Goal: Task Accomplishment & Management: Use online tool/utility

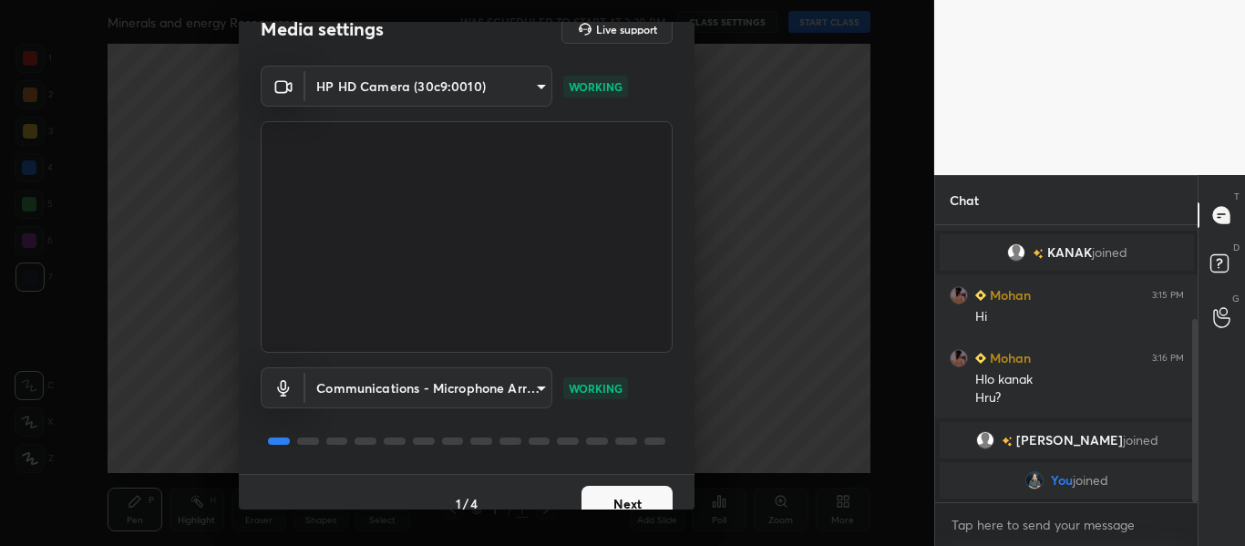
scroll to position [52, 0]
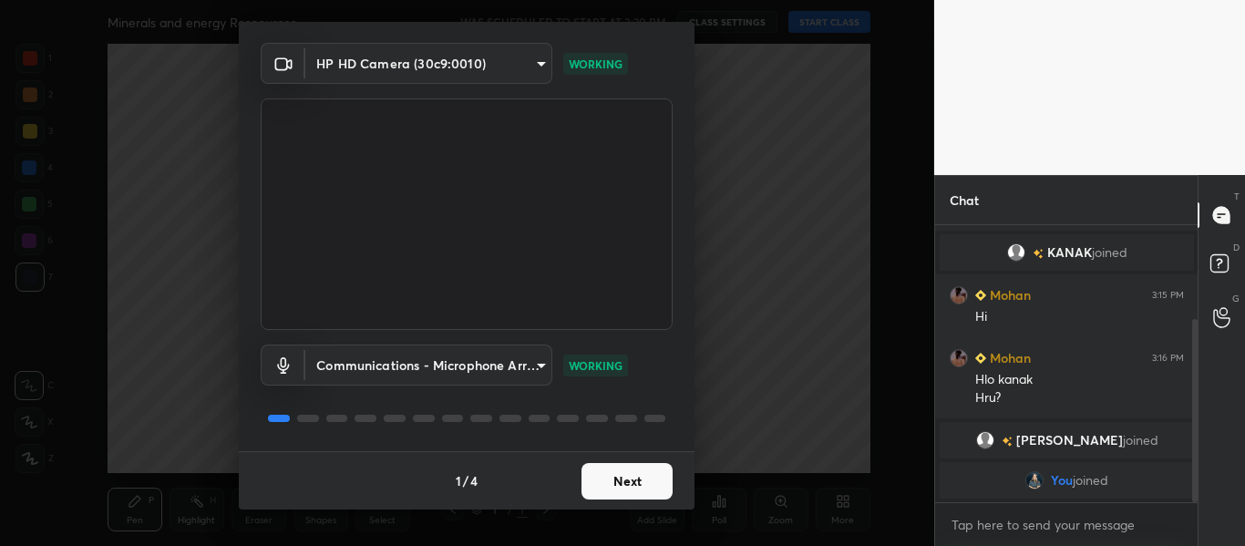
click at [630, 482] on button "Next" at bounding box center [626, 481] width 91 height 36
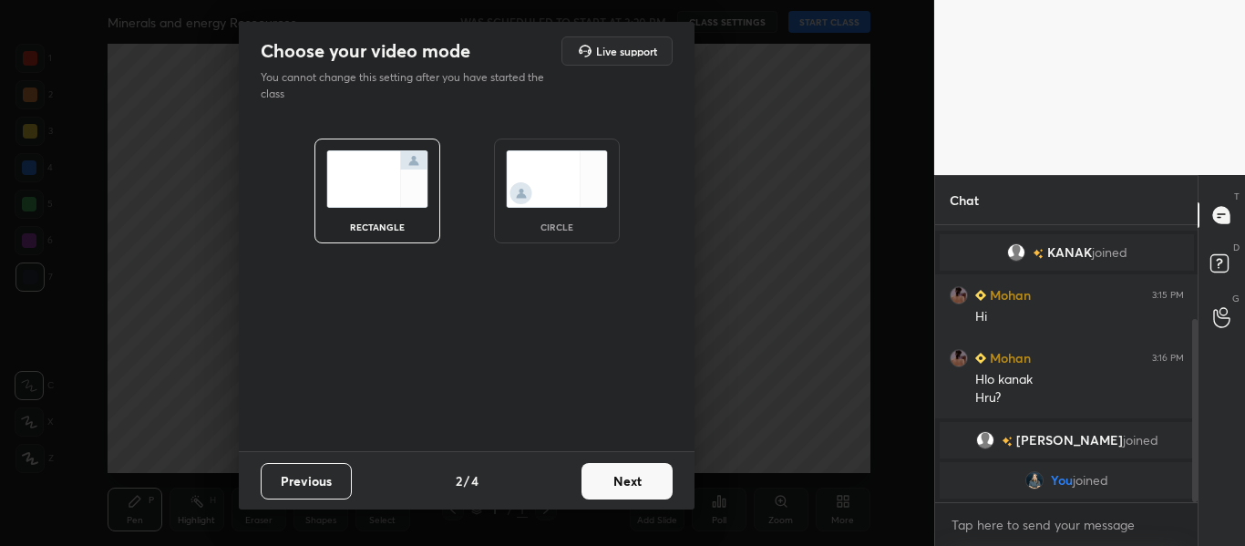
scroll to position [0, 0]
click at [630, 482] on button "Next" at bounding box center [626, 481] width 91 height 36
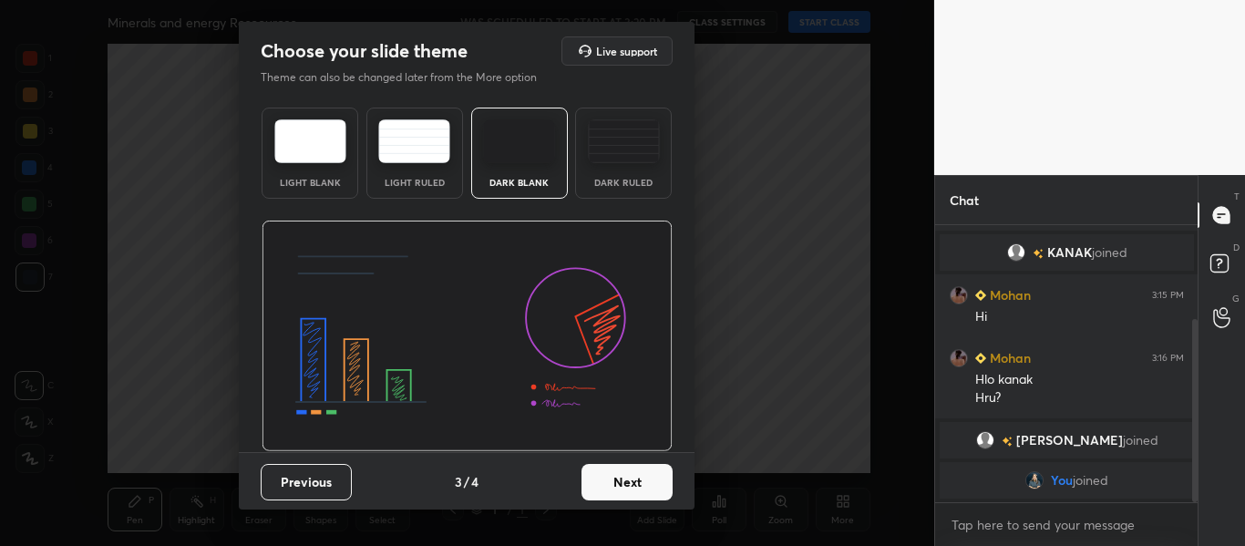
click at [630, 482] on button "Next" at bounding box center [626, 482] width 91 height 36
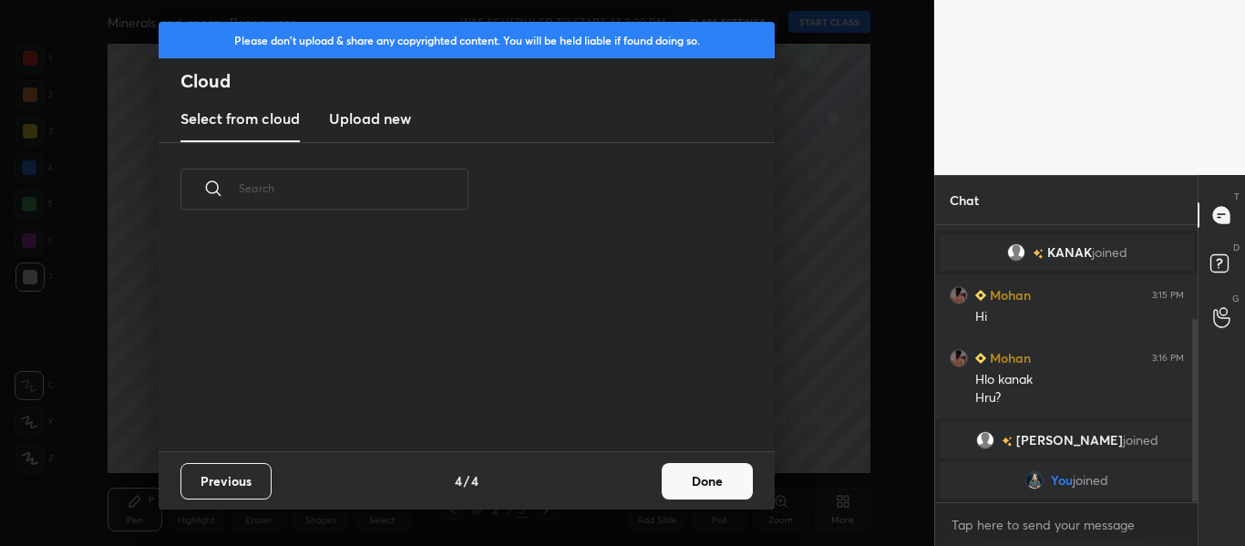
scroll to position [215, 585]
click at [391, 124] on h3 "Upload new" at bounding box center [370, 119] width 82 height 22
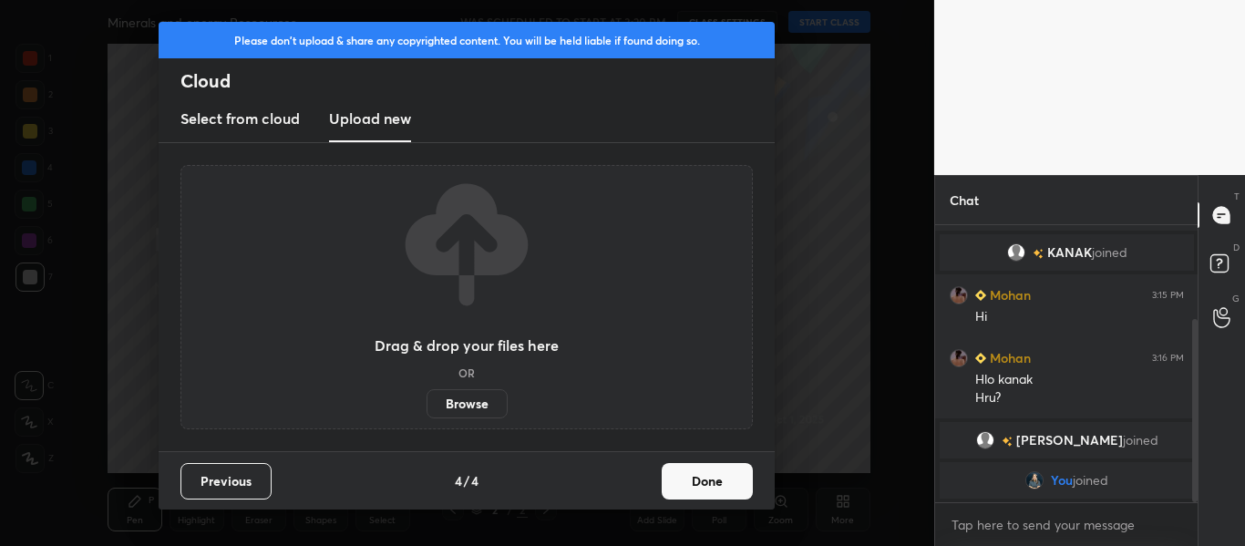
click at [445, 400] on label "Browse" at bounding box center [466, 403] width 81 height 29
click at [426, 400] on input "Browse" at bounding box center [426, 403] width 0 height 29
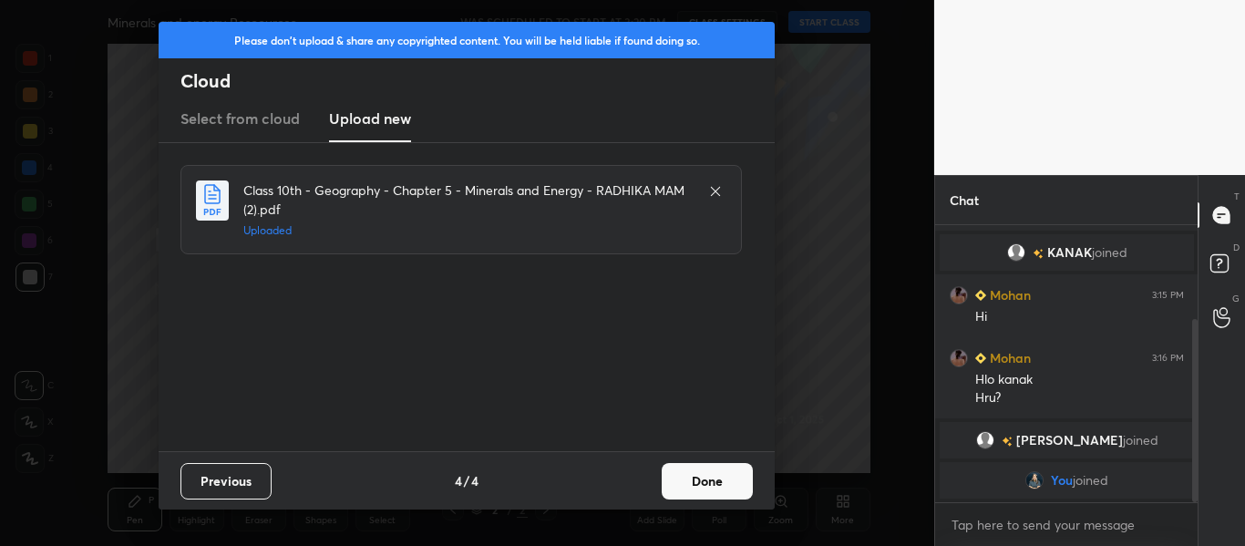
click at [670, 476] on button "Done" at bounding box center [706, 481] width 91 height 36
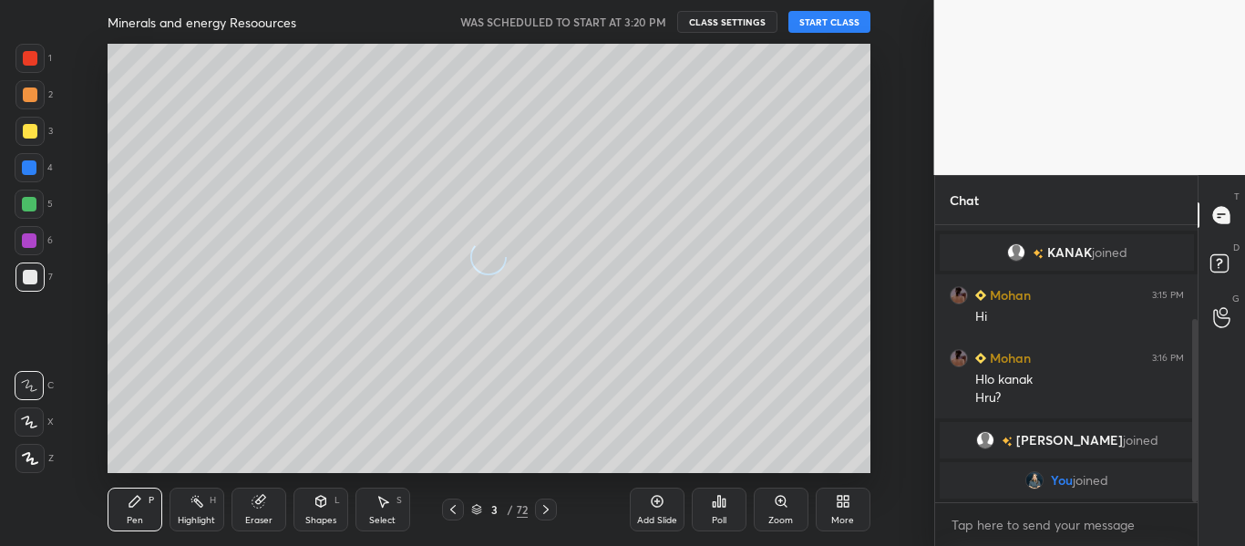
click at [811, 12] on button "START CLASS" at bounding box center [829, 22] width 82 height 22
click at [539, 502] on icon at bounding box center [545, 509] width 15 height 15
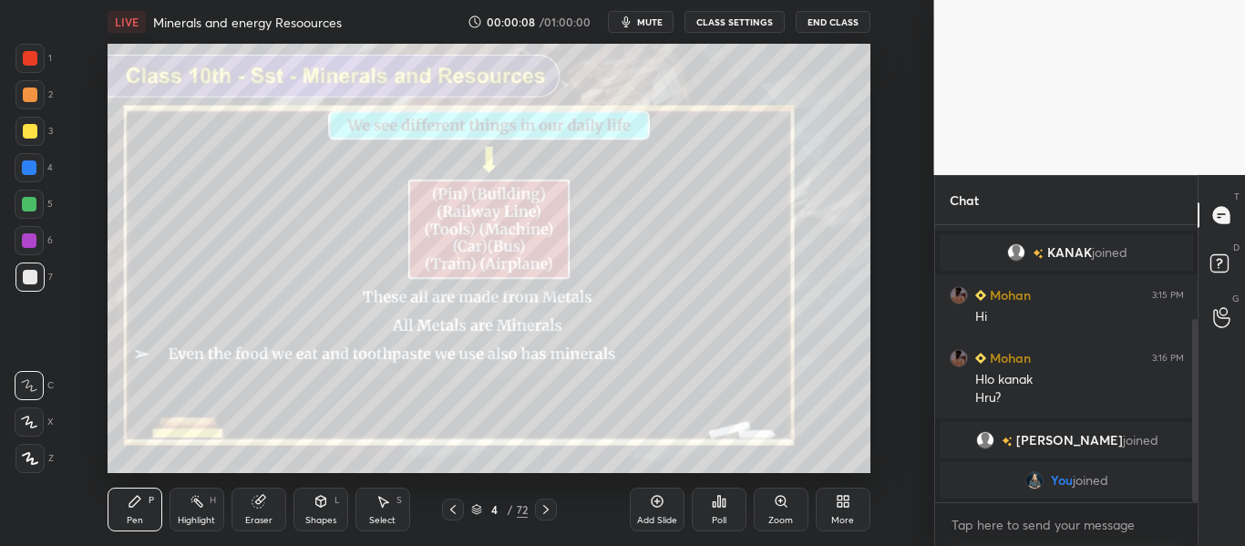
click at [539, 502] on icon at bounding box center [545, 509] width 15 height 15
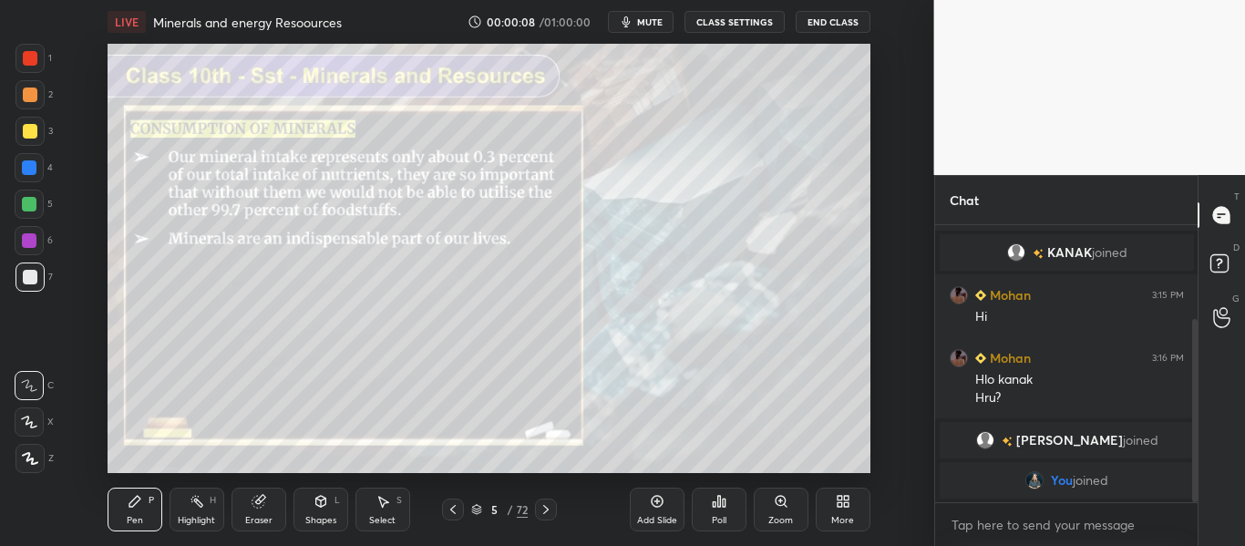
click at [539, 502] on icon at bounding box center [545, 509] width 15 height 15
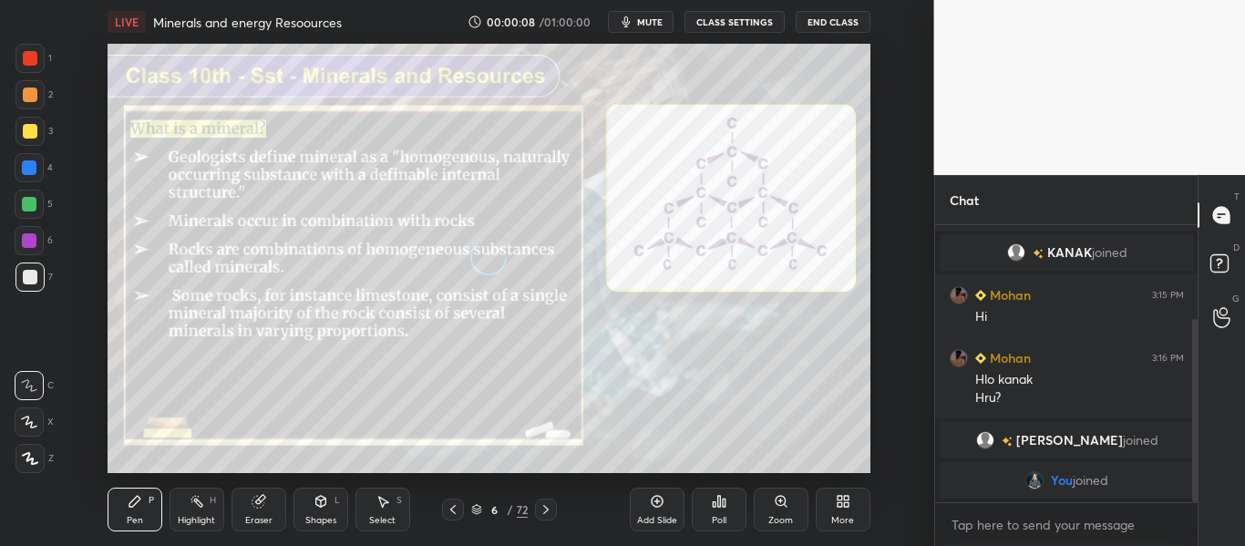
click at [539, 502] on icon at bounding box center [545, 509] width 15 height 15
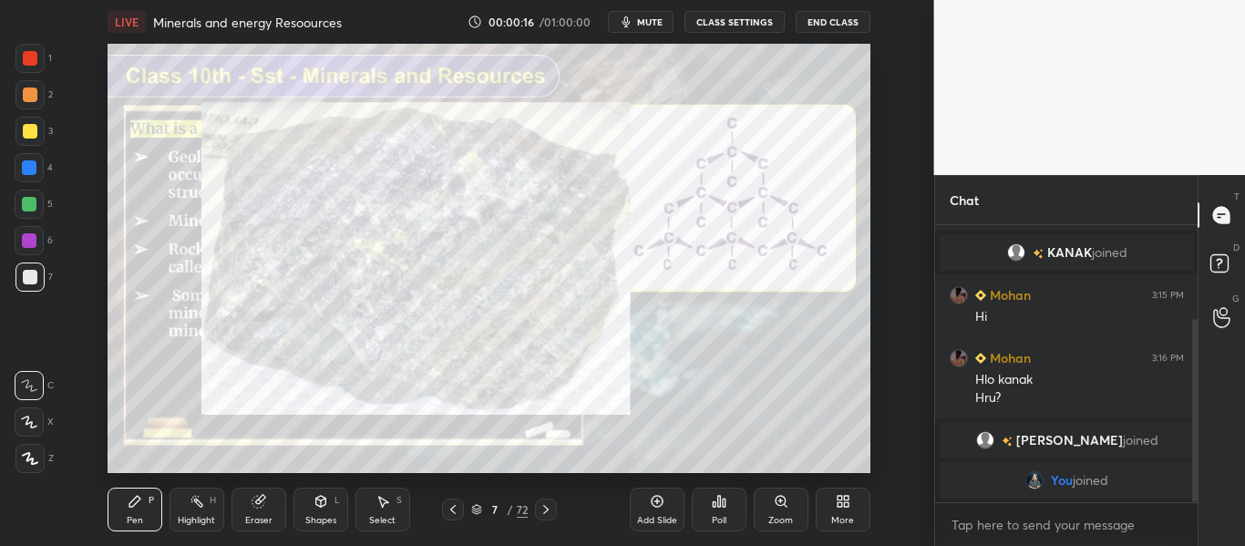
click at [539, 502] on icon at bounding box center [545, 509] width 15 height 15
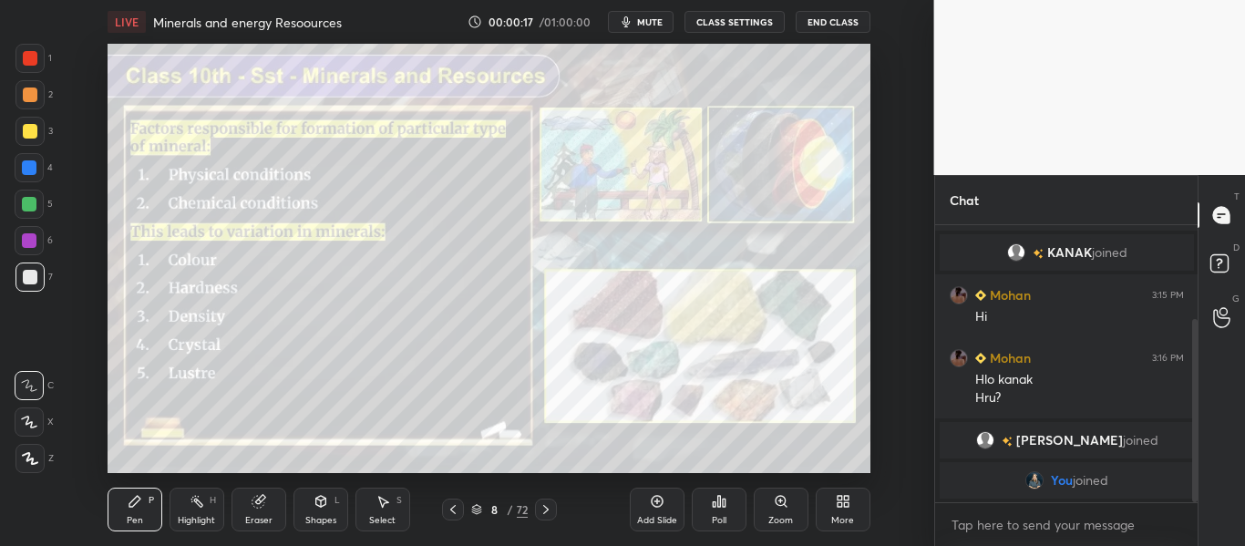
click at [539, 502] on icon at bounding box center [545, 509] width 15 height 15
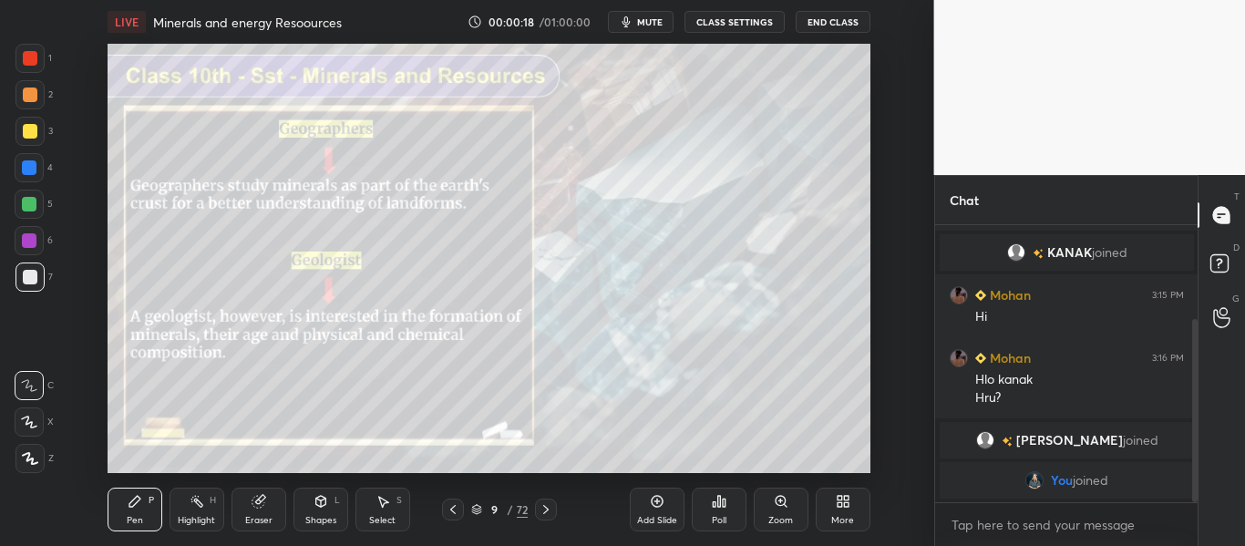
click at [539, 502] on icon at bounding box center [545, 509] width 15 height 15
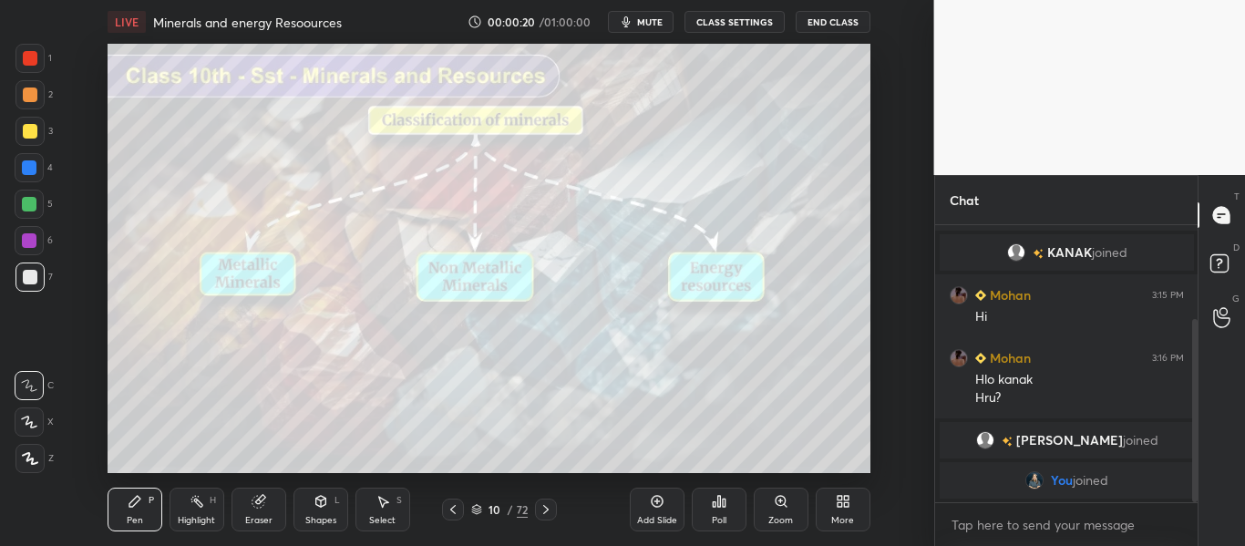
click at [539, 502] on icon at bounding box center [545, 509] width 15 height 15
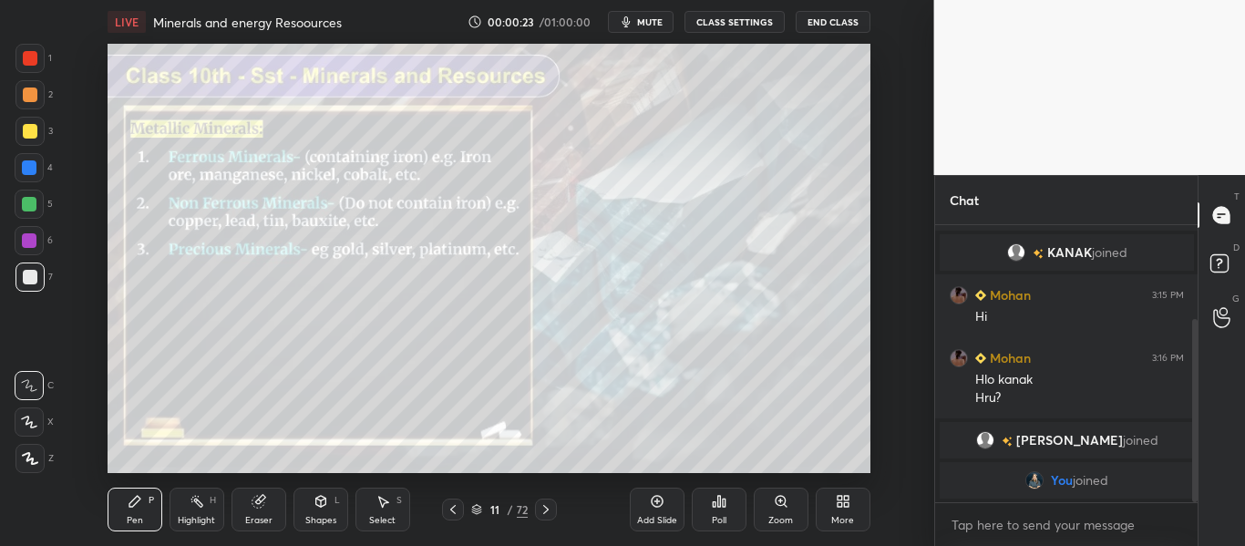
click at [548, 510] on icon at bounding box center [545, 509] width 15 height 15
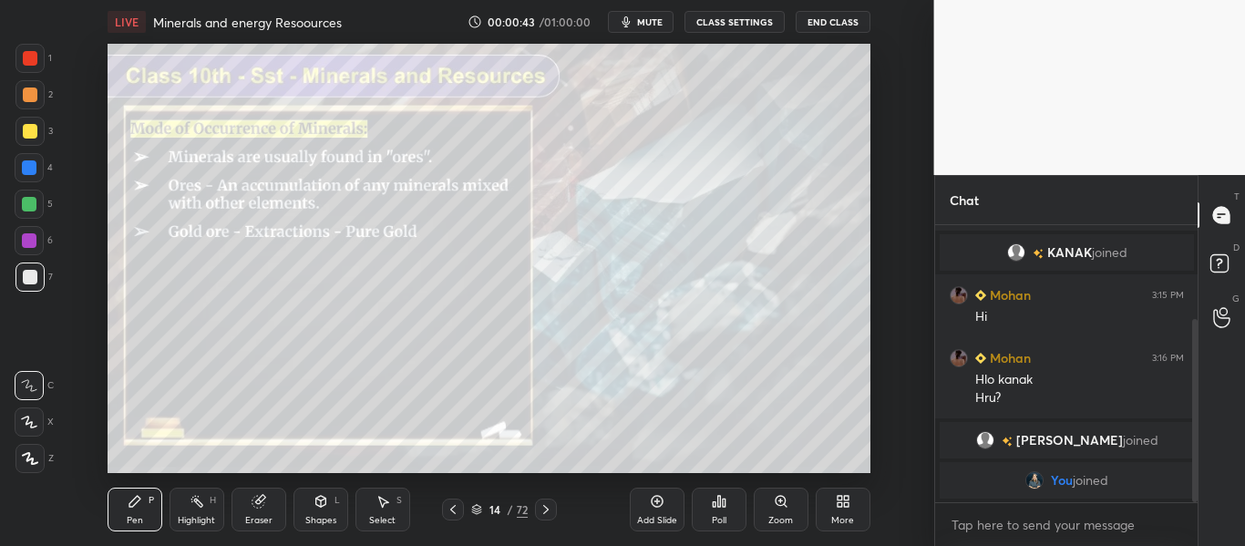
click at [548, 510] on icon at bounding box center [545, 509] width 15 height 15
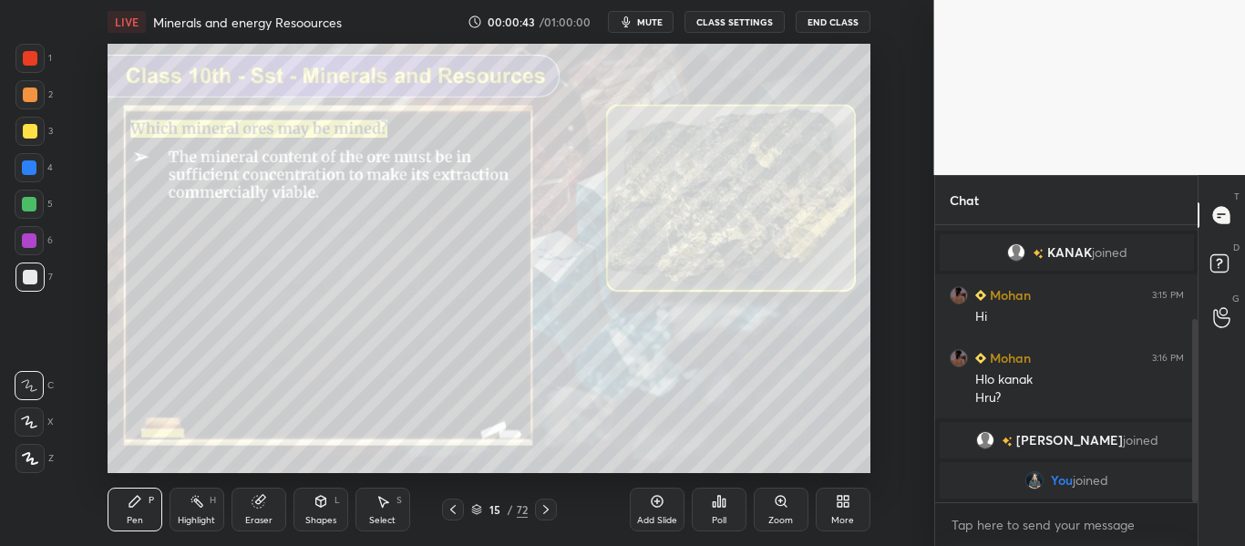
click at [548, 510] on icon at bounding box center [545, 509] width 15 height 15
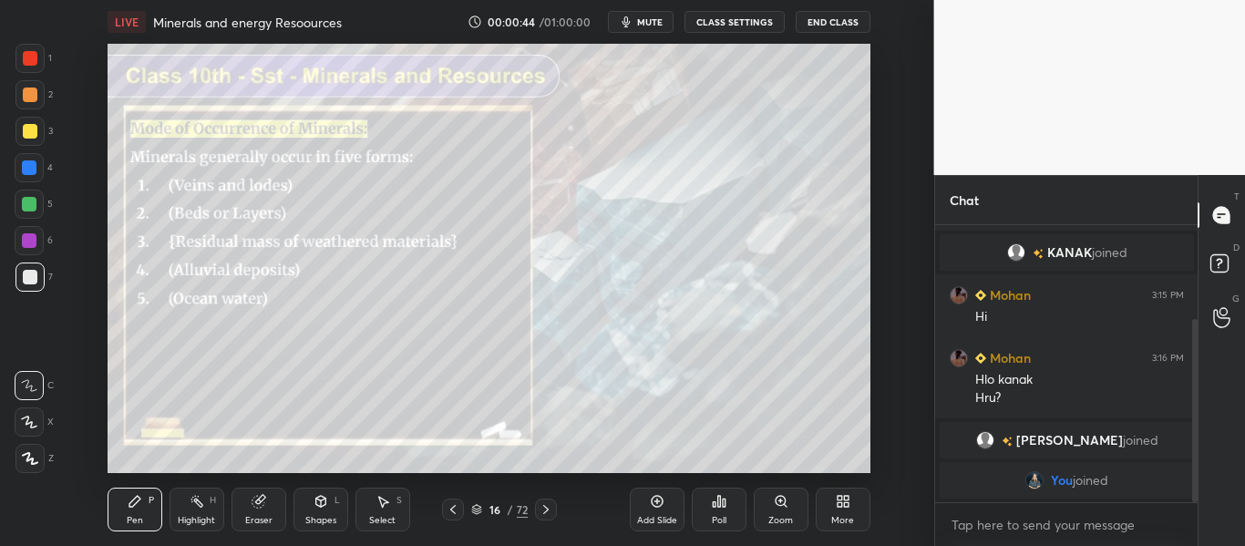
click at [548, 510] on icon at bounding box center [545, 509] width 15 height 15
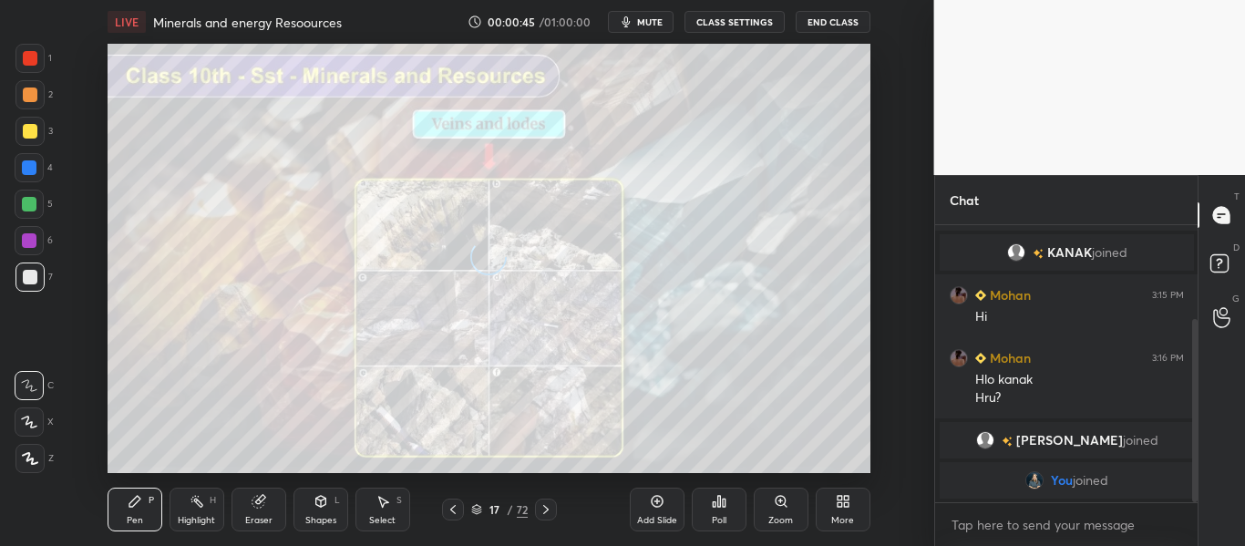
click at [548, 510] on icon at bounding box center [545, 509] width 15 height 15
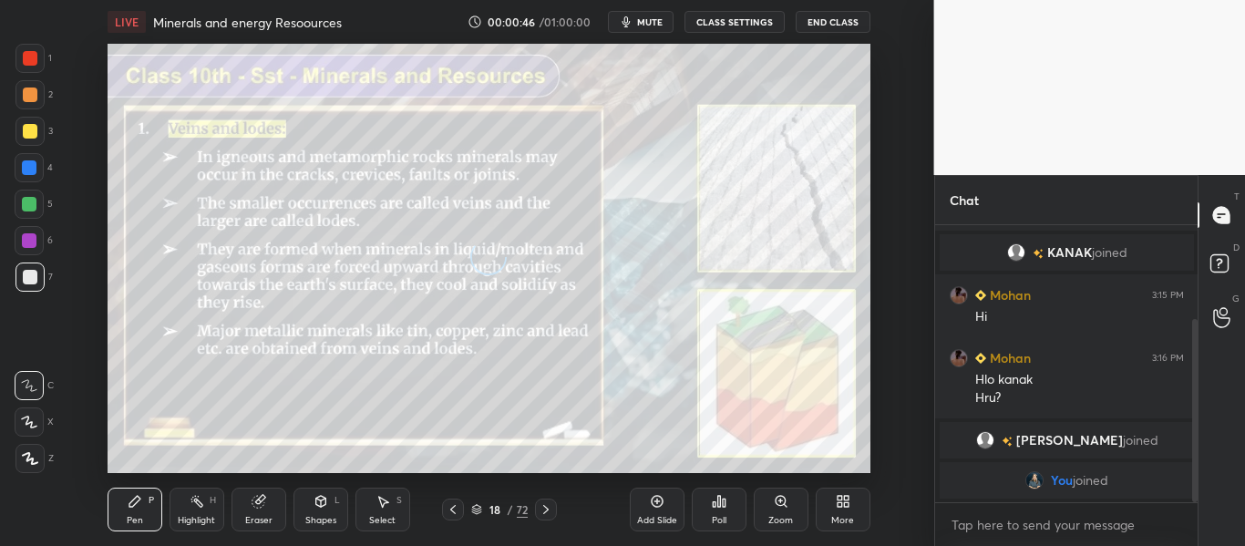
click at [548, 510] on icon at bounding box center [545, 509] width 15 height 15
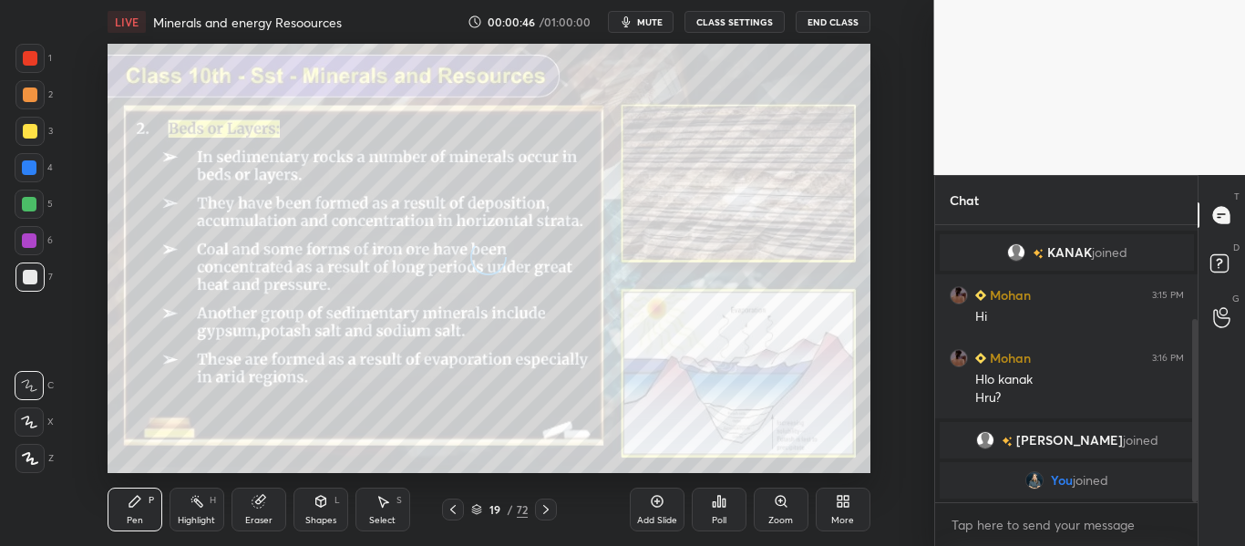
click at [548, 510] on icon at bounding box center [545, 509] width 15 height 15
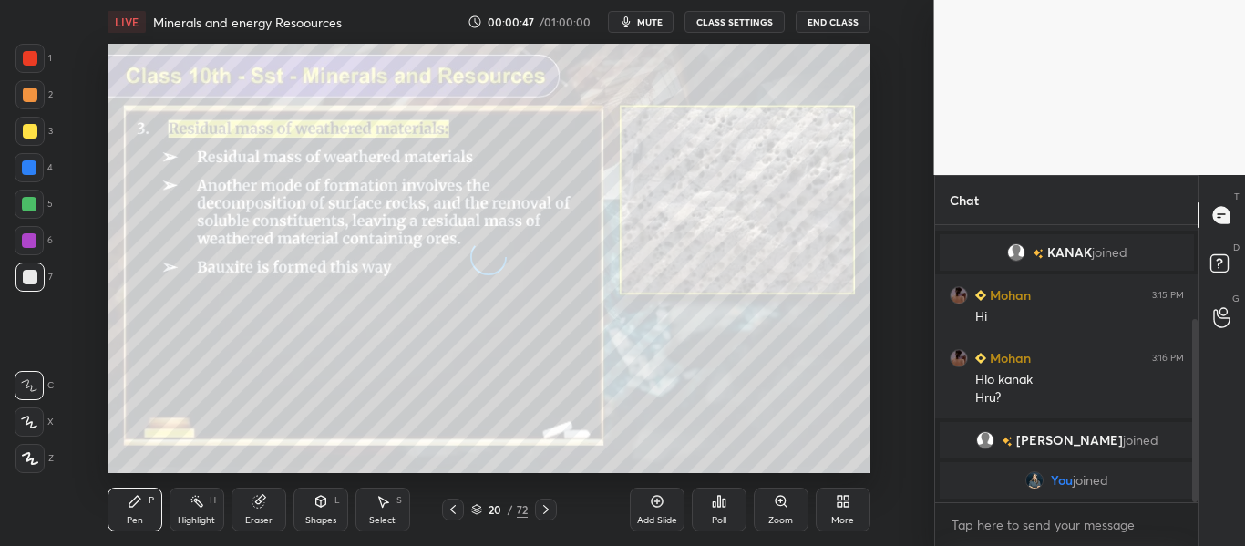
click at [548, 510] on icon at bounding box center [545, 509] width 15 height 15
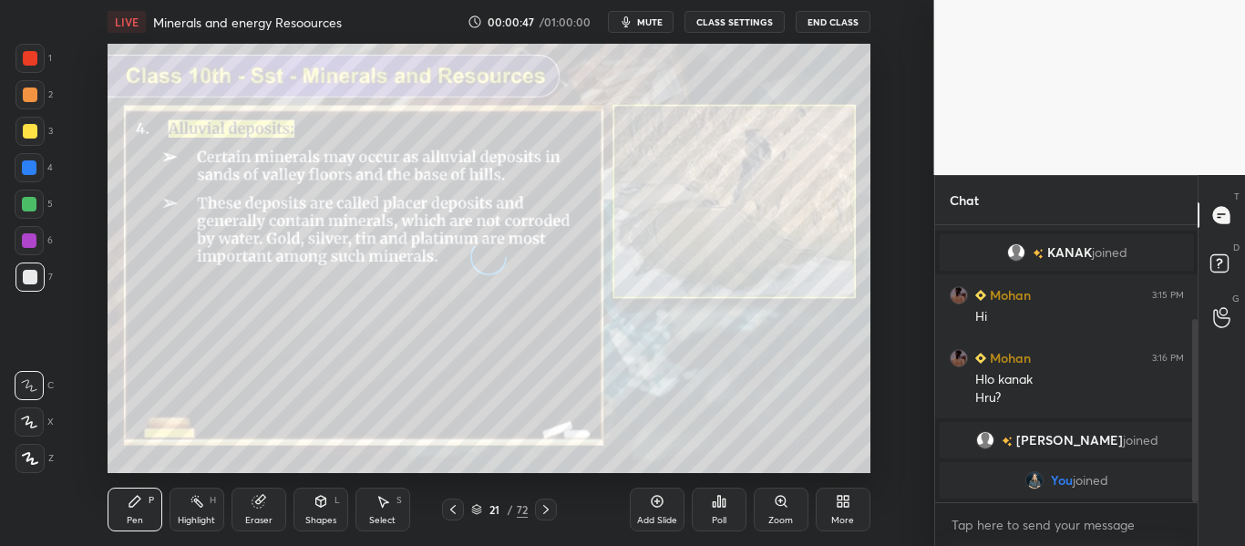
click at [548, 510] on icon at bounding box center [545, 509] width 15 height 15
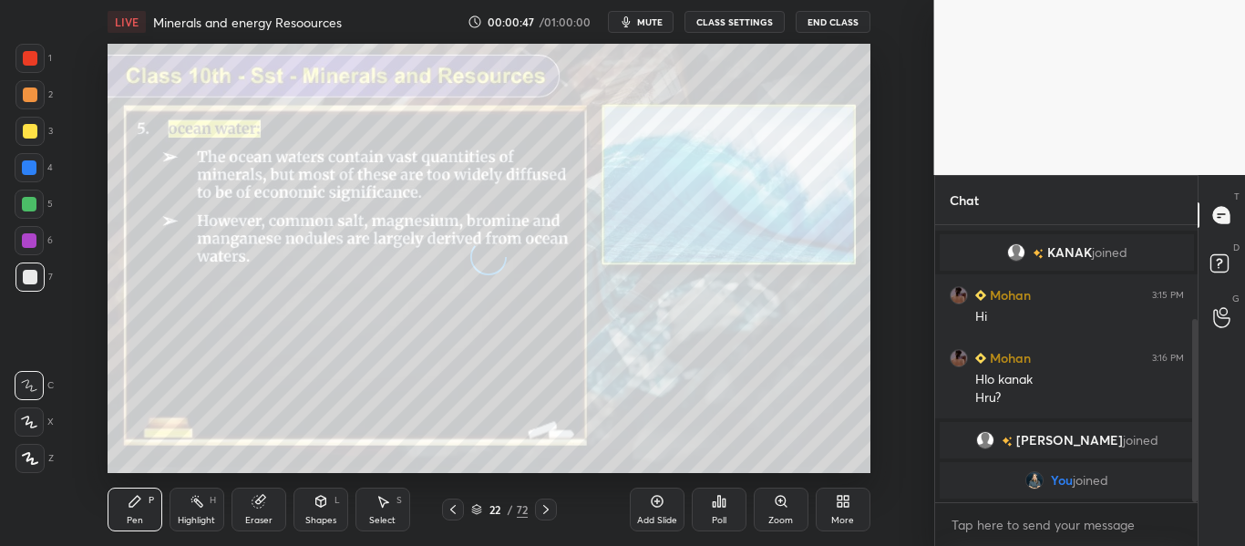
click at [548, 510] on icon at bounding box center [545, 509] width 15 height 15
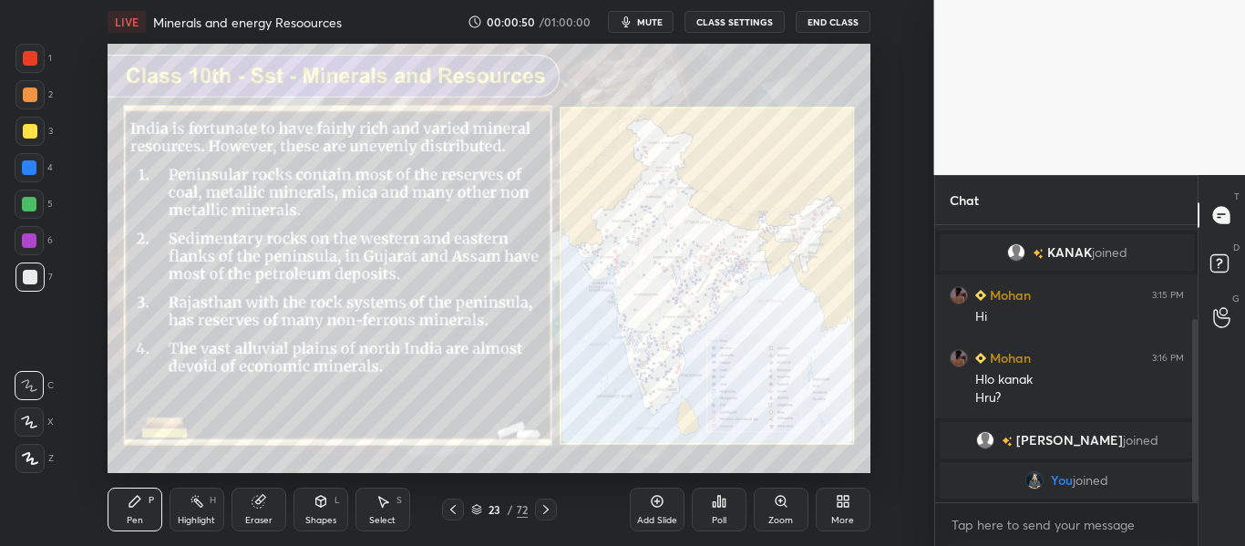
click at [548, 510] on icon at bounding box center [545, 509] width 15 height 15
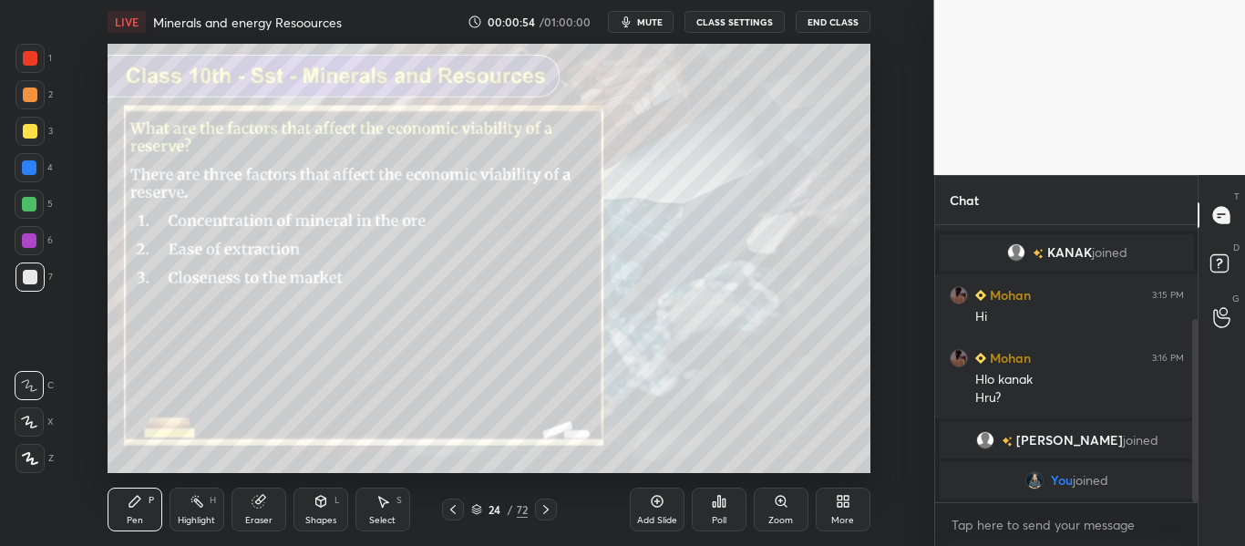
click at [26, 468] on div at bounding box center [29, 458] width 29 height 29
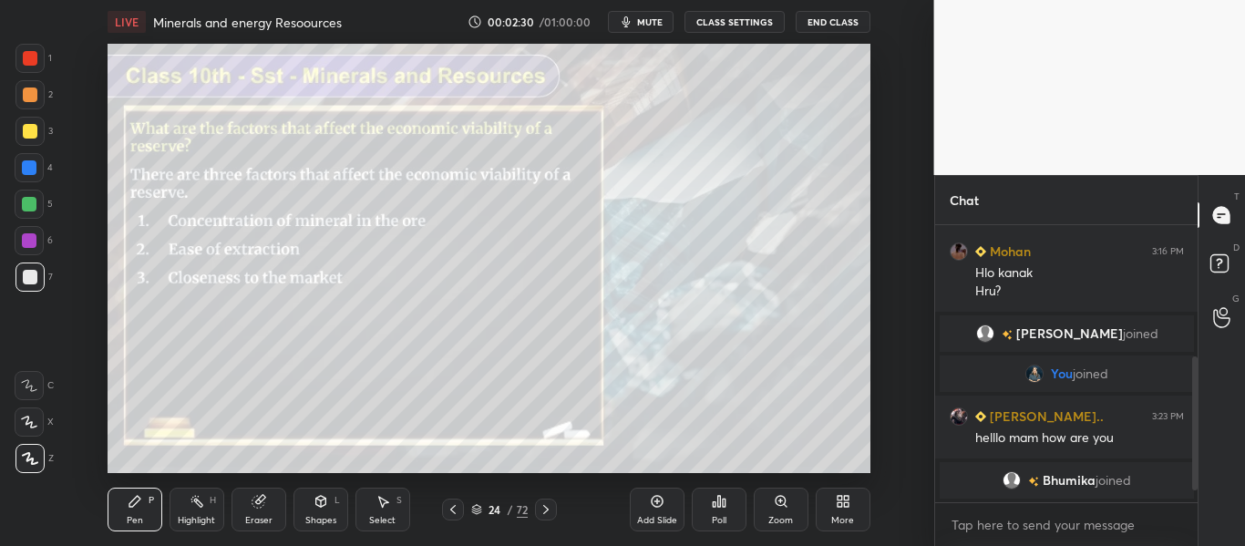
scroll to position [311, 0]
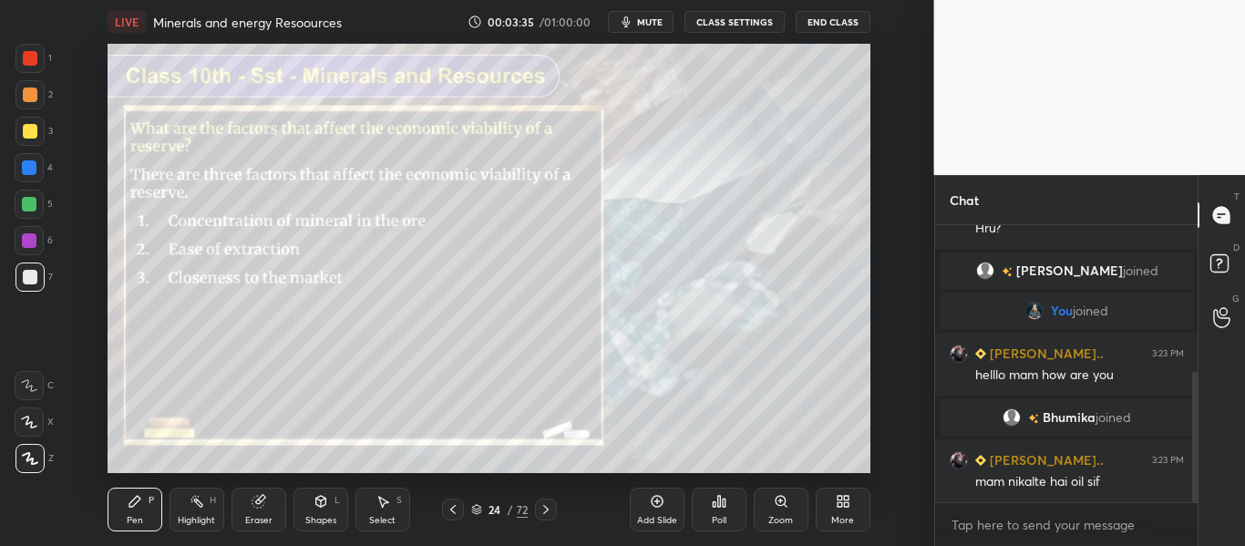
click at [545, 503] on icon at bounding box center [545, 509] width 15 height 15
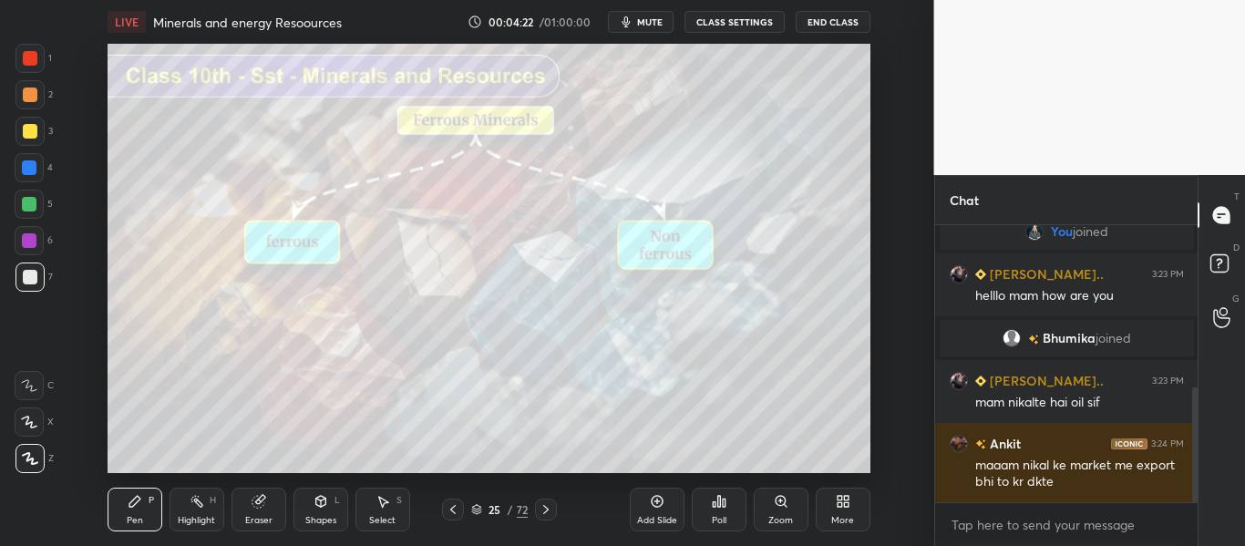
scroll to position [434, 0]
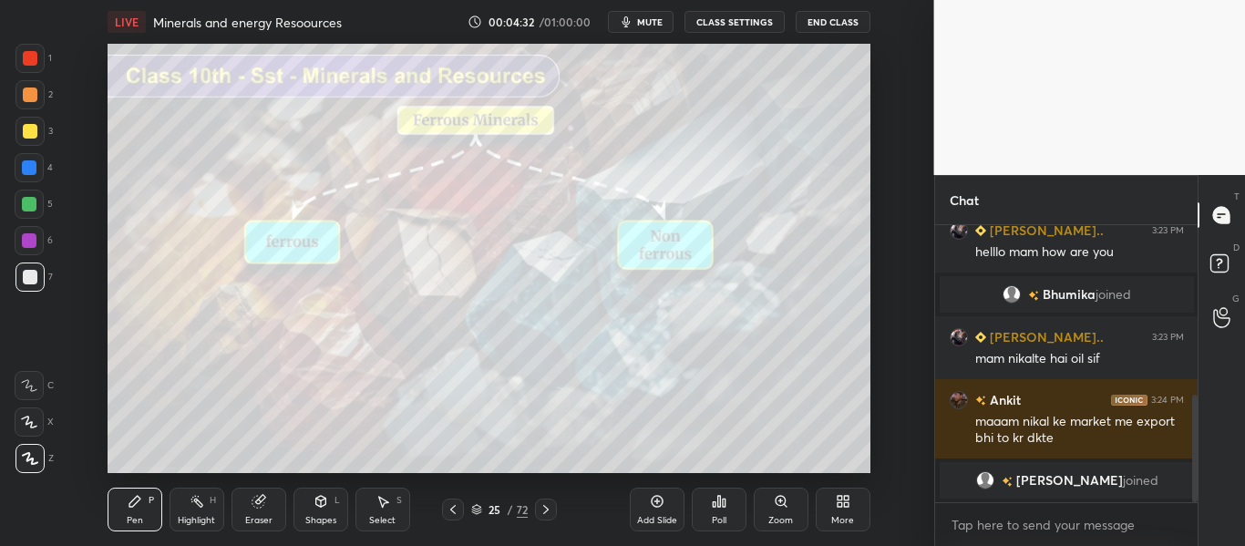
click at [543, 501] on div at bounding box center [546, 509] width 22 height 22
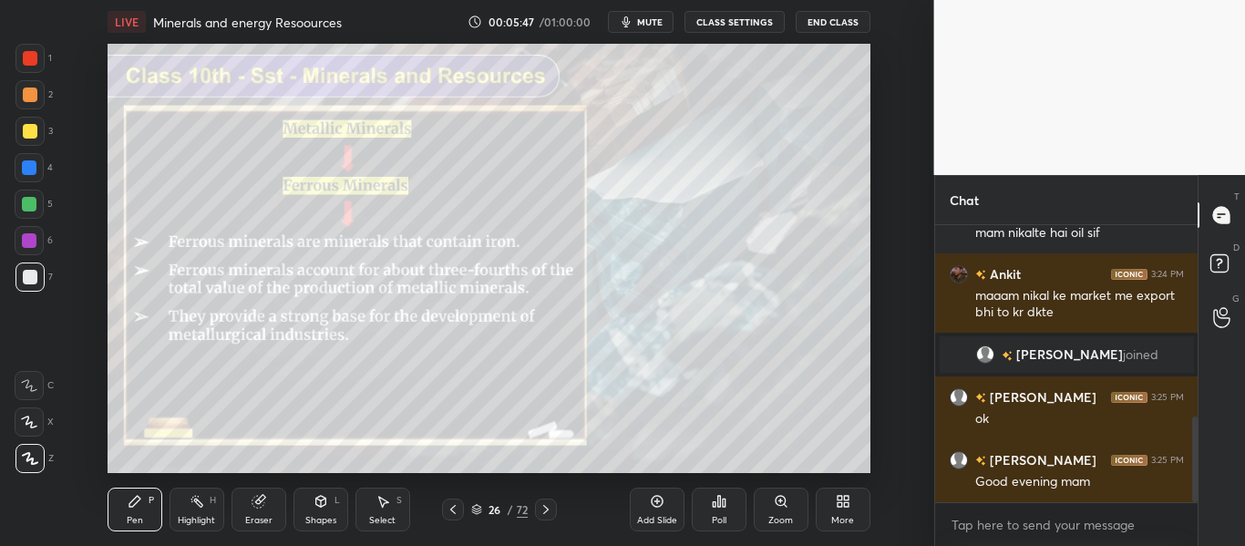
scroll to position [622, 0]
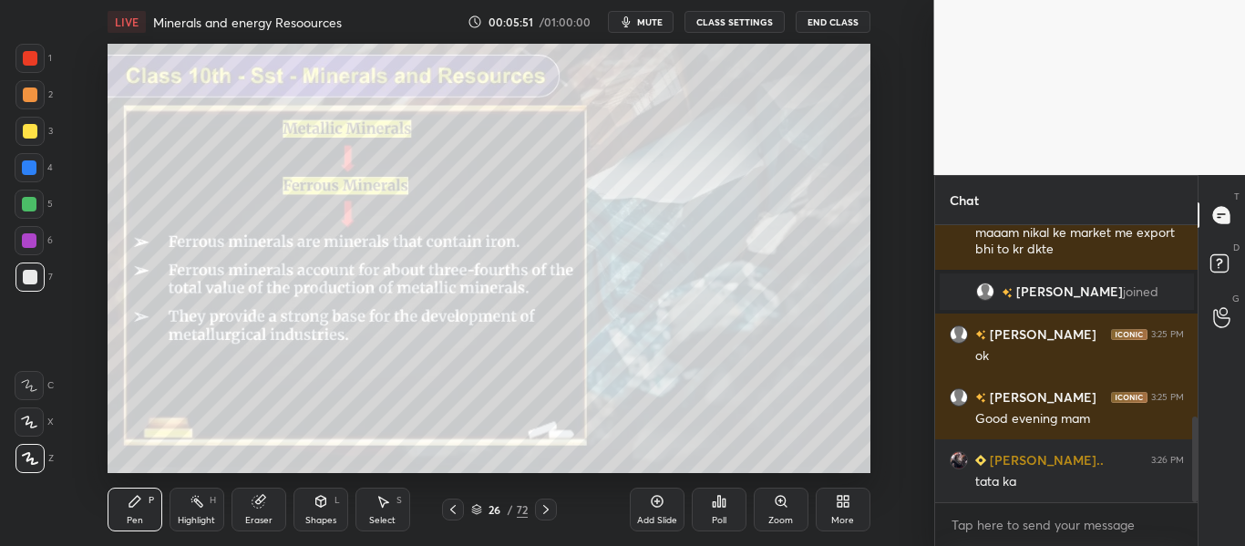
click at [544, 508] on icon at bounding box center [545, 509] width 15 height 15
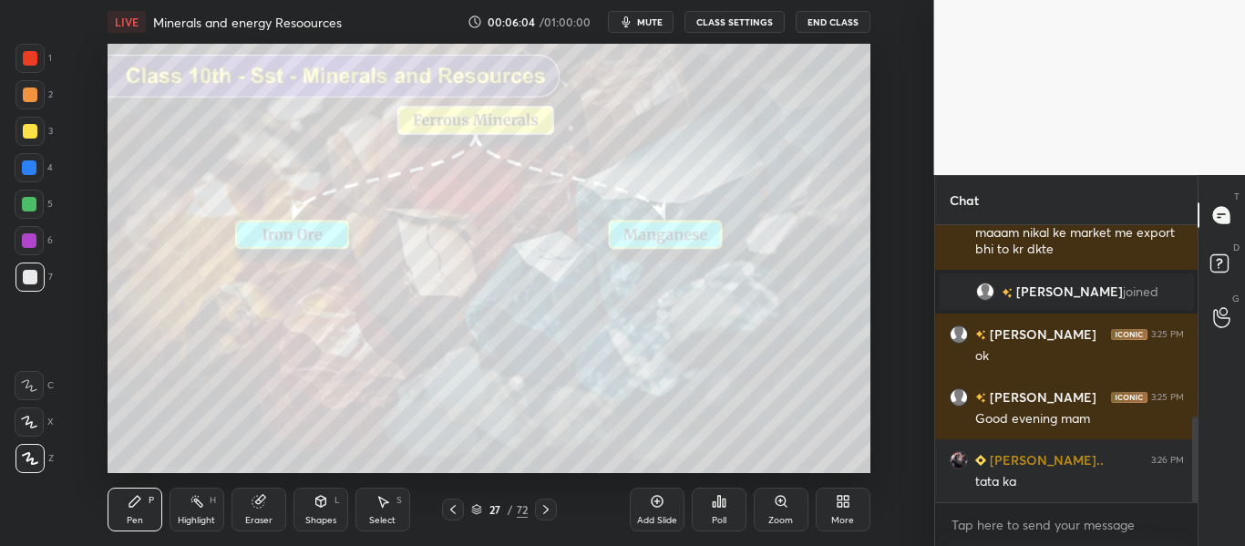
click at [546, 505] on icon at bounding box center [545, 509] width 15 height 15
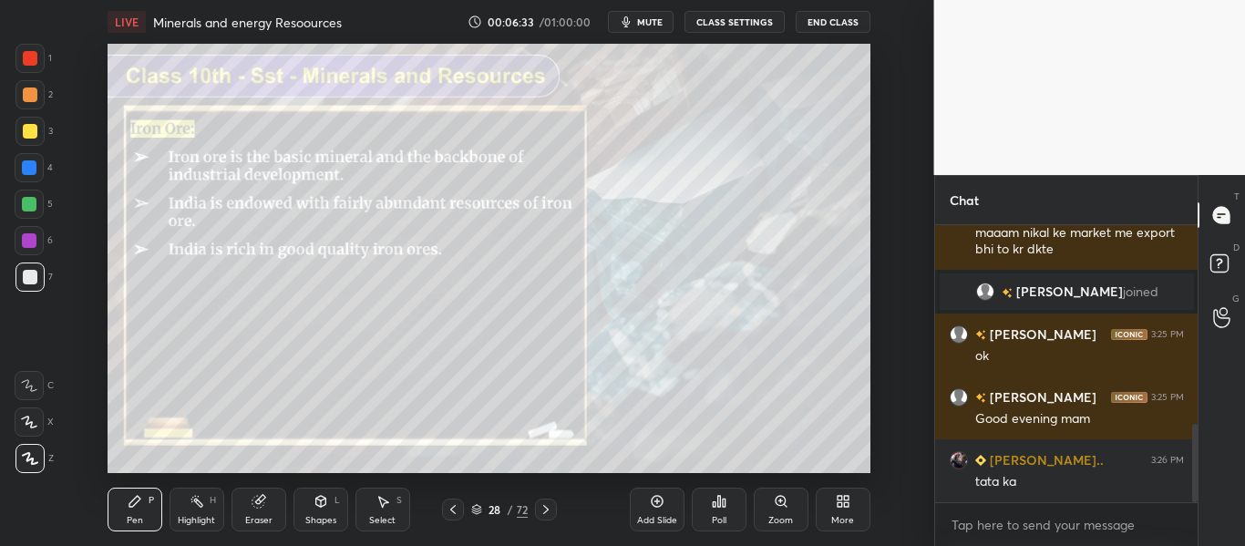
scroll to position [702, 0]
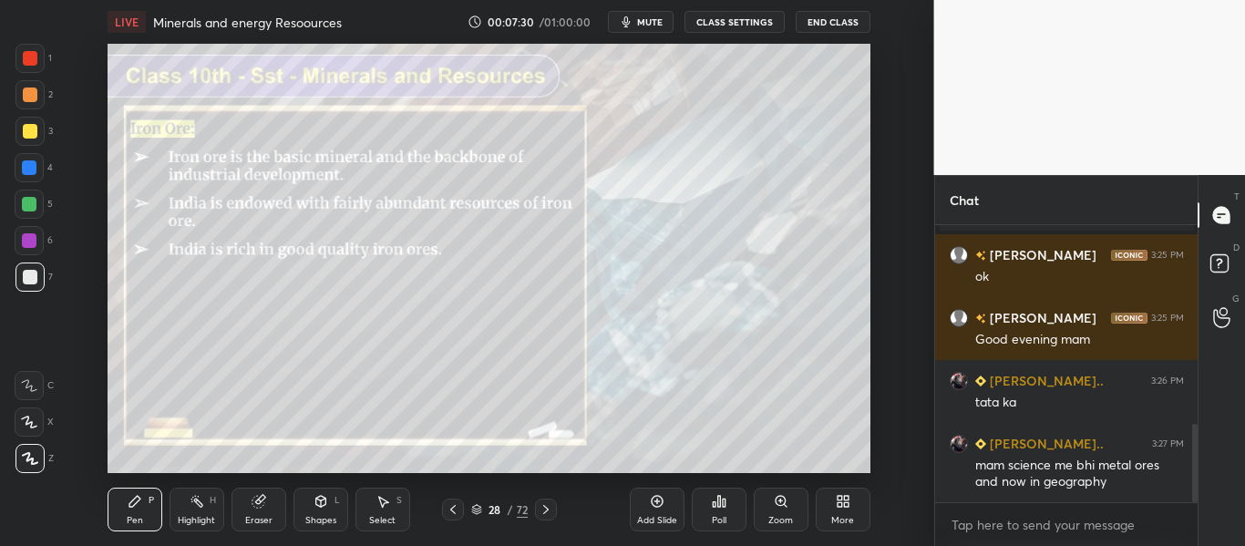
click at [542, 513] on icon at bounding box center [545, 509] width 15 height 15
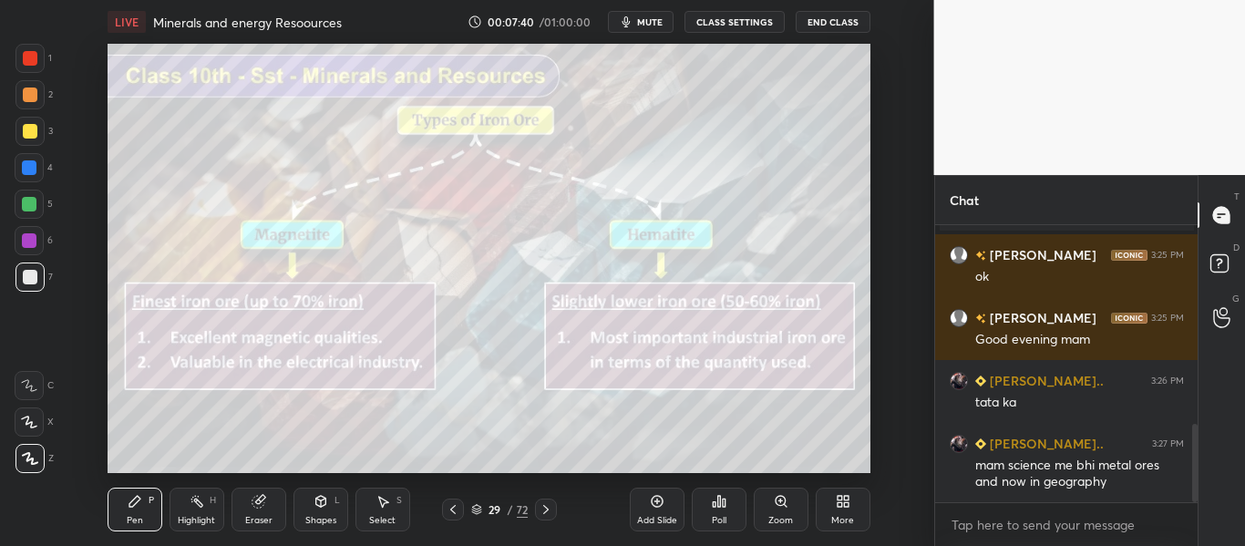
click at [36, 129] on div at bounding box center [30, 131] width 15 height 15
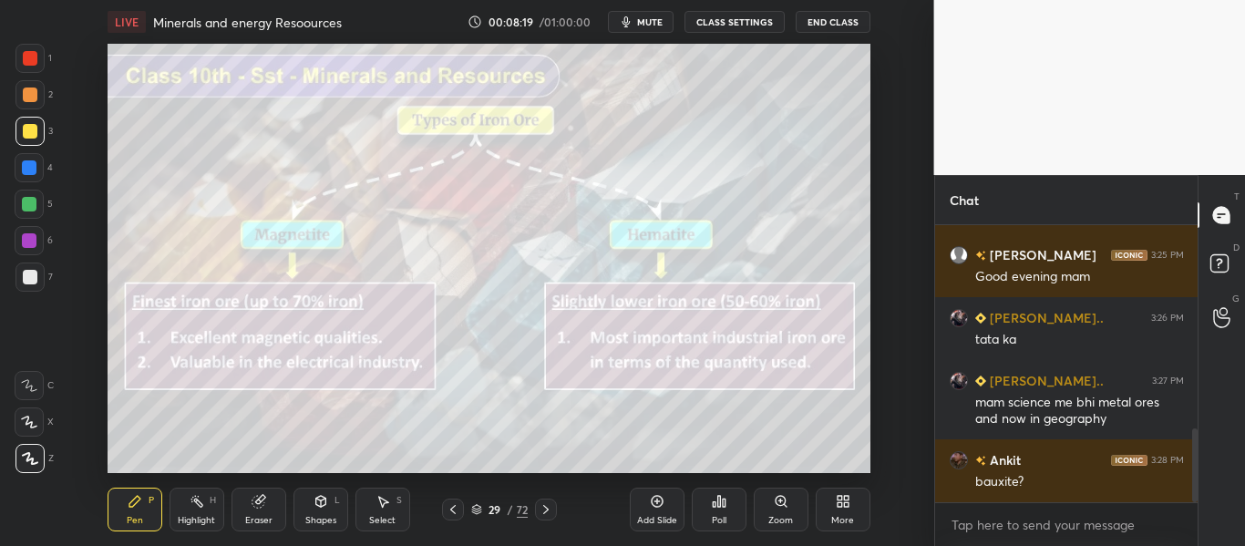
click at [256, 507] on icon at bounding box center [257, 502] width 12 height 12
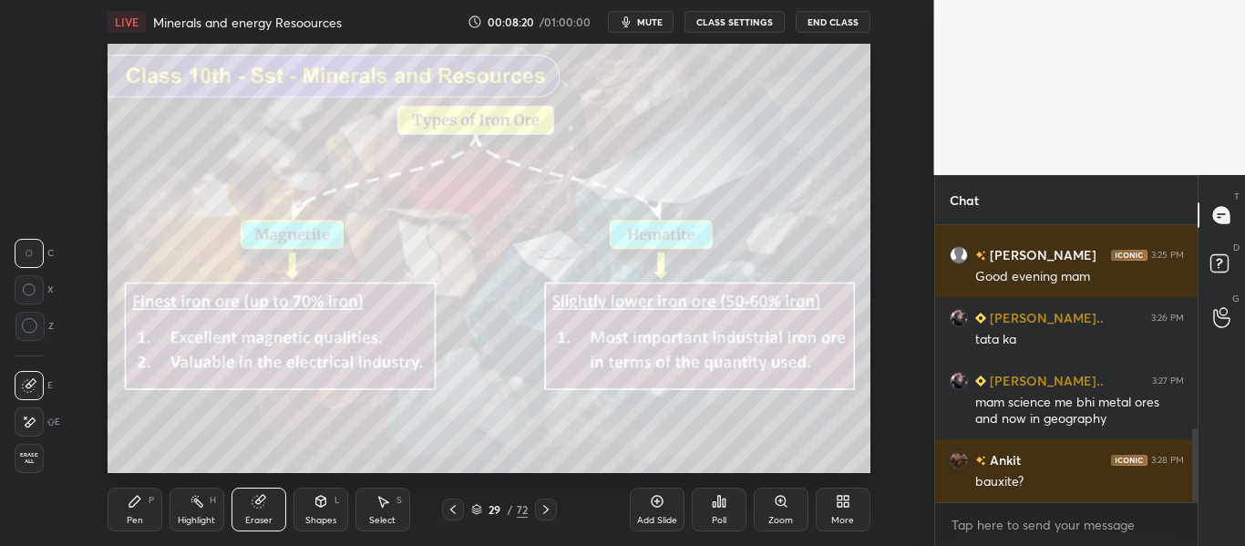
click at [27, 453] on span "Erase all" at bounding box center [28, 458] width 27 height 13
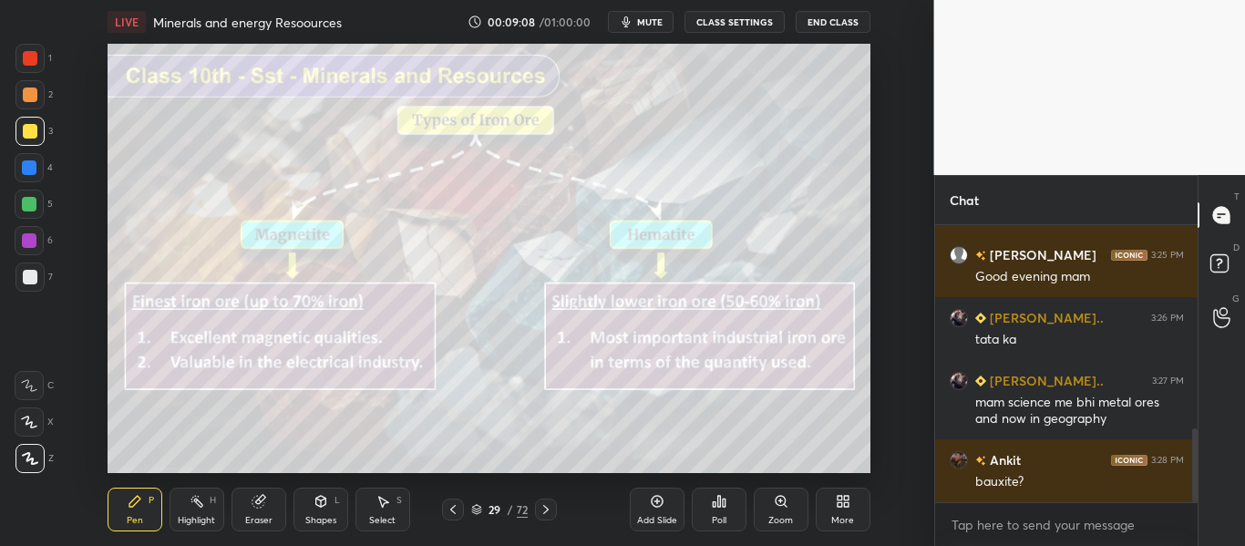
click at [906, 153] on div "Setting up your live class Poll for secs No correct answer Start poll" at bounding box center [488, 258] width 861 height 429
click at [545, 502] on icon at bounding box center [545, 509] width 15 height 15
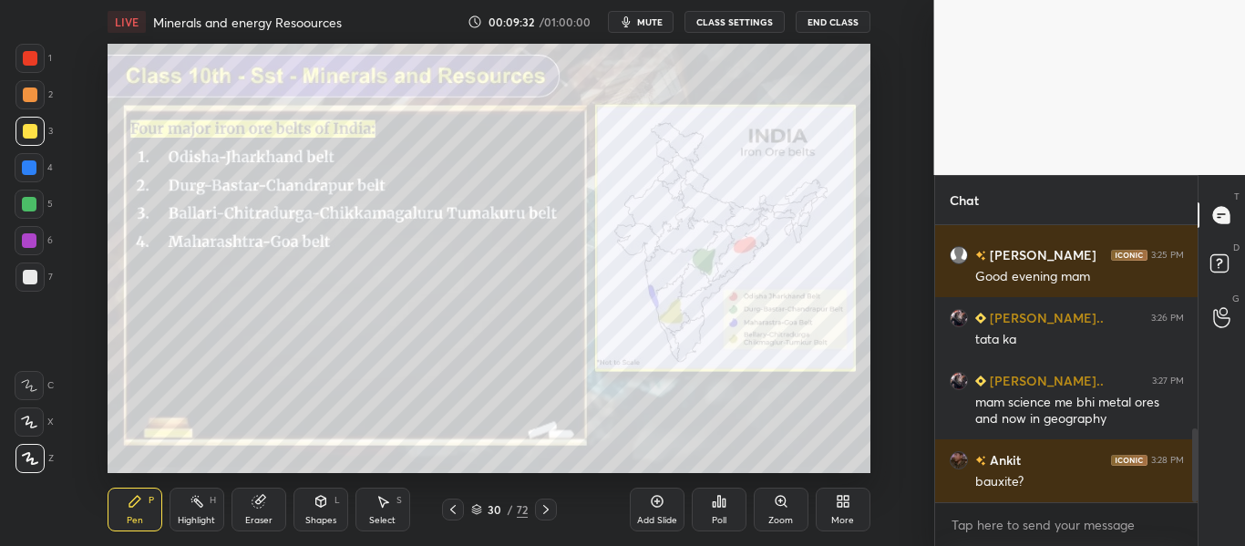
click at [548, 501] on div at bounding box center [546, 509] width 22 height 22
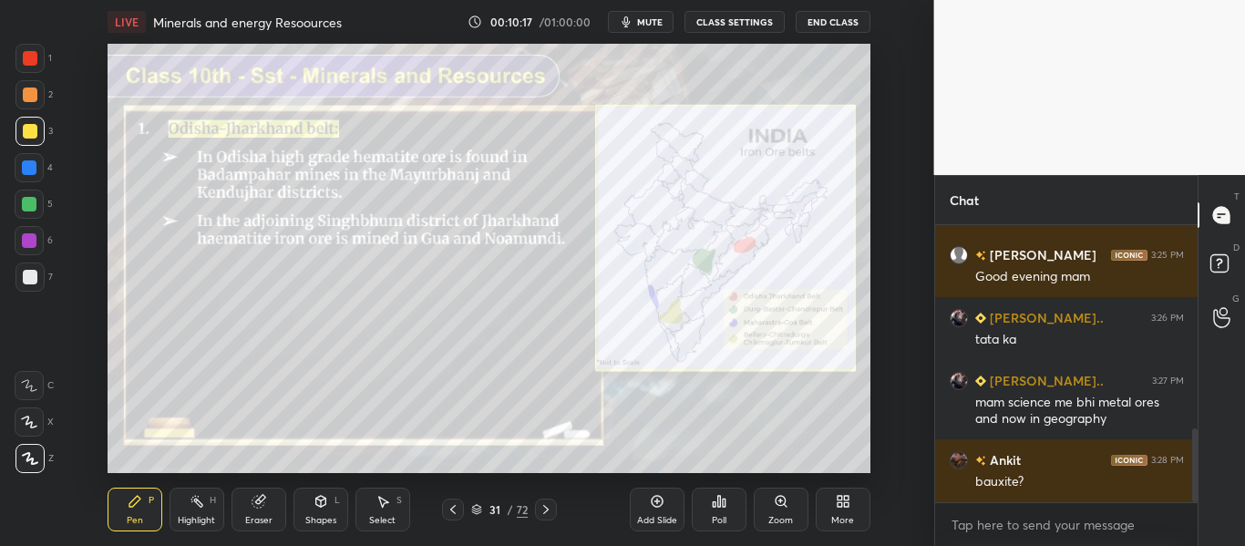
click at [547, 507] on icon at bounding box center [545, 509] width 15 height 15
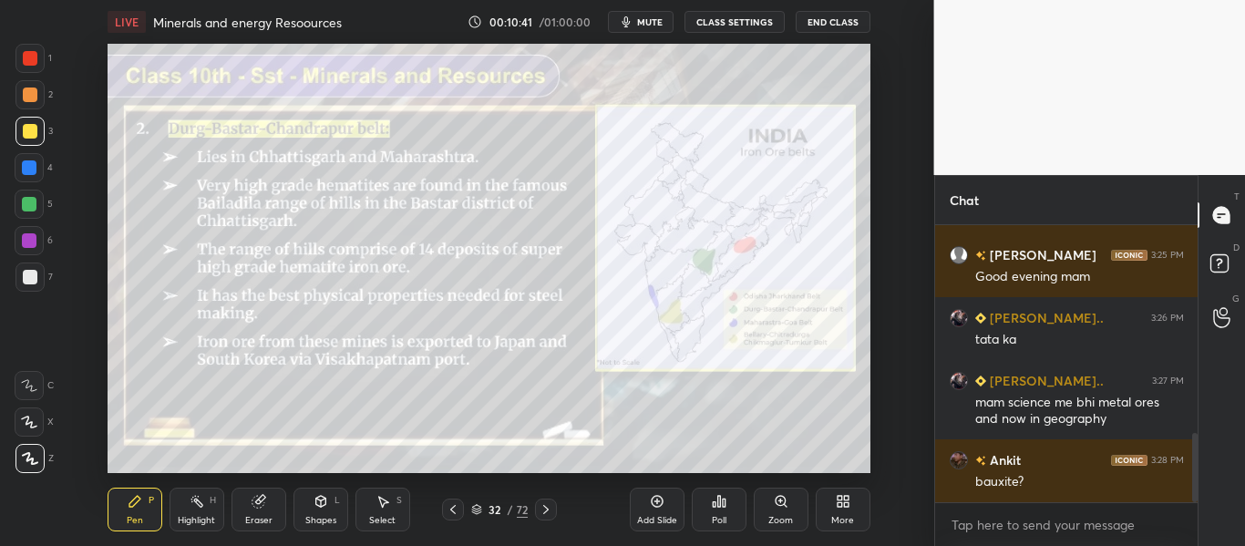
scroll to position [827, 0]
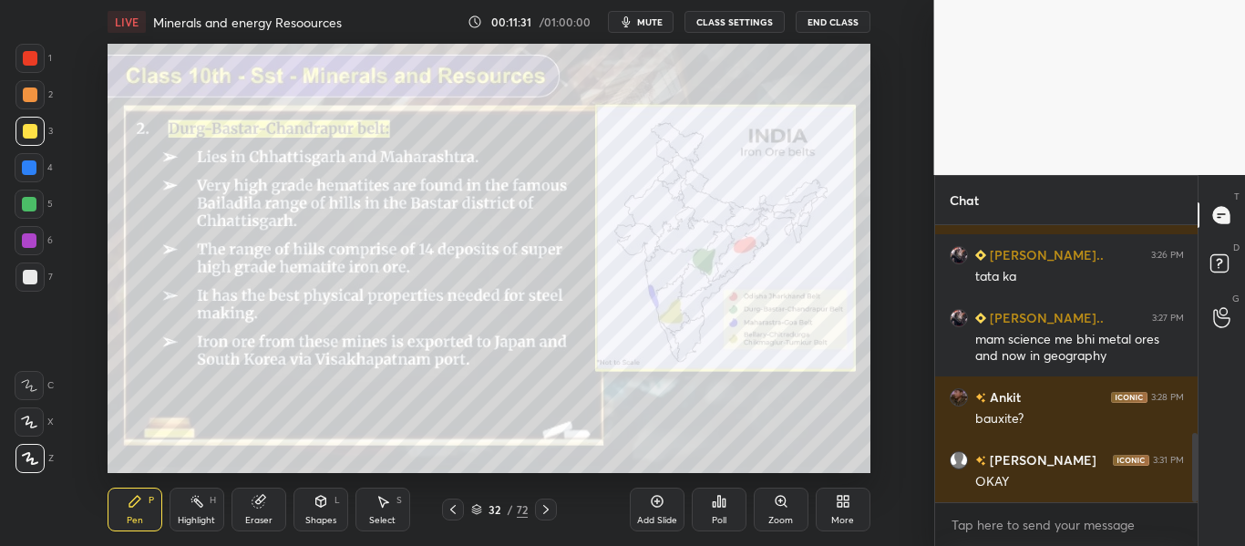
click at [33, 275] on div at bounding box center [30, 277] width 15 height 15
click at [24, 138] on div at bounding box center [30, 131] width 15 height 15
click at [34, 56] on div at bounding box center [30, 58] width 15 height 15
click at [544, 504] on icon at bounding box center [545, 509] width 15 height 15
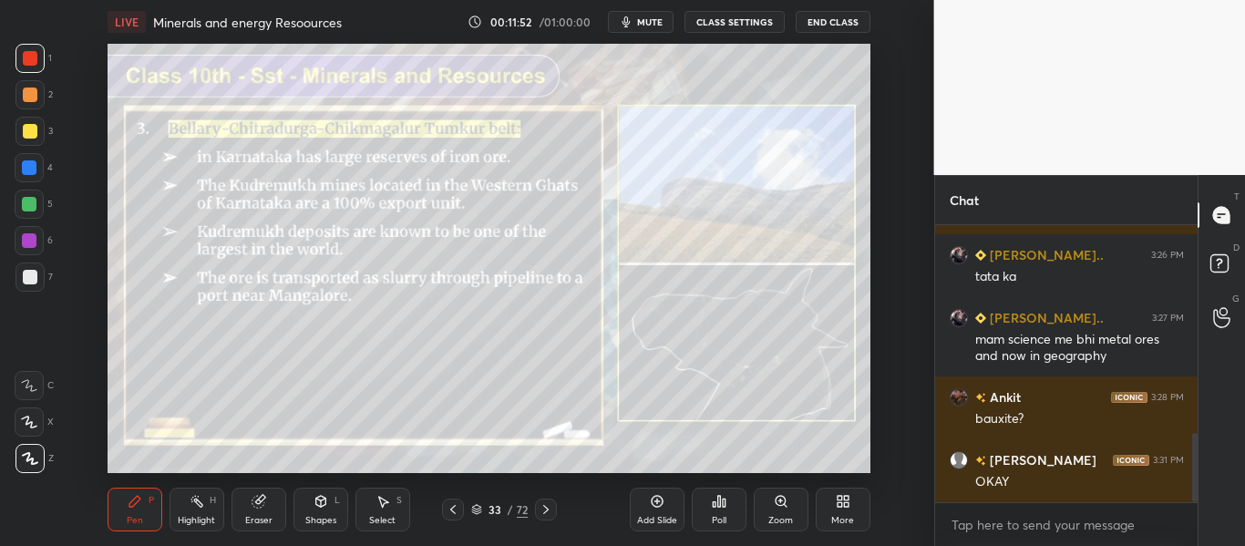
click at [454, 507] on icon at bounding box center [453, 509] width 15 height 15
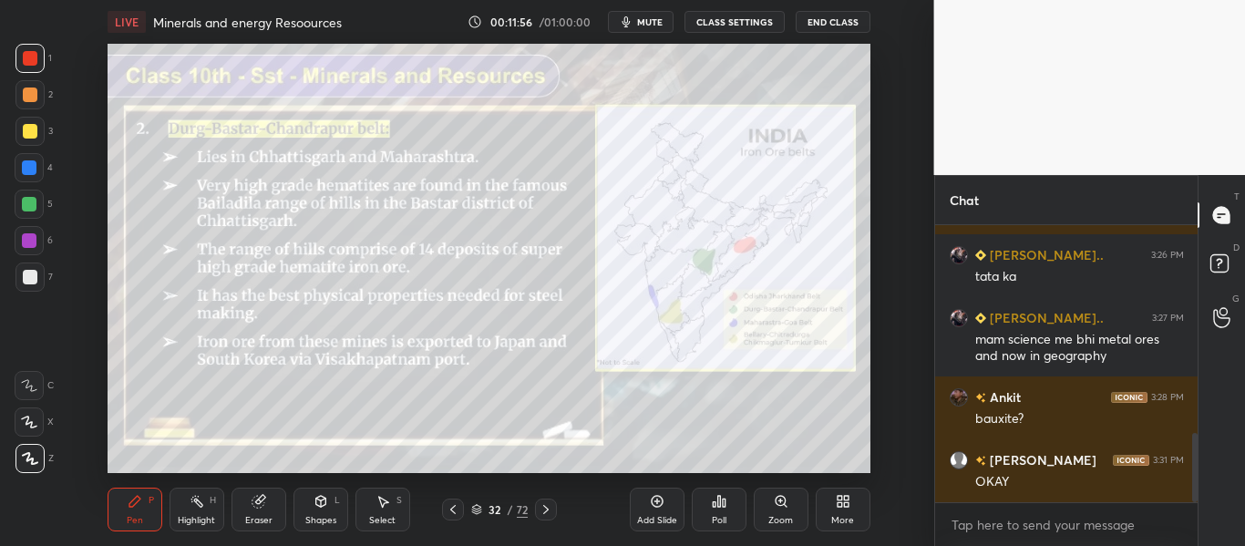
drag, startPoint x: 546, startPoint y: 512, endPoint x: 538, endPoint y: 507, distance: 9.9
click at [545, 512] on icon at bounding box center [545, 509] width 15 height 15
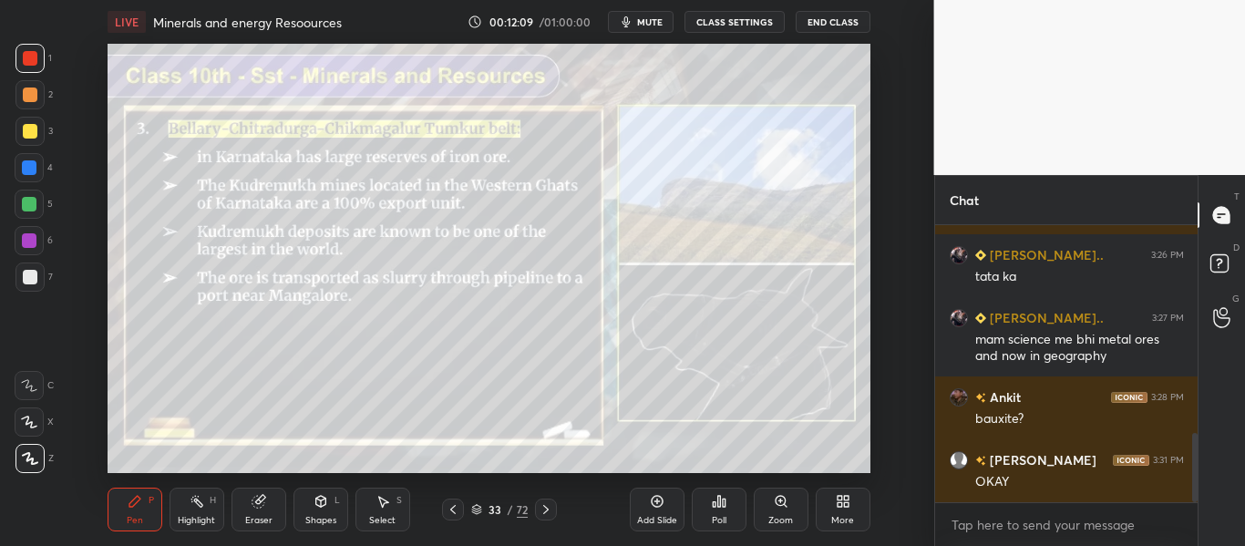
scroll to position [907, 0]
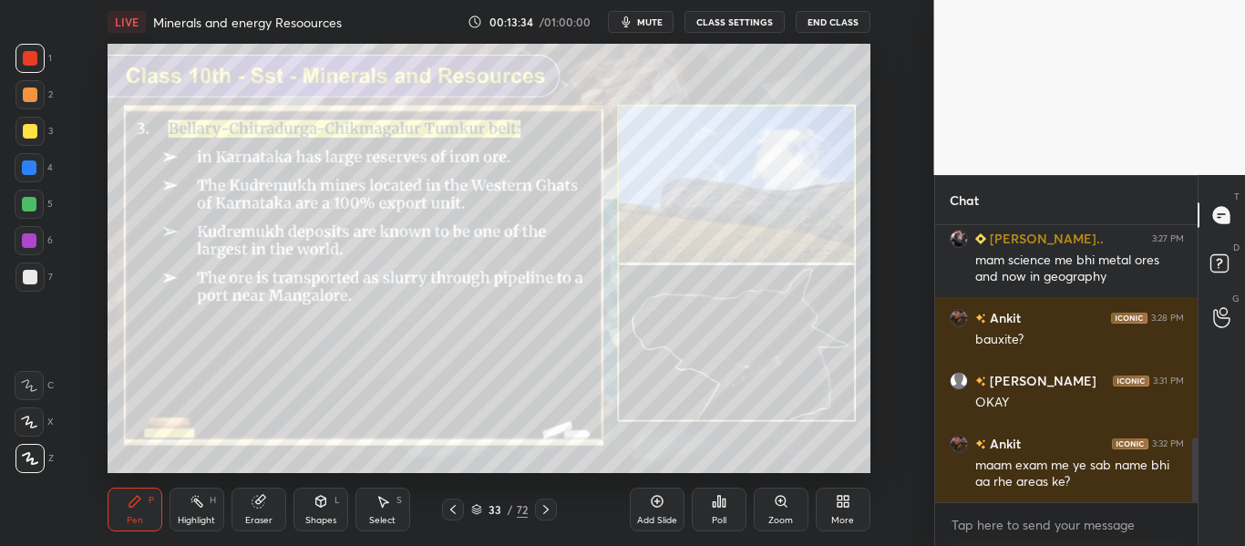
click at [538, 501] on div at bounding box center [546, 509] width 22 height 22
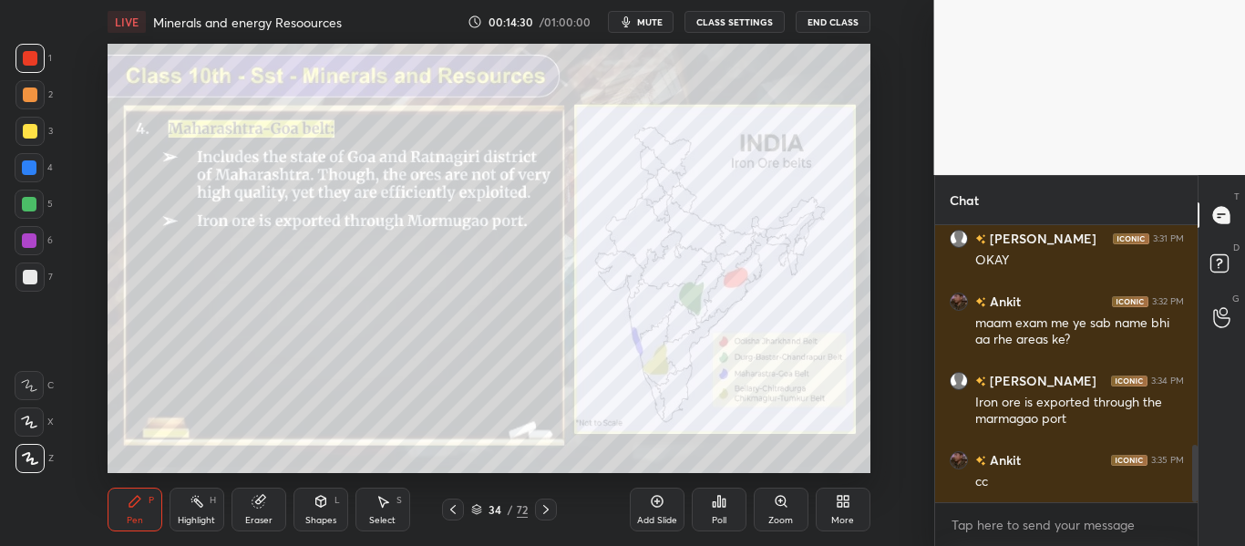
scroll to position [1112, 0]
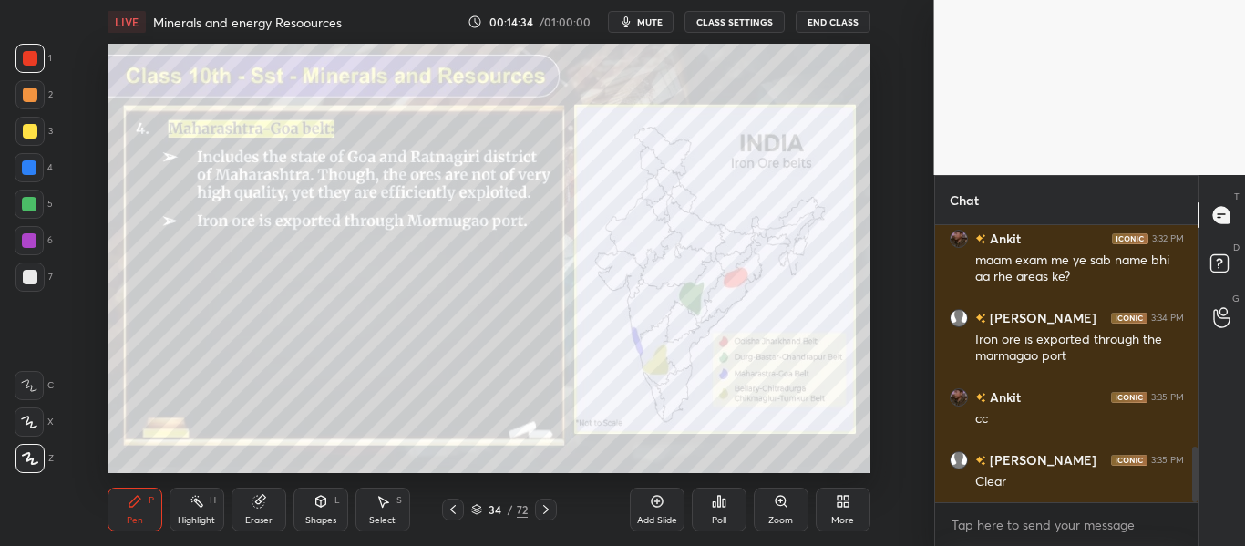
click at [542, 517] on div at bounding box center [546, 509] width 22 height 22
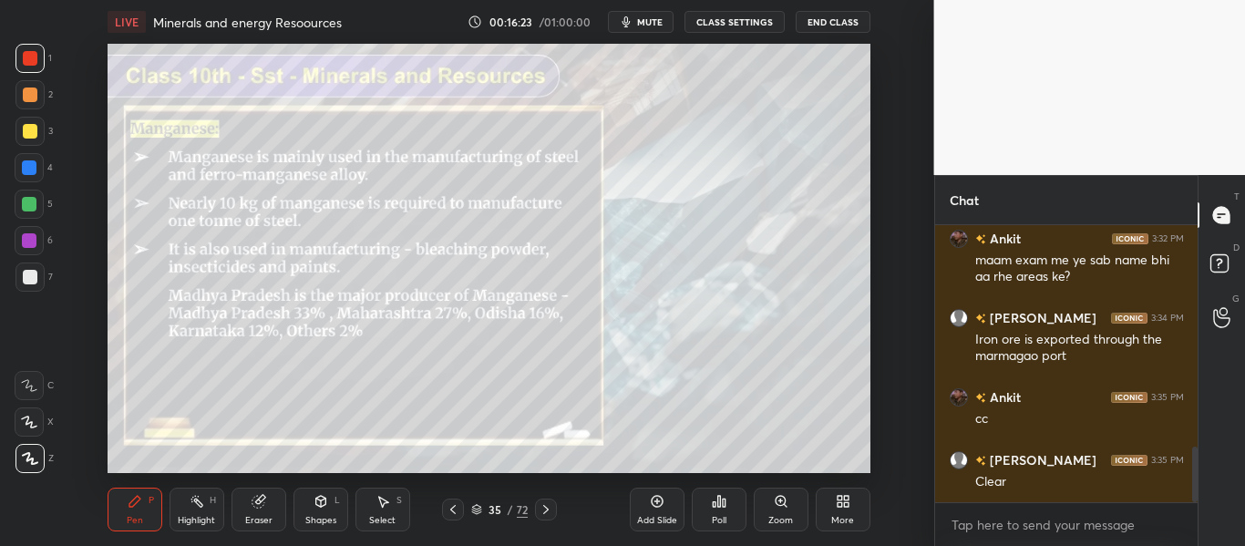
click at [553, 499] on div at bounding box center [546, 509] width 22 height 22
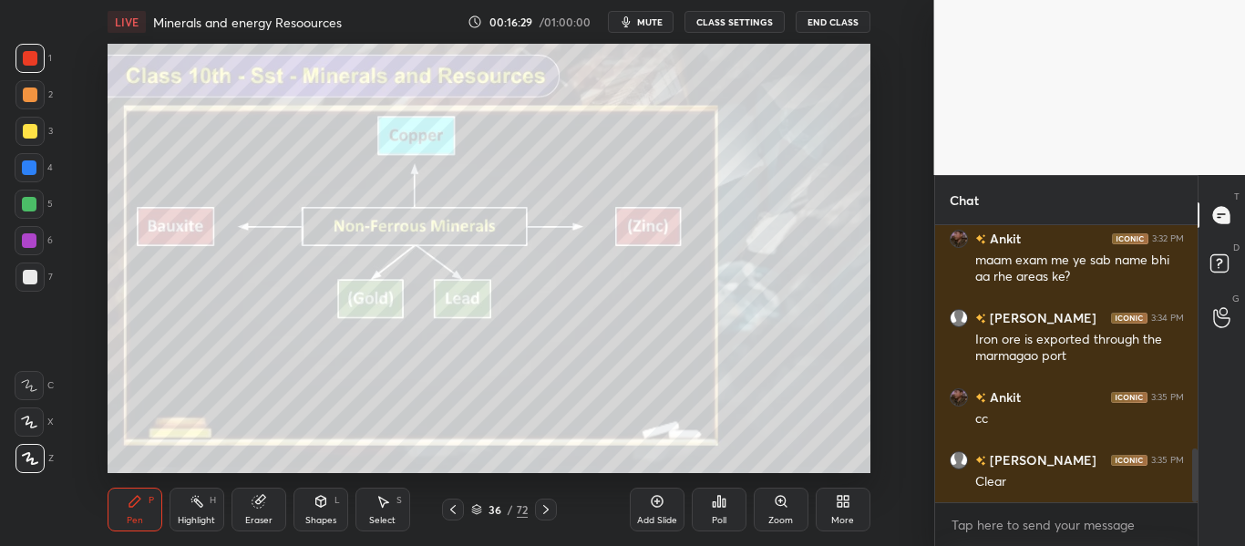
scroll to position [1155, 0]
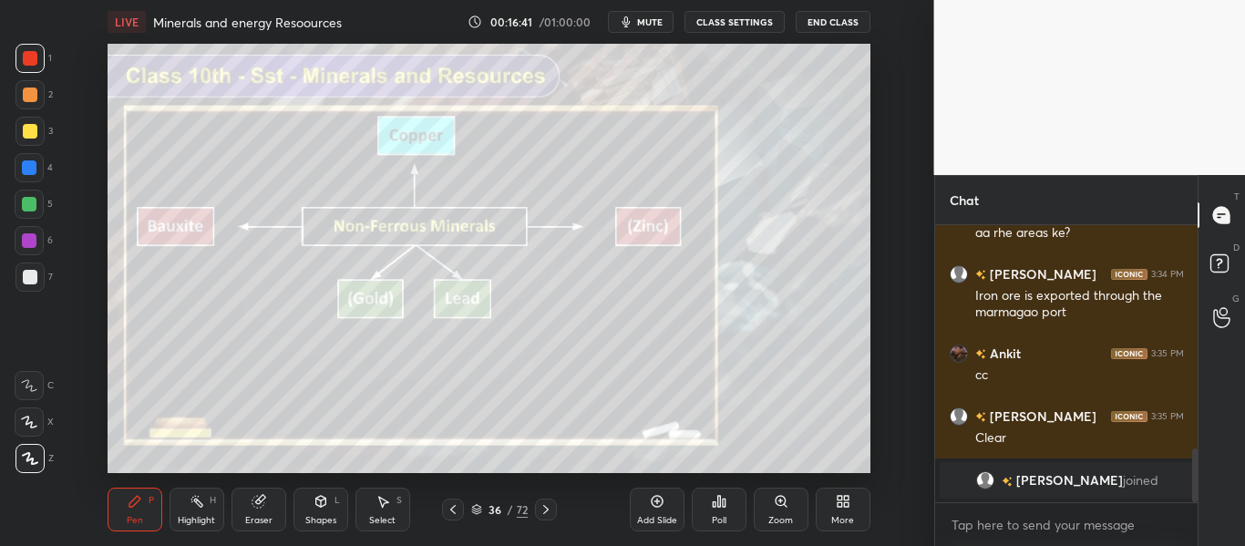
click at [550, 503] on icon at bounding box center [545, 509] width 15 height 15
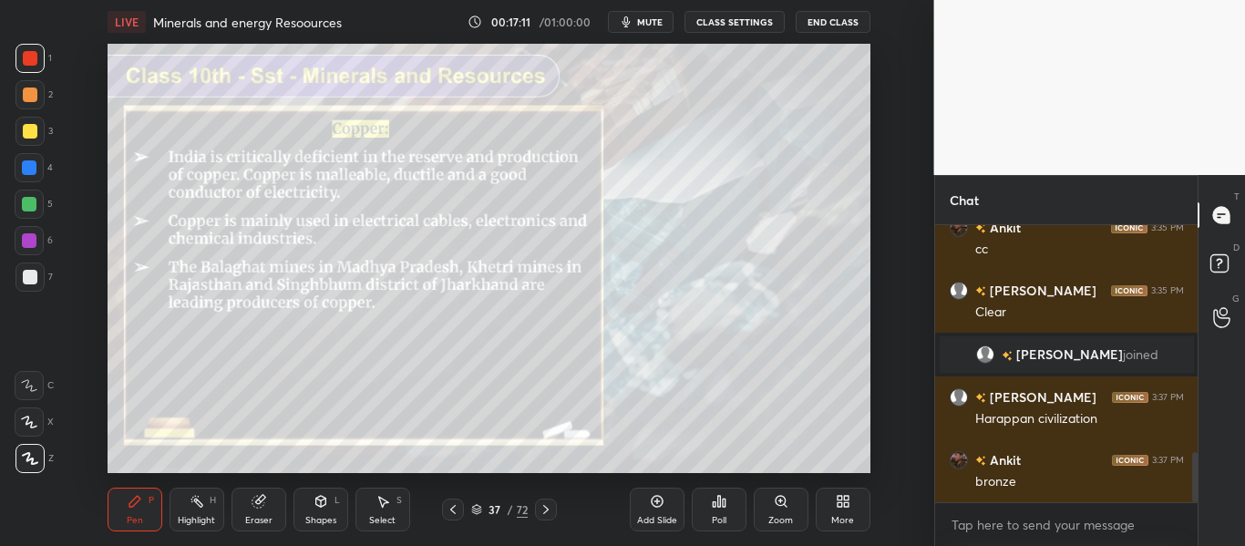
scroll to position [1245, 0]
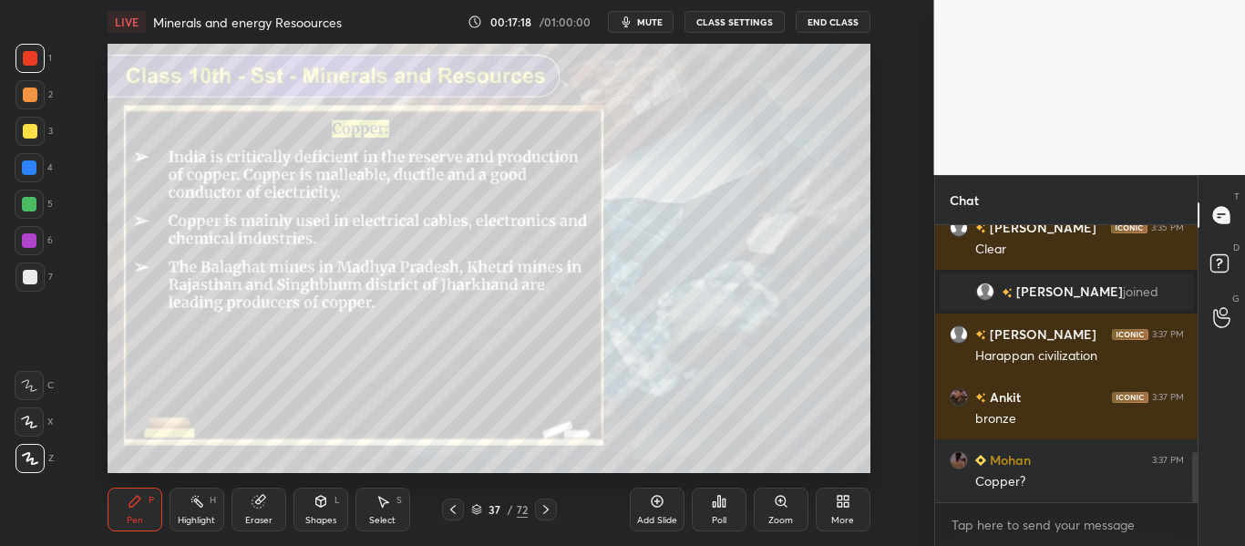
click at [20, 277] on div at bounding box center [29, 276] width 29 height 29
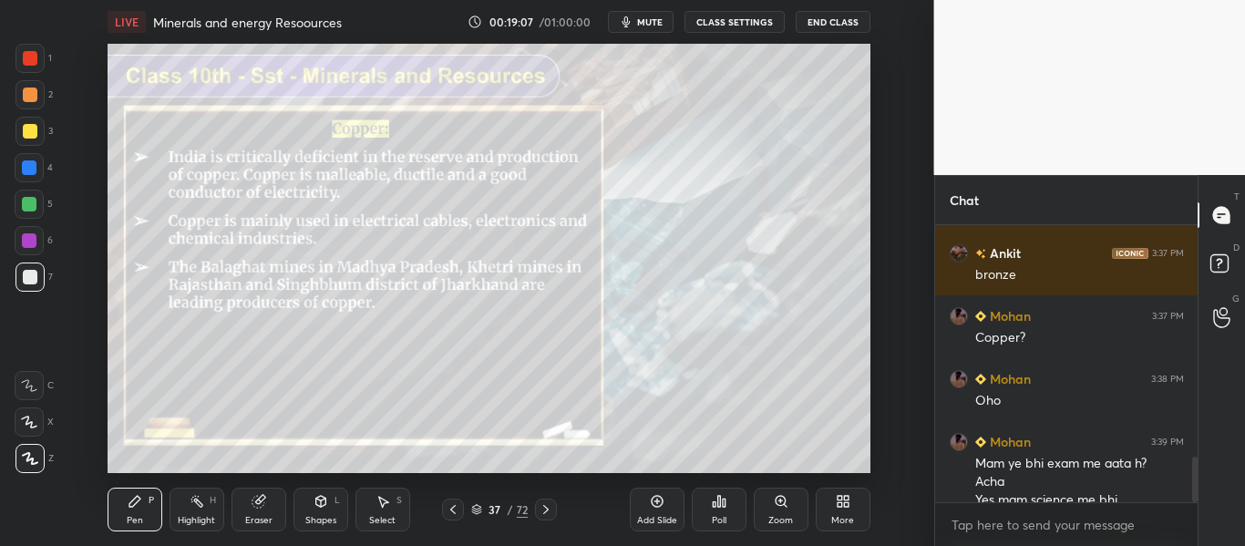
scroll to position [1407, 0]
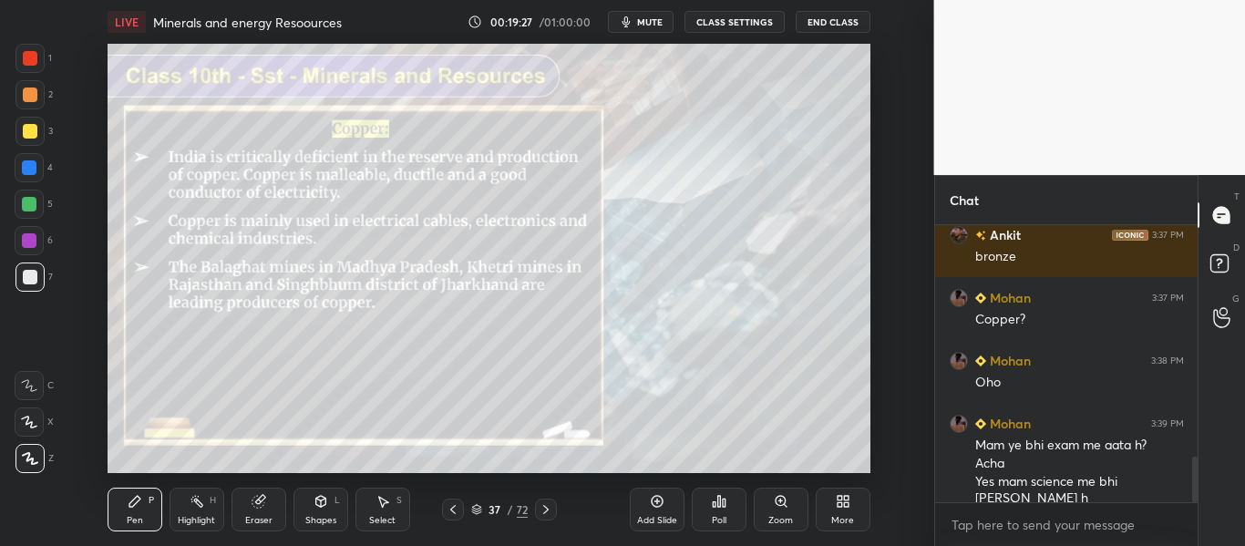
click at [542, 507] on icon at bounding box center [545, 509] width 15 height 15
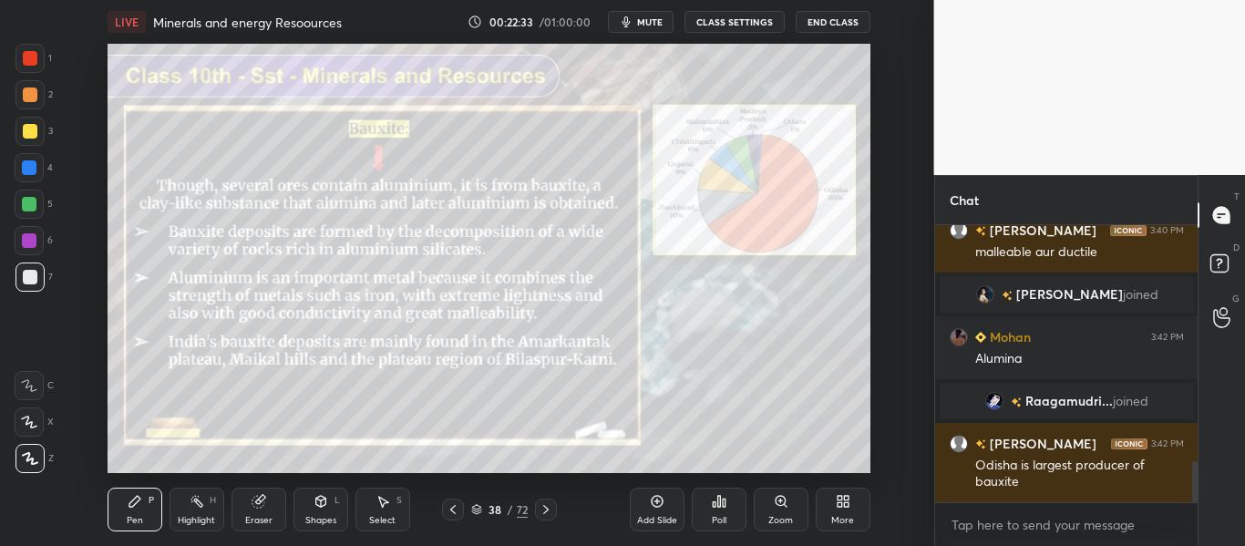
scroll to position [1612, 0]
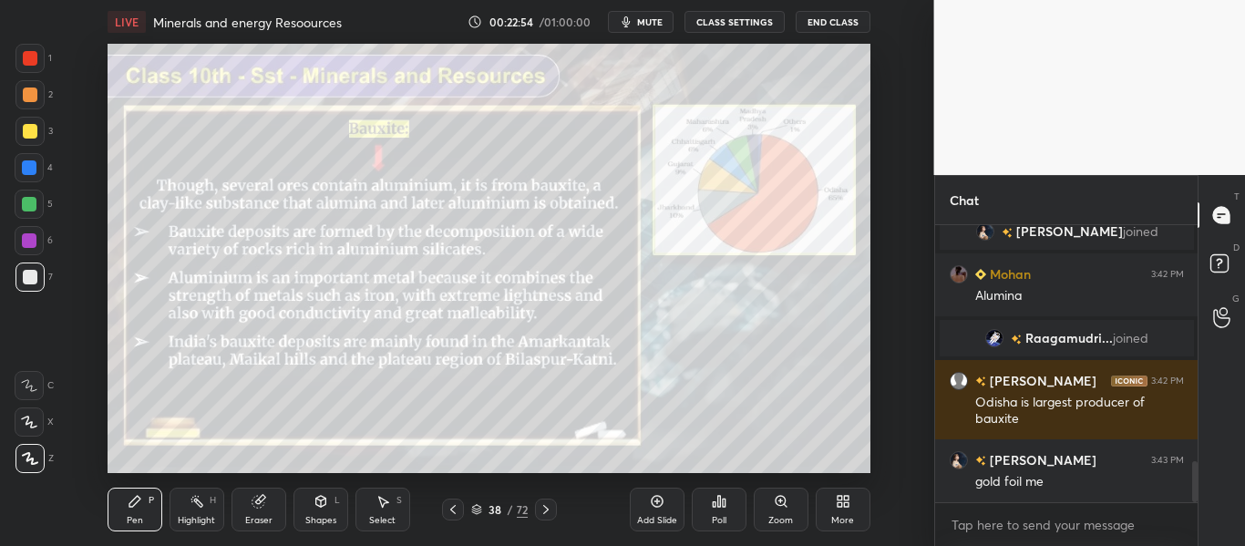
click at [538, 511] on icon at bounding box center [545, 509] width 15 height 15
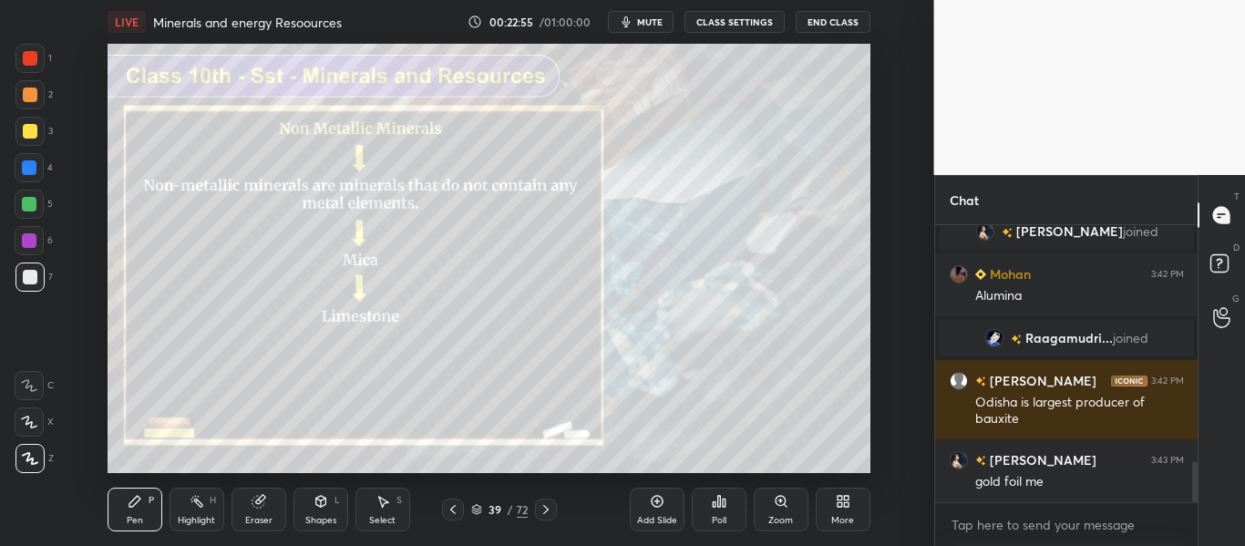
click at [456, 505] on icon at bounding box center [453, 509] width 15 height 15
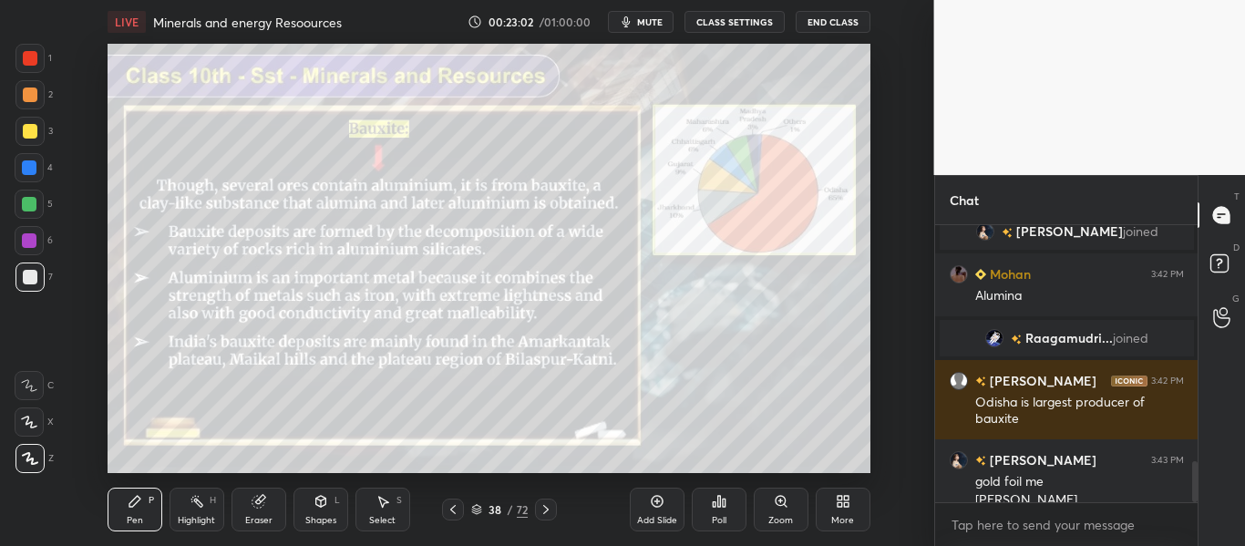
scroll to position [1630, 0]
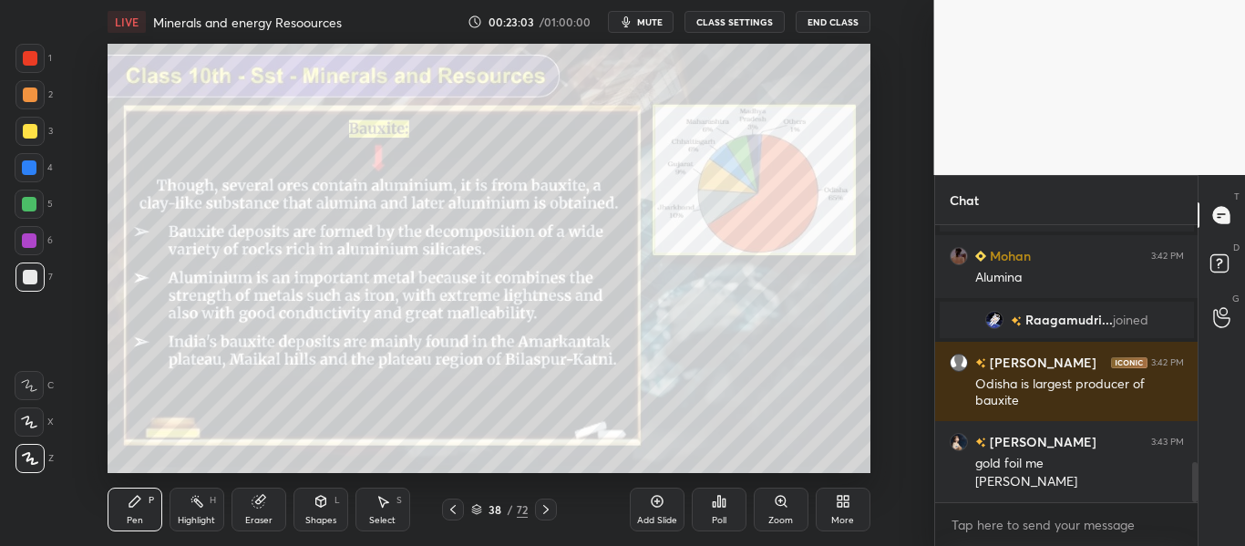
click at [554, 502] on div at bounding box center [546, 509] width 22 height 22
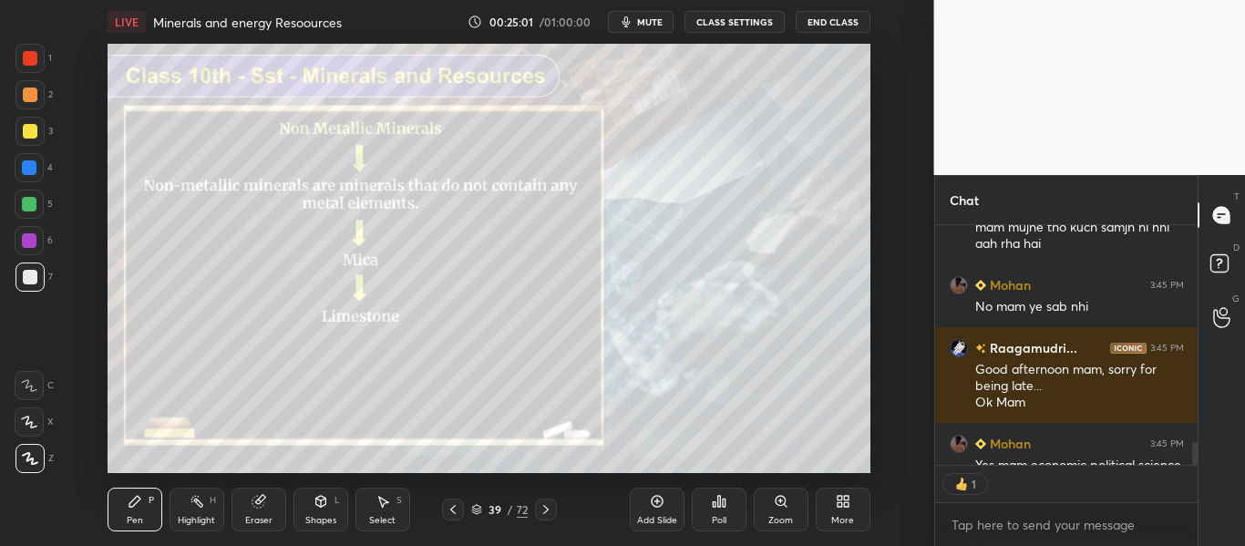
scroll to position [2254, 0]
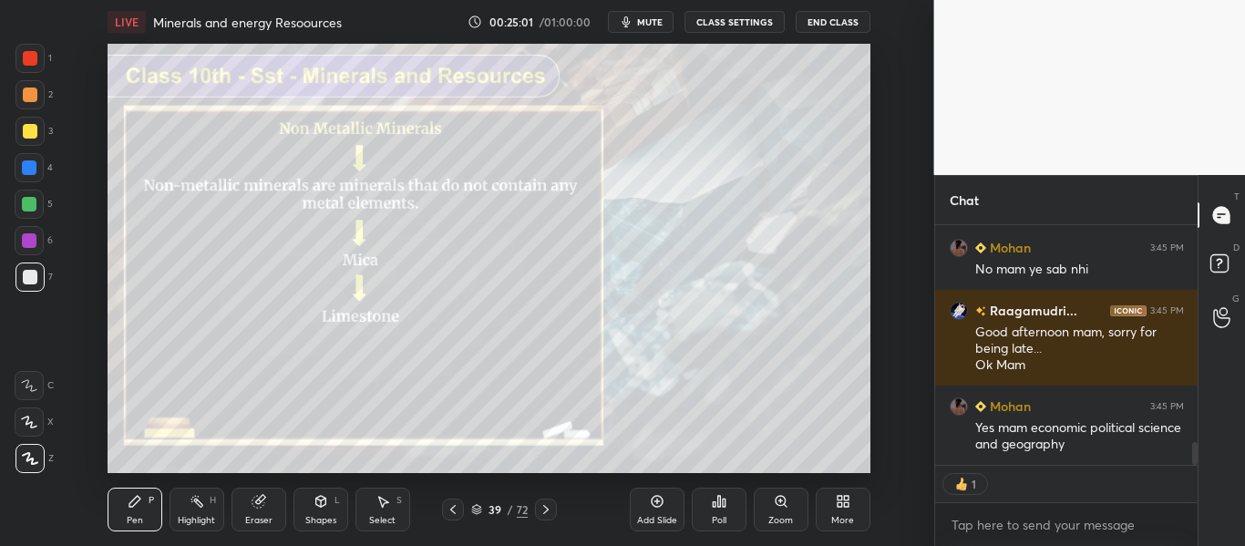
drag, startPoint x: 1193, startPoint y: 446, endPoint x: 1185, endPoint y: 505, distance: 58.8
click at [1185, 505] on div "Mohan 3:44 PM 😅 [PERSON_NAME] 3:45 PM mam mujhe tho kuch samjh hi nhi aah rha h…" at bounding box center [1066, 385] width 263 height 321
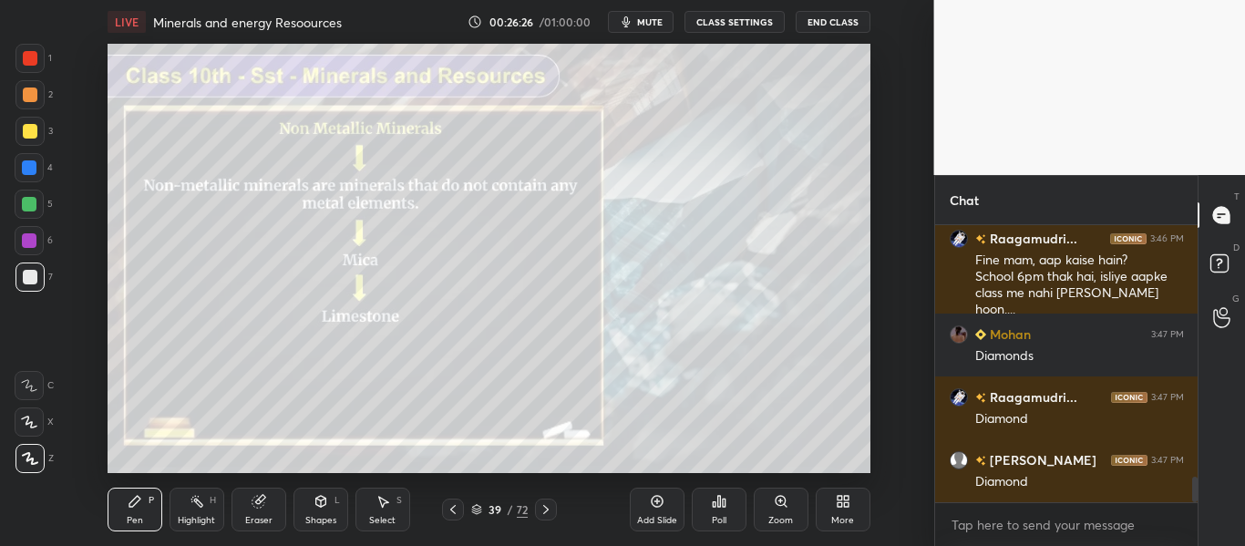
scroll to position [2833, 0]
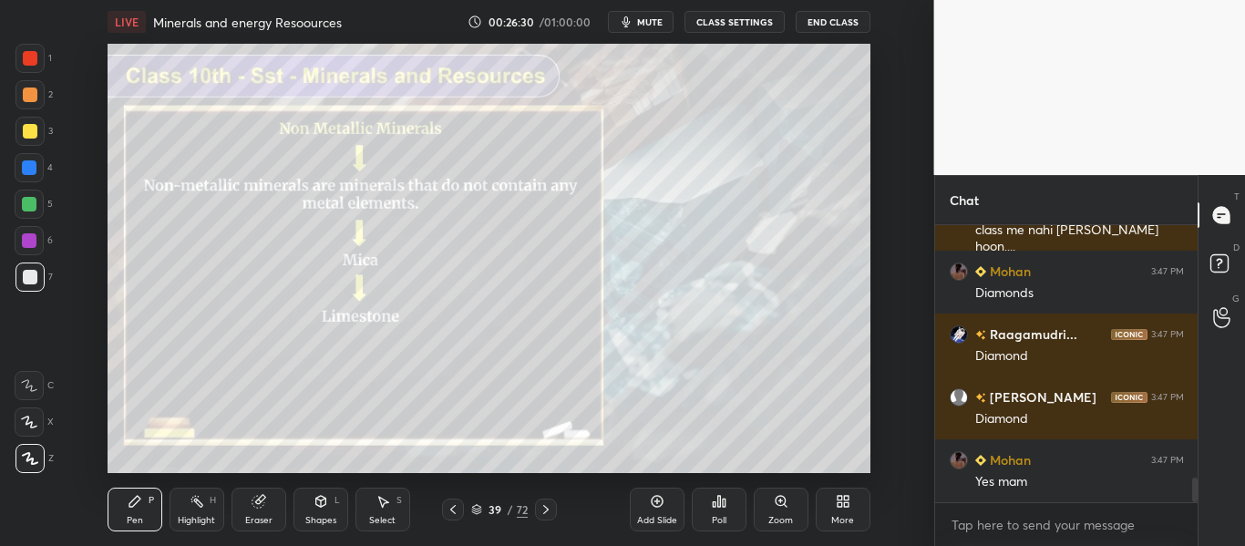
click at [545, 505] on icon at bounding box center [545, 509] width 15 height 15
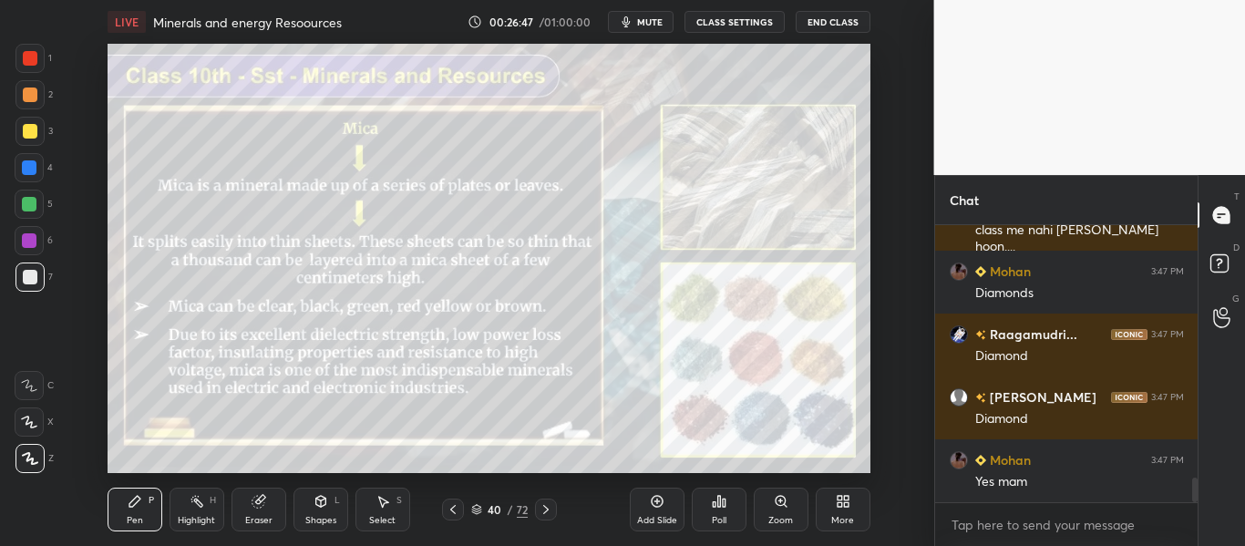
click at [36, 57] on div at bounding box center [30, 58] width 15 height 15
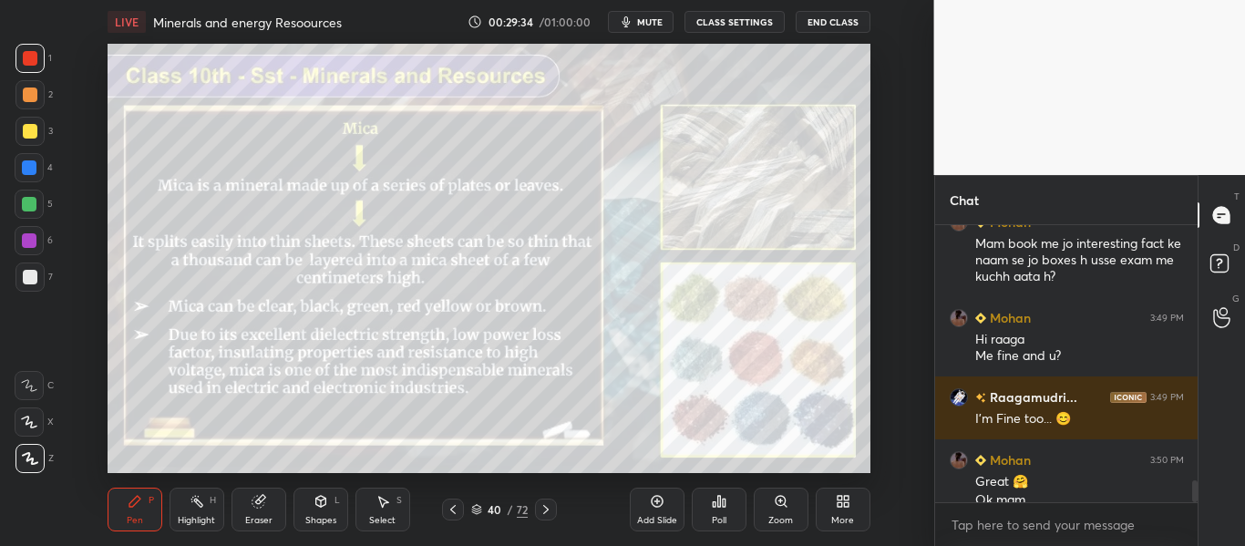
scroll to position [3315, 0]
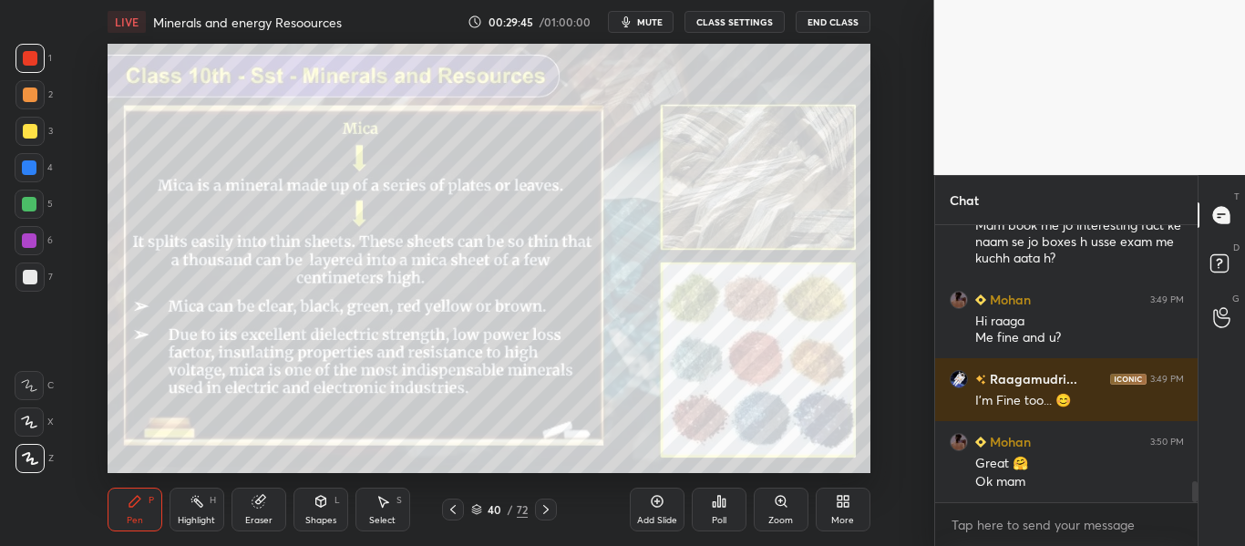
click at [549, 505] on icon at bounding box center [545, 509] width 15 height 15
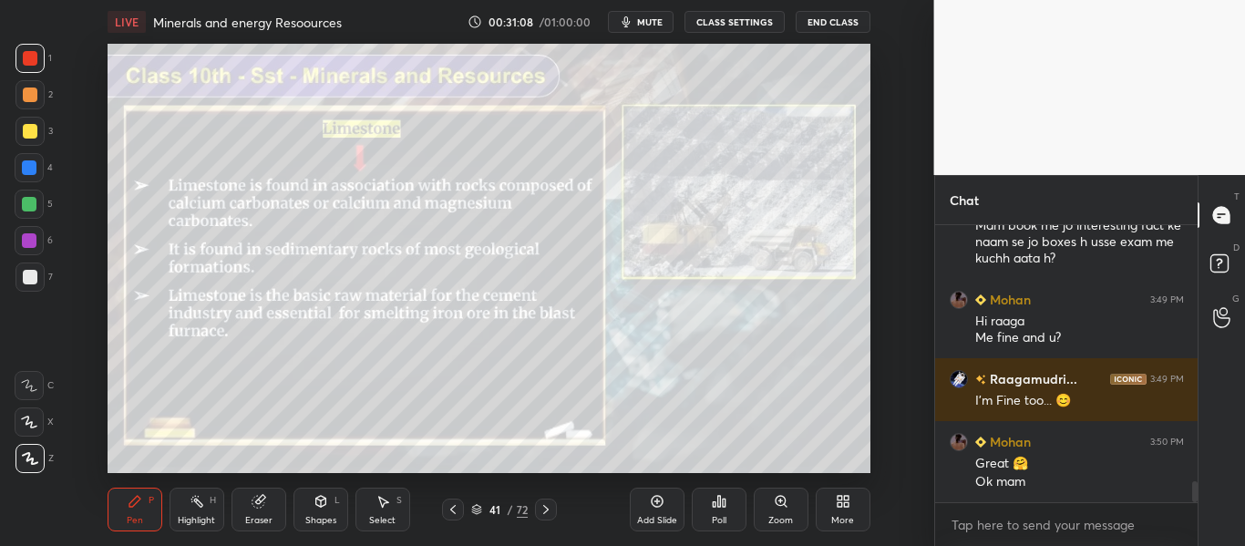
click at [550, 500] on div at bounding box center [546, 509] width 22 height 22
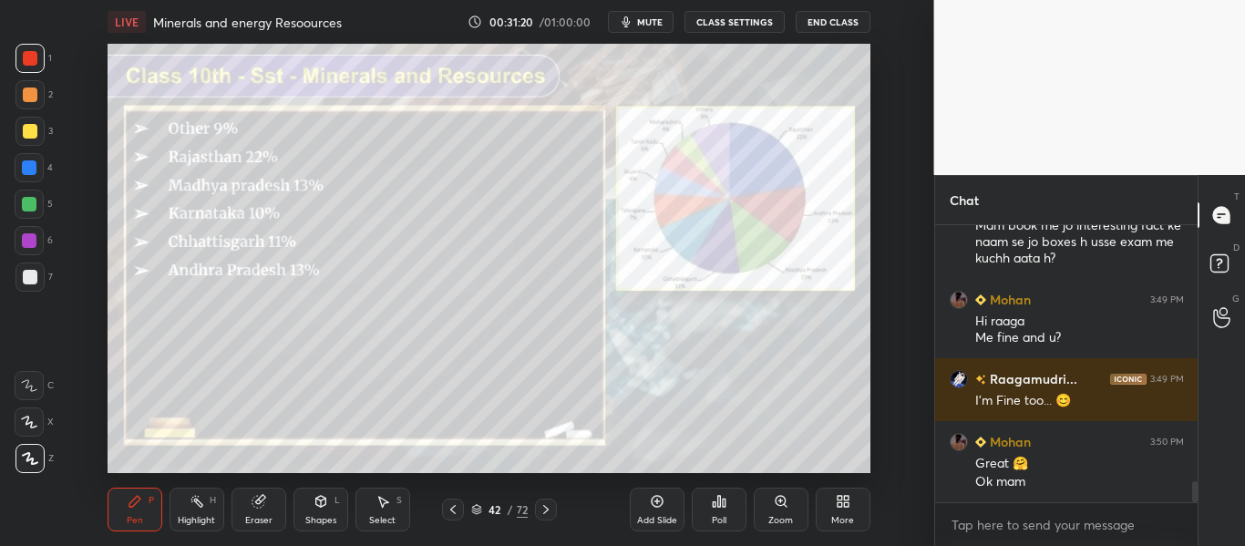
click at [546, 505] on icon at bounding box center [545, 509] width 15 height 15
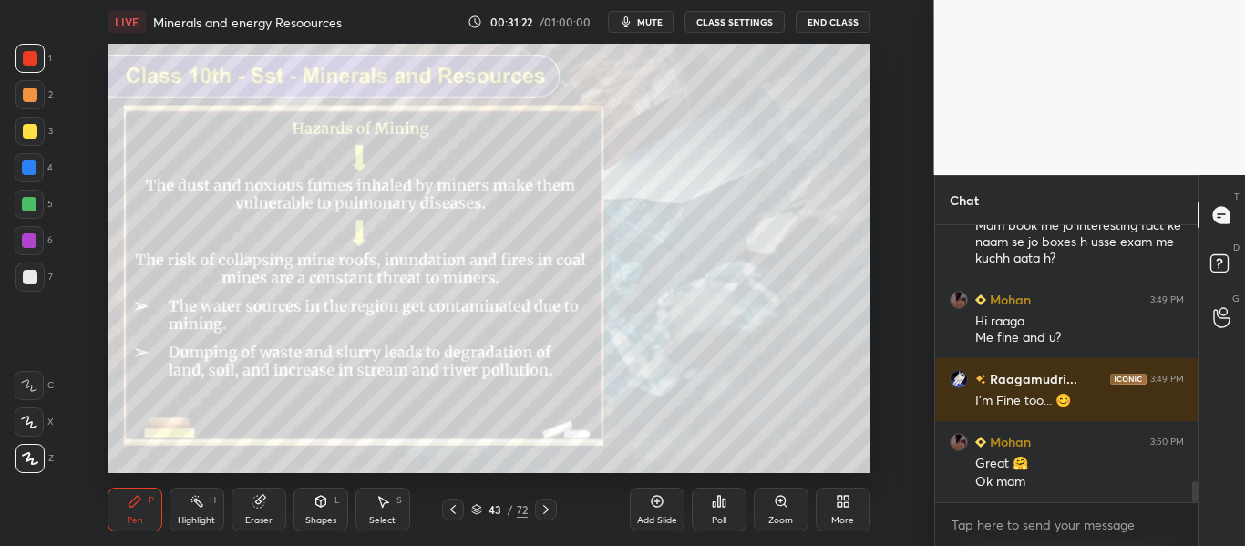
scroll to position [3377, 0]
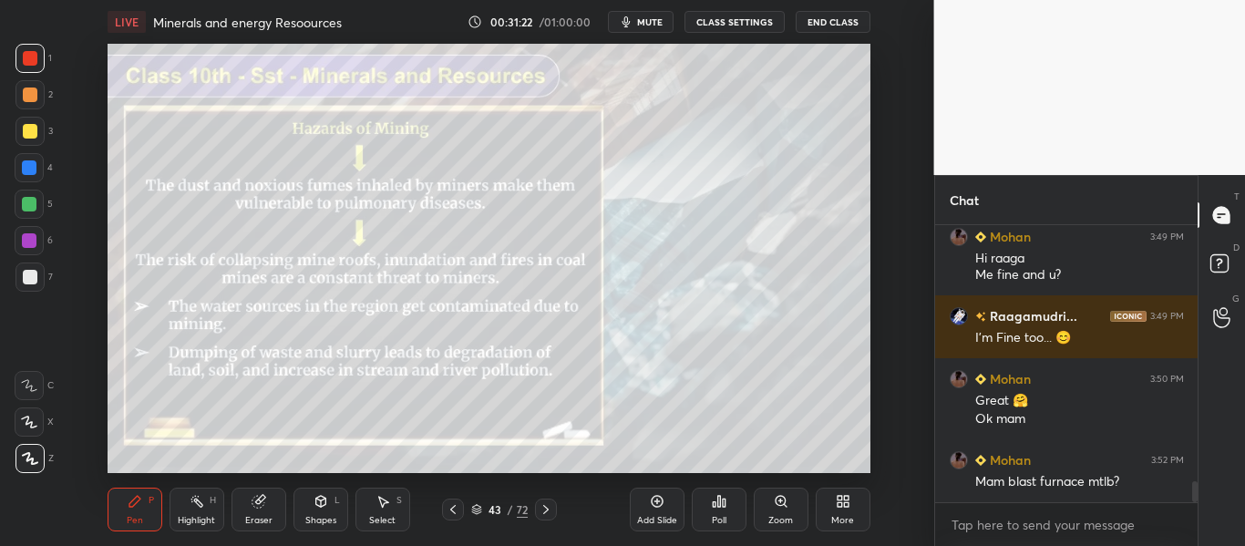
click at [455, 509] on icon at bounding box center [453, 509] width 15 height 15
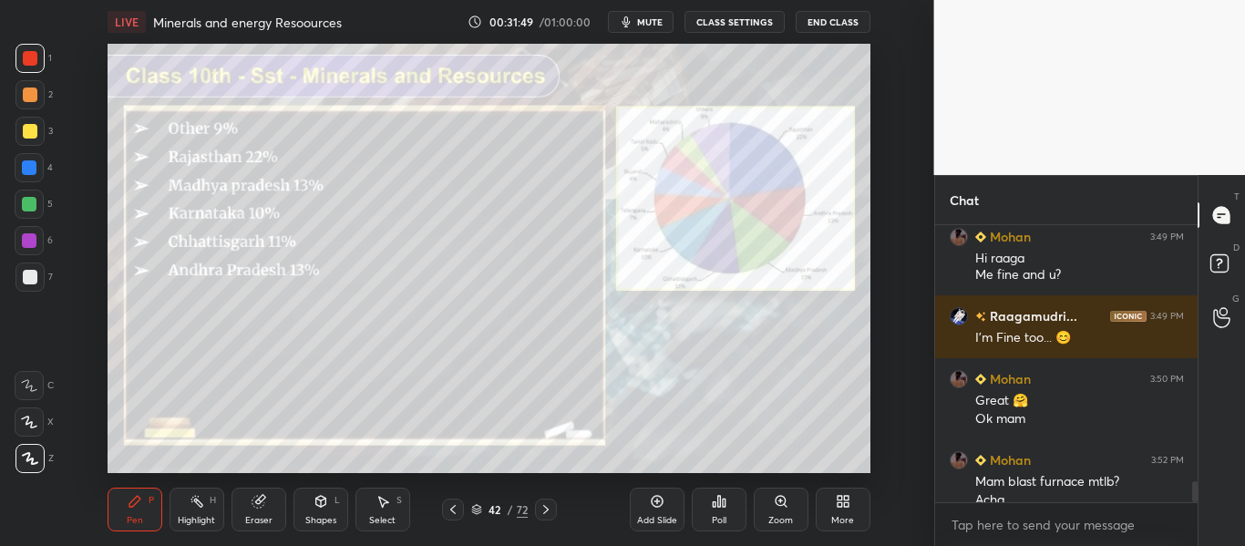
scroll to position [3396, 0]
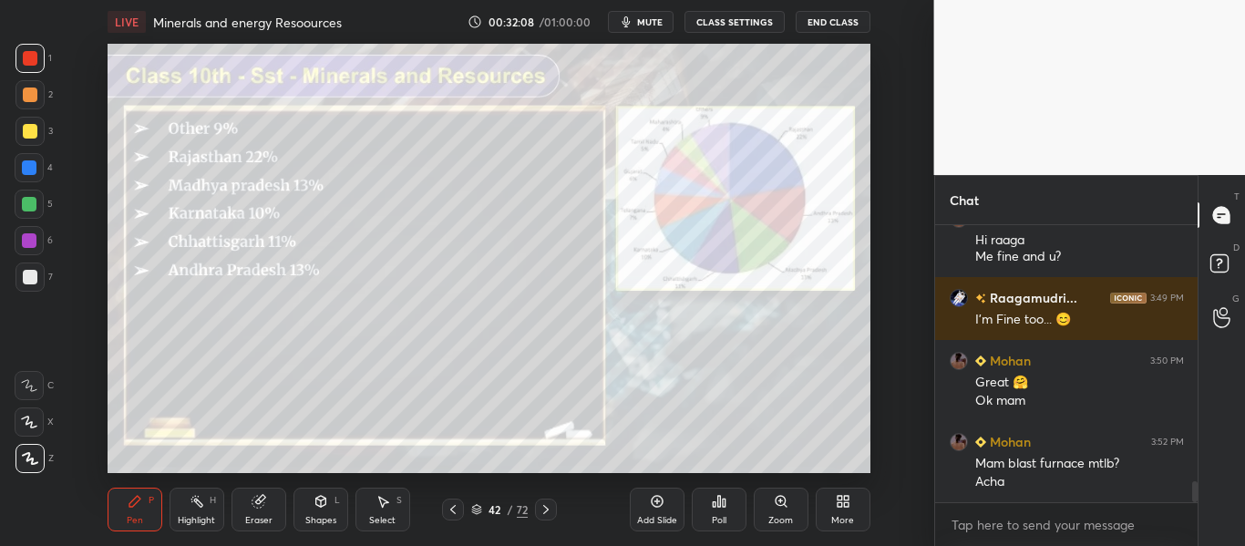
click at [552, 504] on icon at bounding box center [545, 509] width 15 height 15
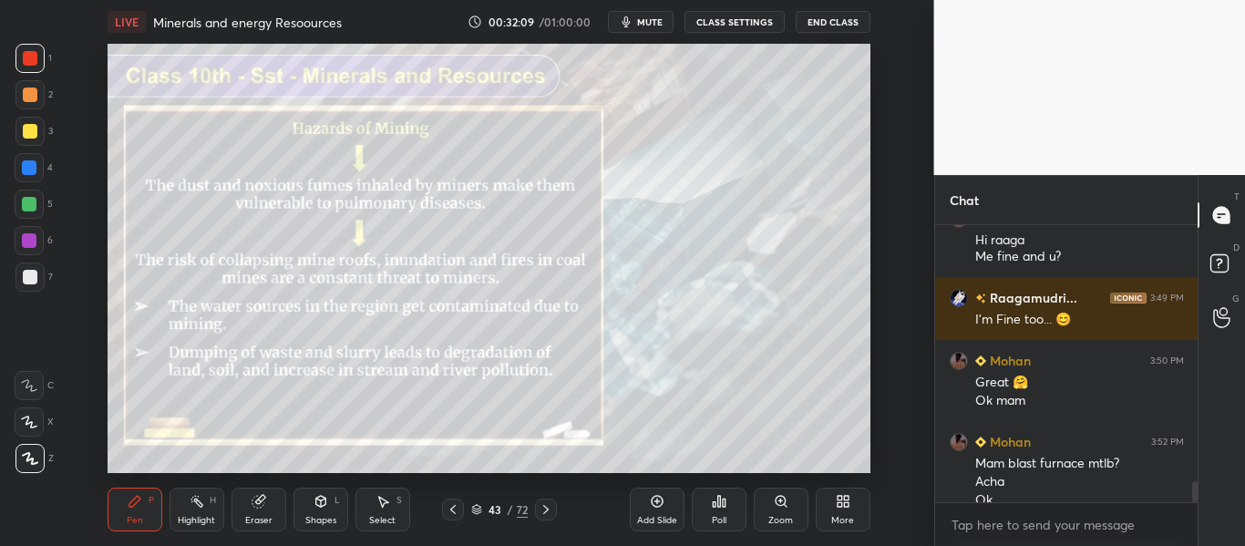
scroll to position [3414, 0]
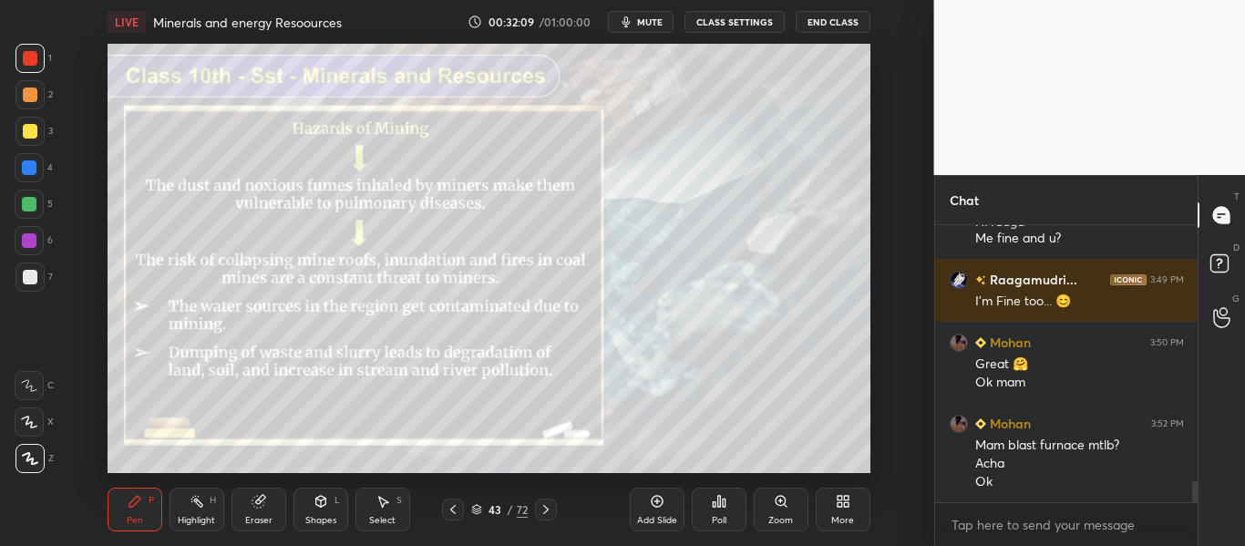
click at [346, 28] on div "LIVE Minerals and energy Resoources 00:32:09 / 01:00:00 mute CLASS SETTINGS End…" at bounding box center [488, 273] width 861 height 546
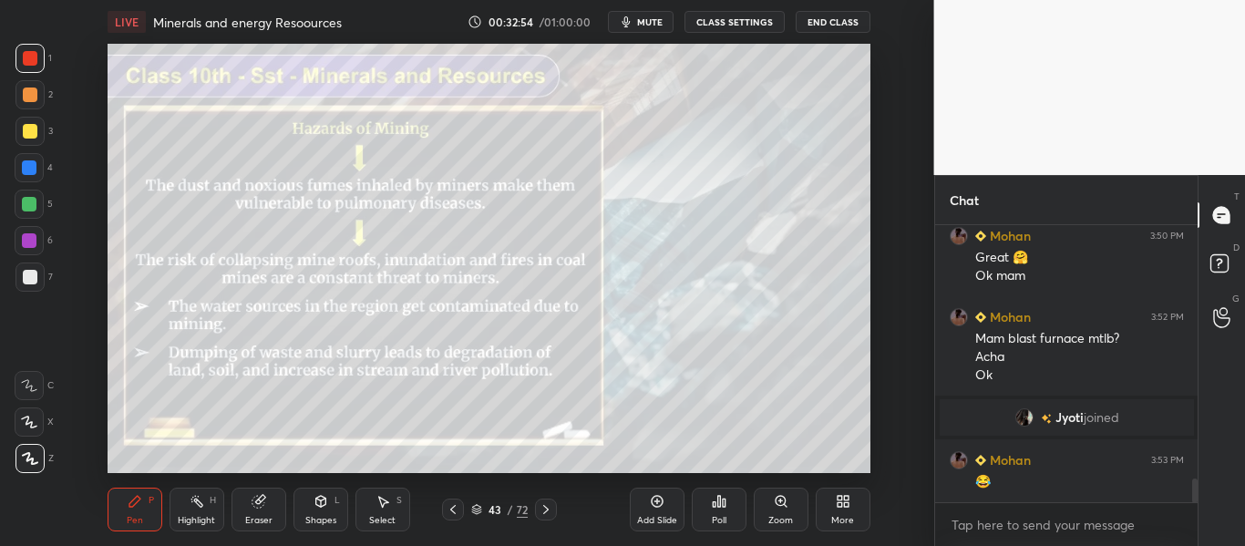
scroll to position [234, 257]
drag, startPoint x: 1191, startPoint y: 452, endPoint x: 1189, endPoint y: 526, distance: 73.8
click at [1189, 526] on div "Raagamudri... 3:49 PM I'm Fine too... 😊 Mohan 3:50 PM Great 🤗 Ok mam Mohan 3:52…" at bounding box center [1066, 385] width 263 height 321
click at [1151, 524] on textarea at bounding box center [1066, 524] width 234 height 29
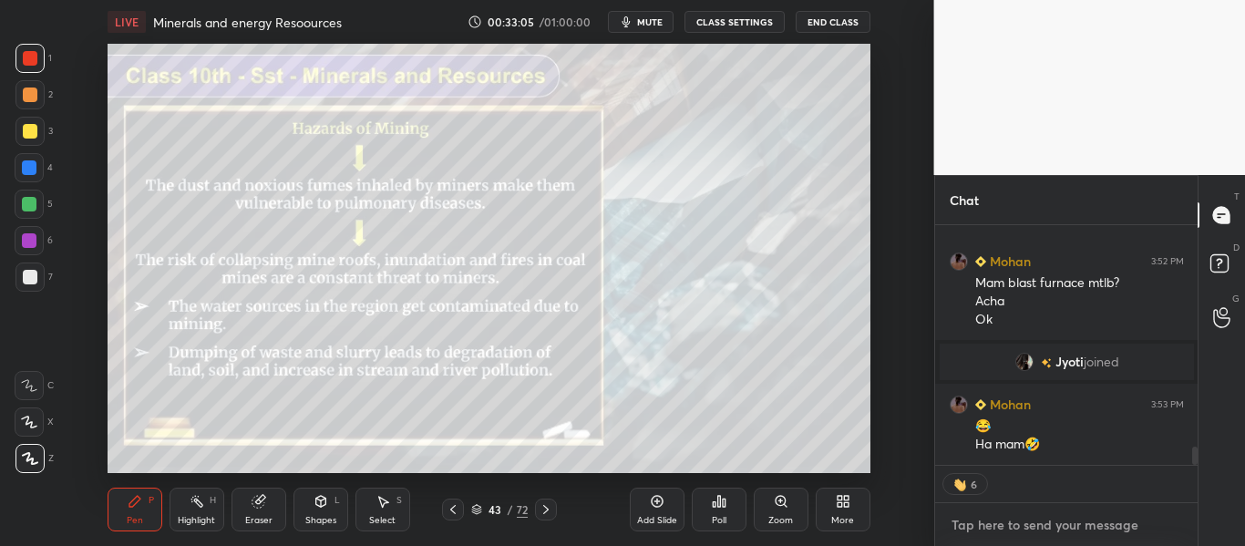
scroll to position [2923, 0]
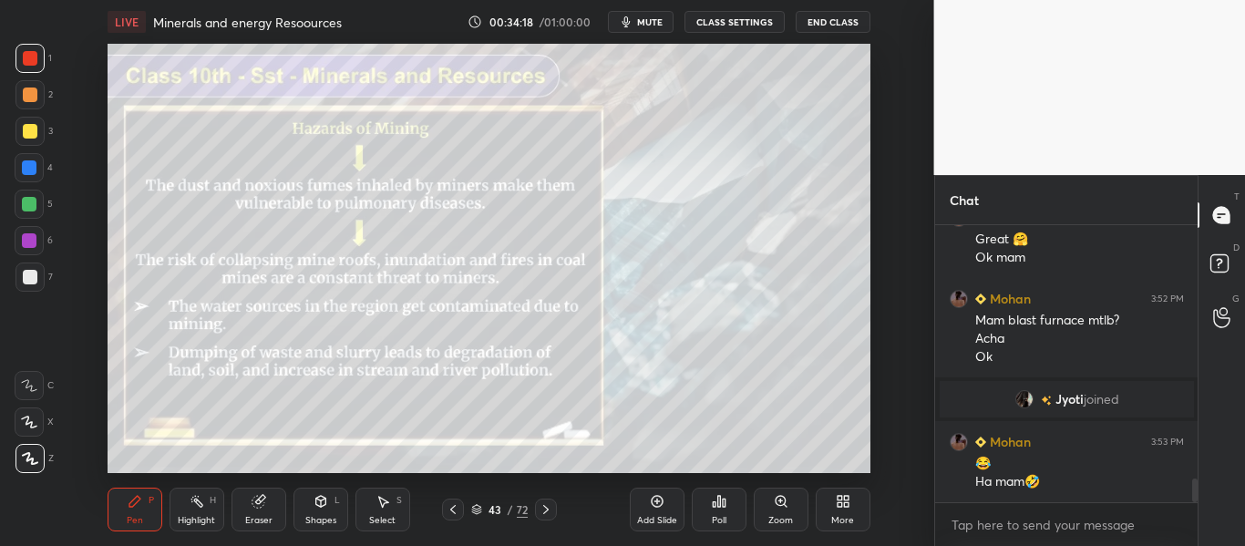
click at [119, 276] on div "Setting up your live class Poll for secs No correct answer Start poll" at bounding box center [488, 258] width 861 height 429
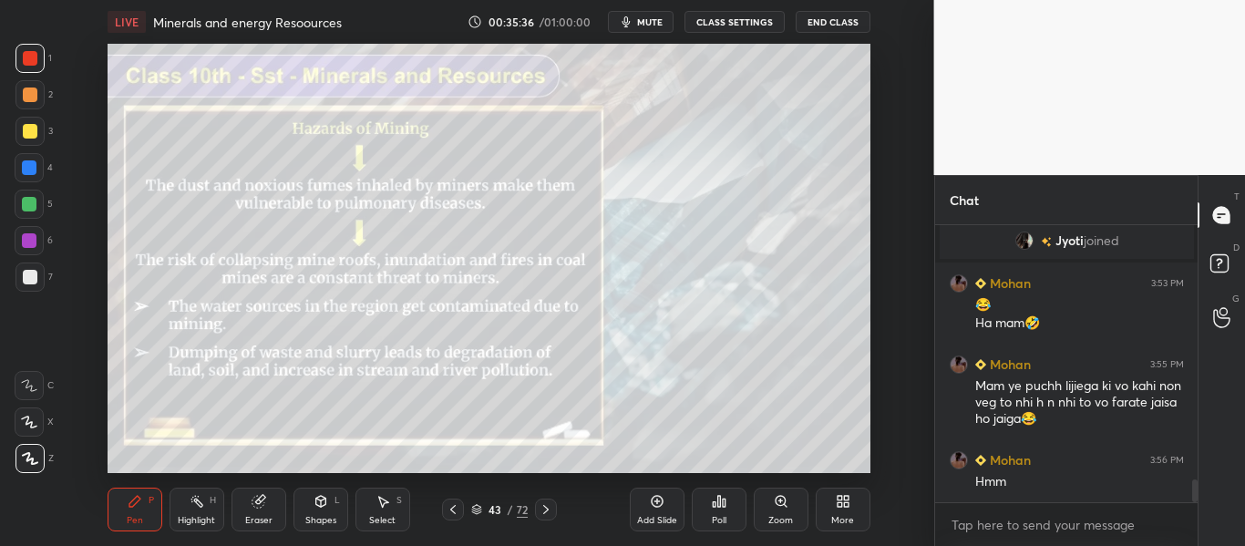
scroll to position [3144, 0]
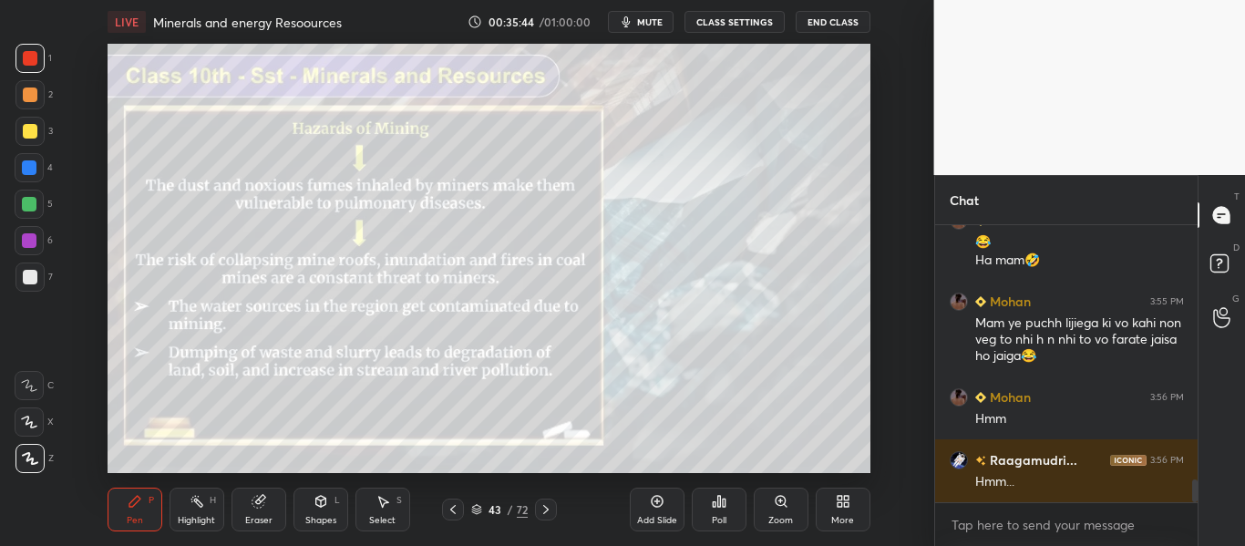
click at [256, 506] on div "Eraser" at bounding box center [258, 509] width 55 height 44
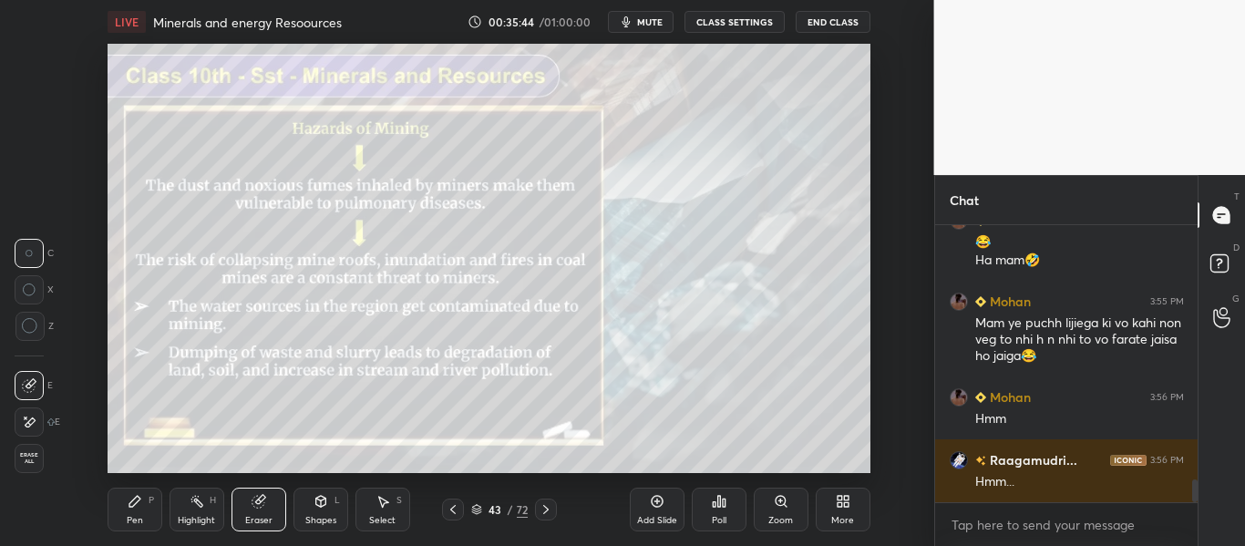
click at [28, 462] on span "Erase all" at bounding box center [28, 458] width 27 height 13
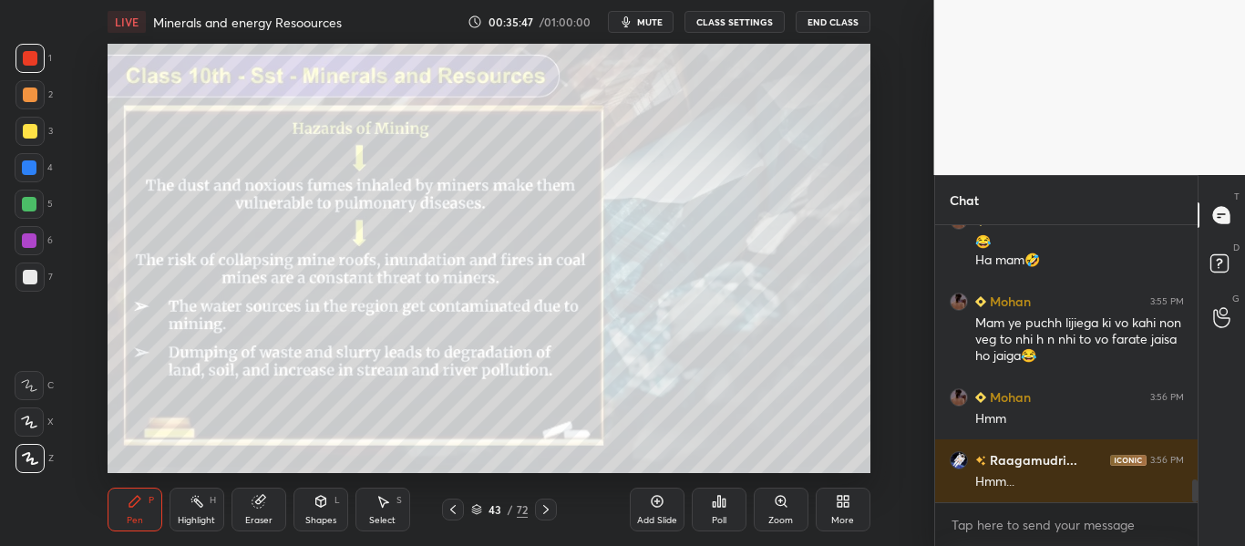
click at [18, 283] on div at bounding box center [29, 276] width 29 height 29
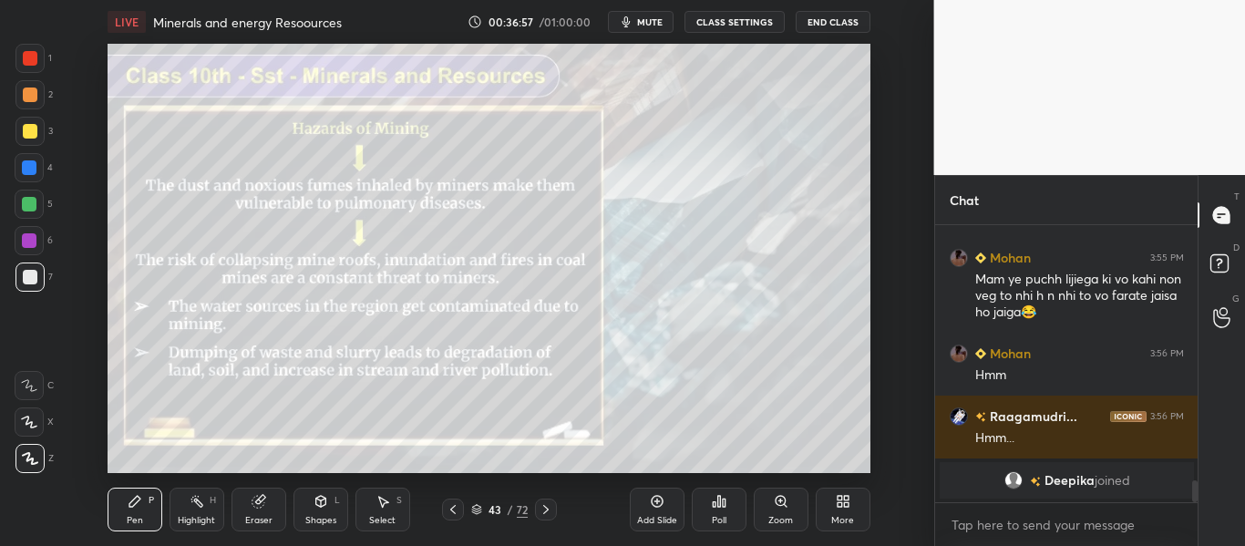
click at [540, 511] on icon at bounding box center [545, 509] width 15 height 15
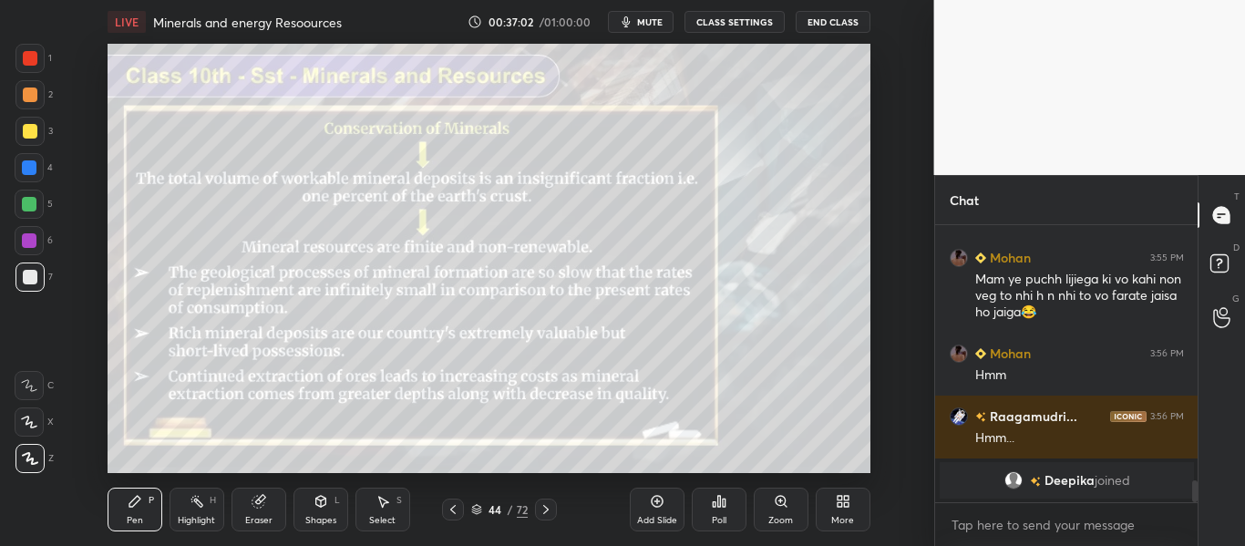
click at [446, 509] on icon at bounding box center [453, 509] width 15 height 15
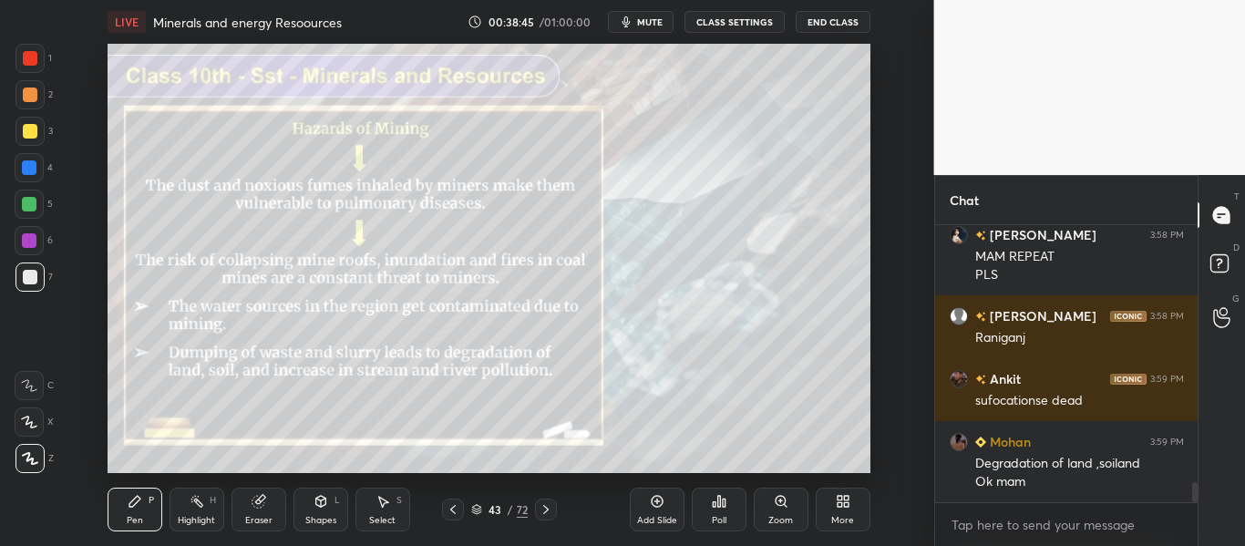
scroll to position [3630, 0]
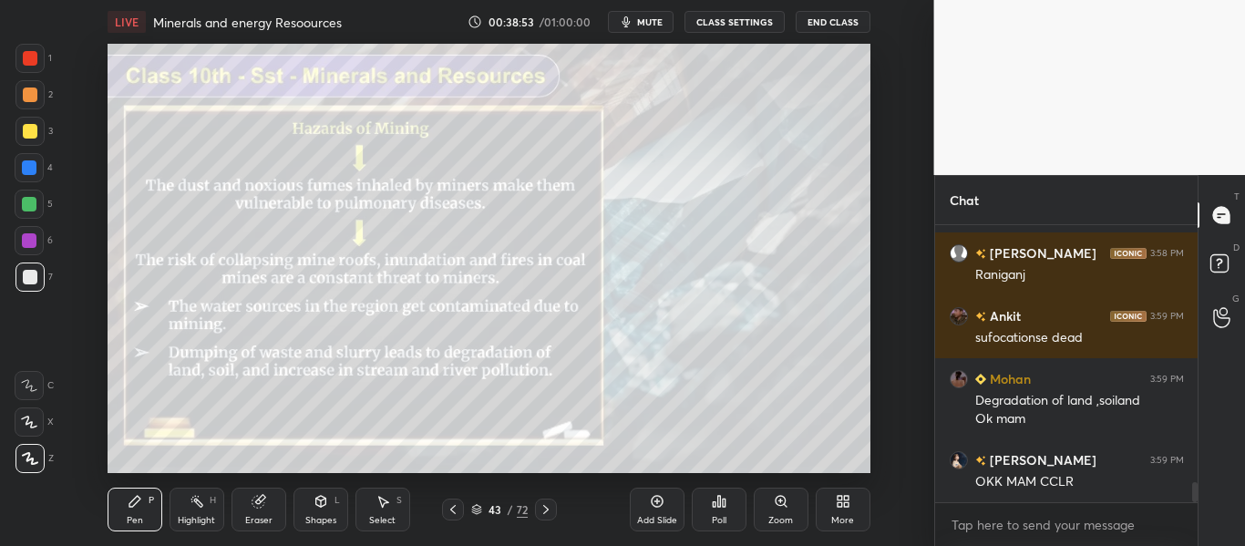
click at [538, 504] on icon at bounding box center [545, 509] width 15 height 15
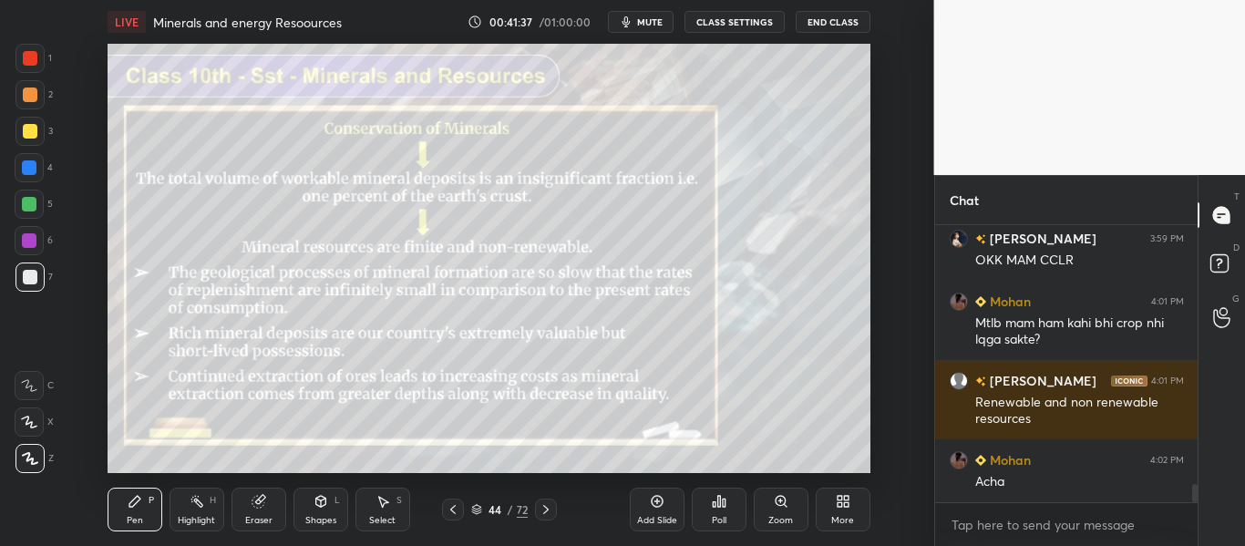
scroll to position [3869, 0]
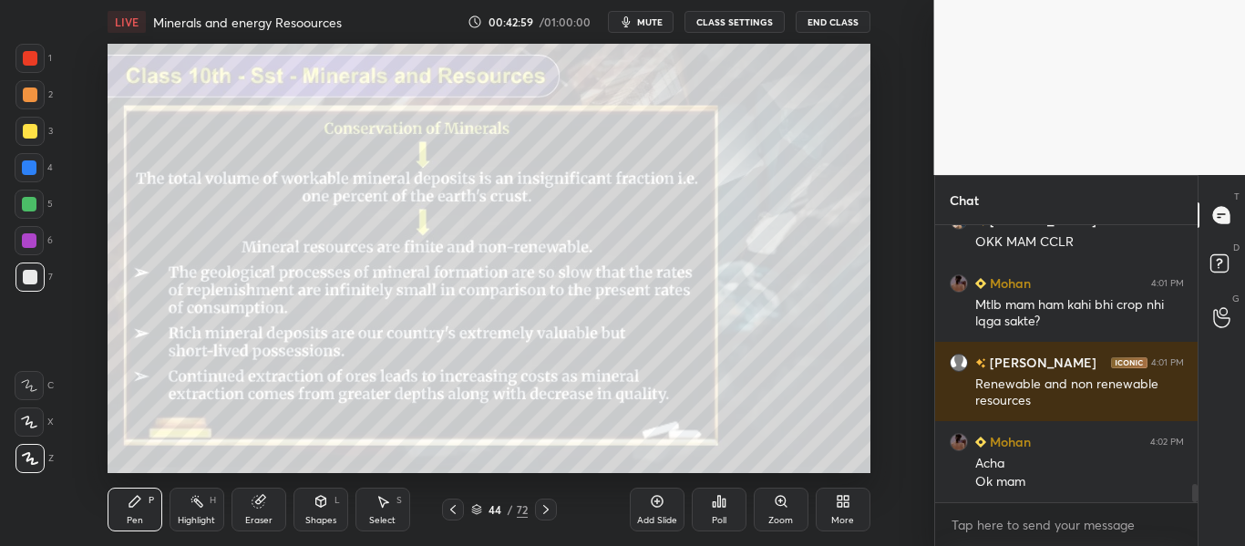
click at [548, 502] on icon at bounding box center [545, 509] width 15 height 15
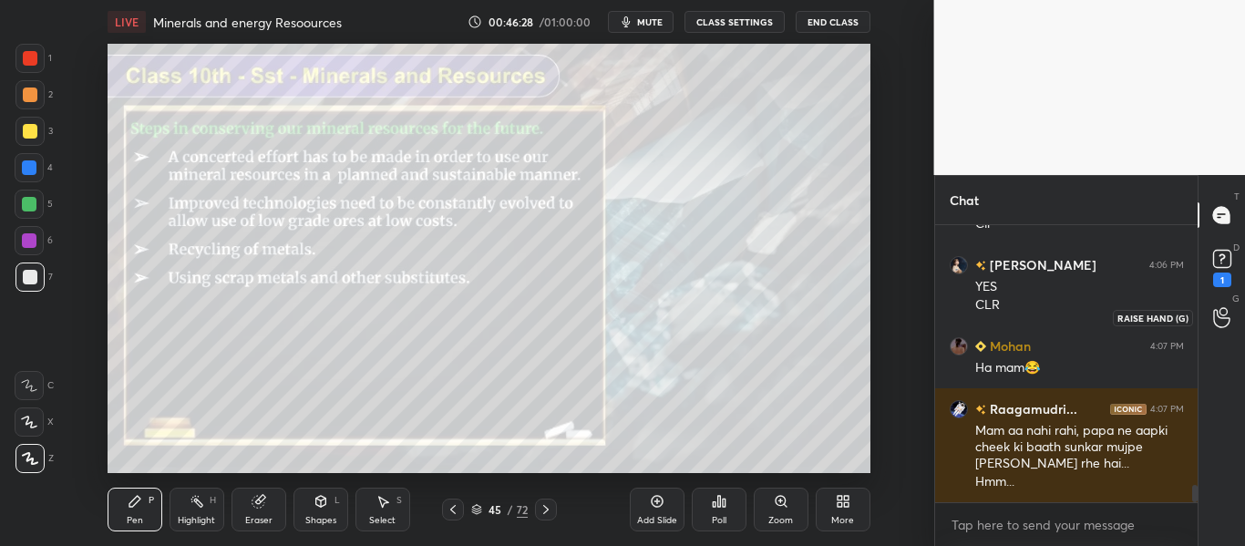
scroll to position [4060, 0]
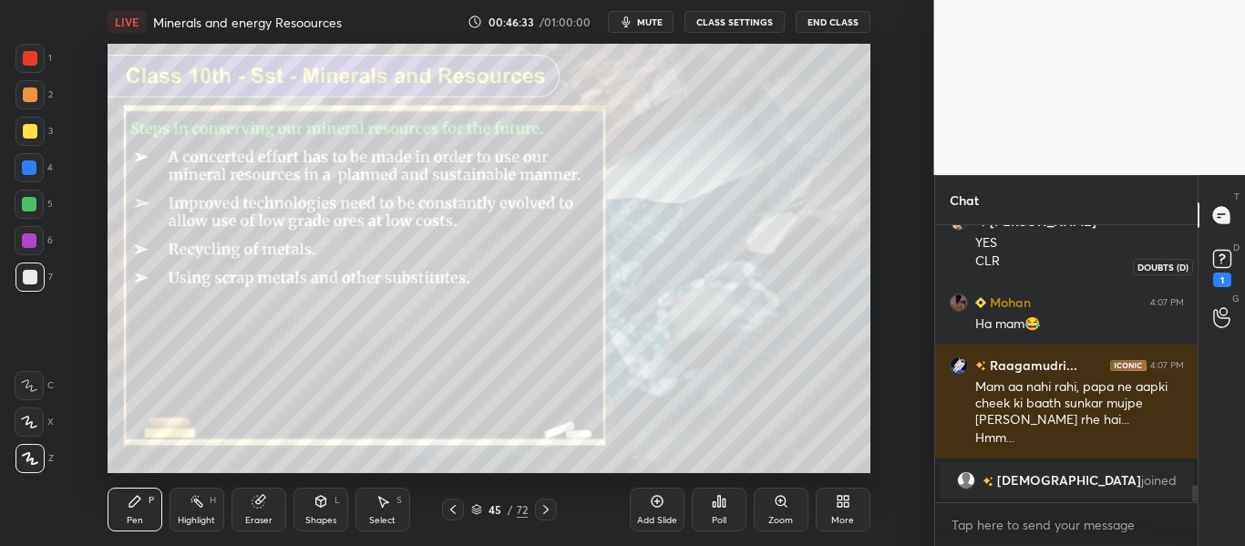
click at [1219, 270] on icon at bounding box center [1221, 258] width 27 height 27
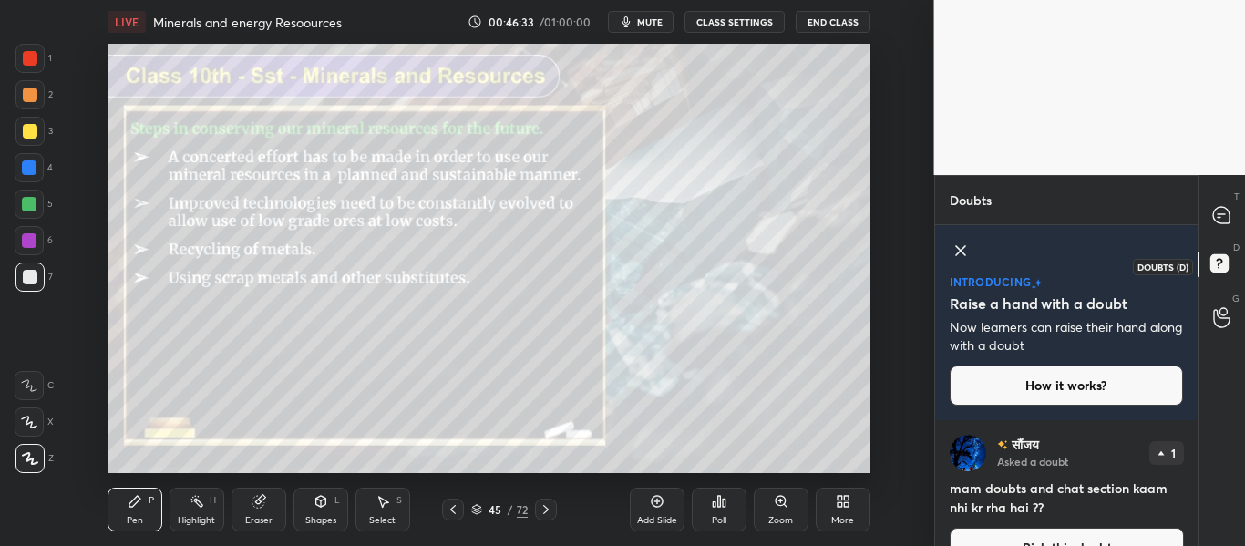
scroll to position [37, 0]
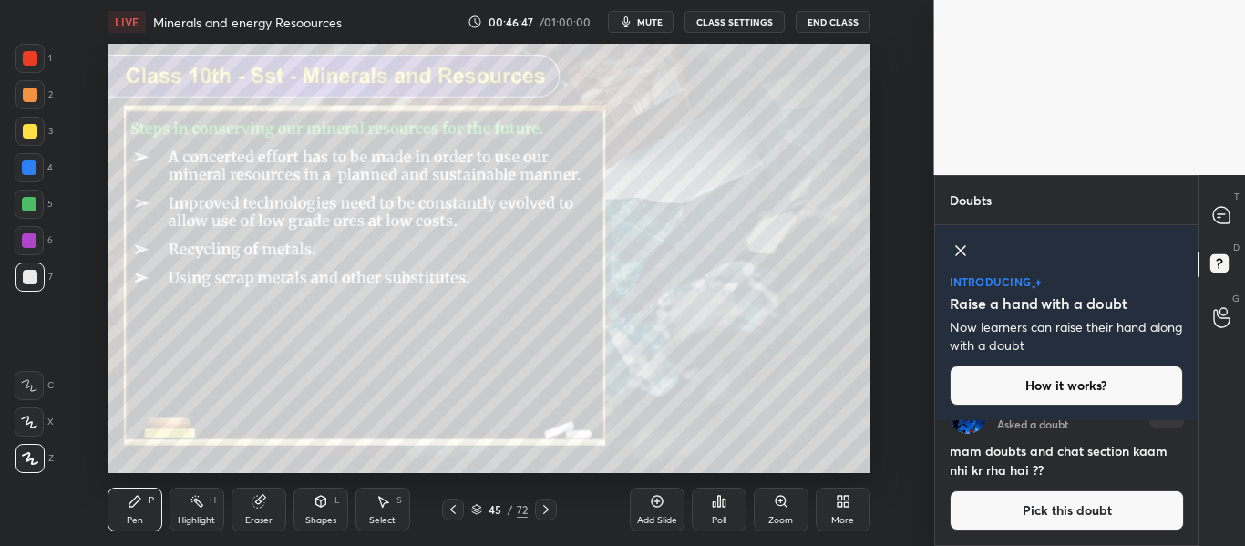
click at [958, 261] on icon at bounding box center [960, 251] width 22 height 22
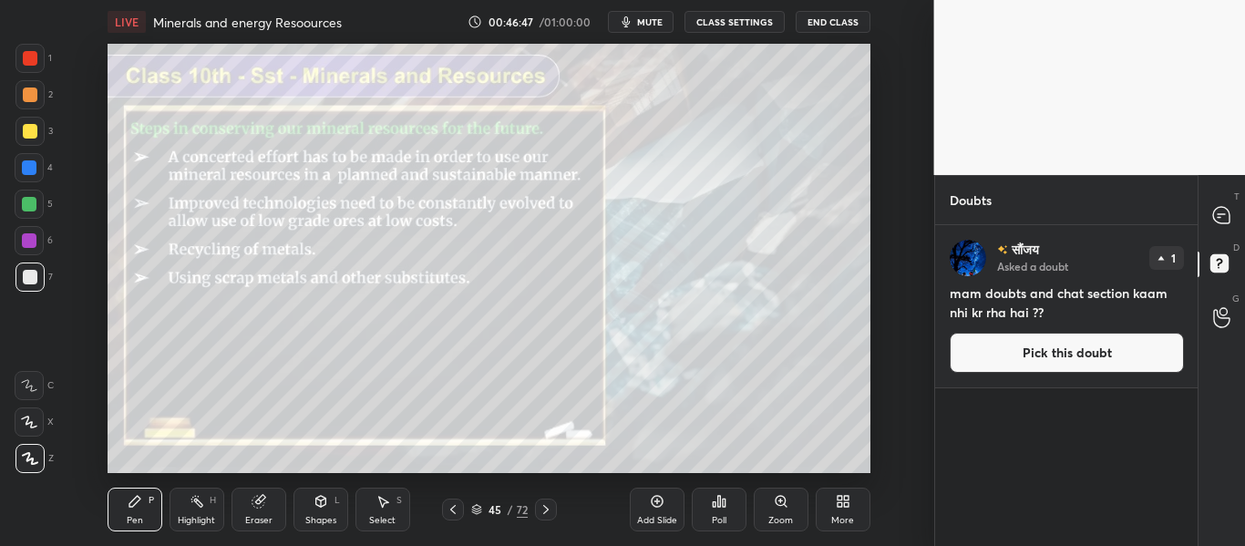
scroll to position [0, 0]
click at [1224, 200] on div at bounding box center [1222, 215] width 36 height 33
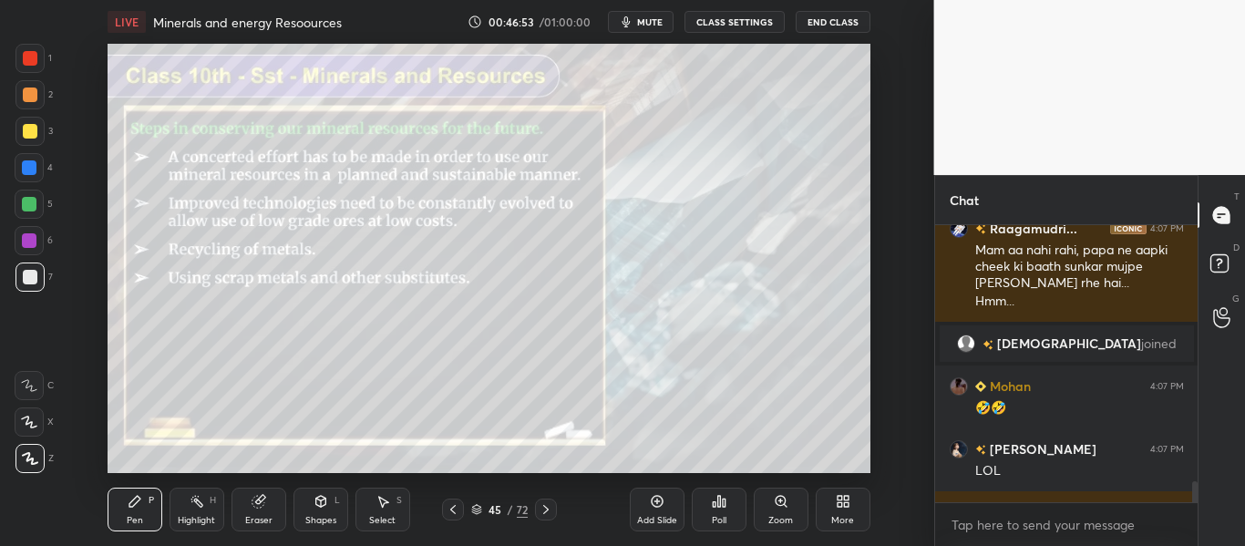
scroll to position [4086, 0]
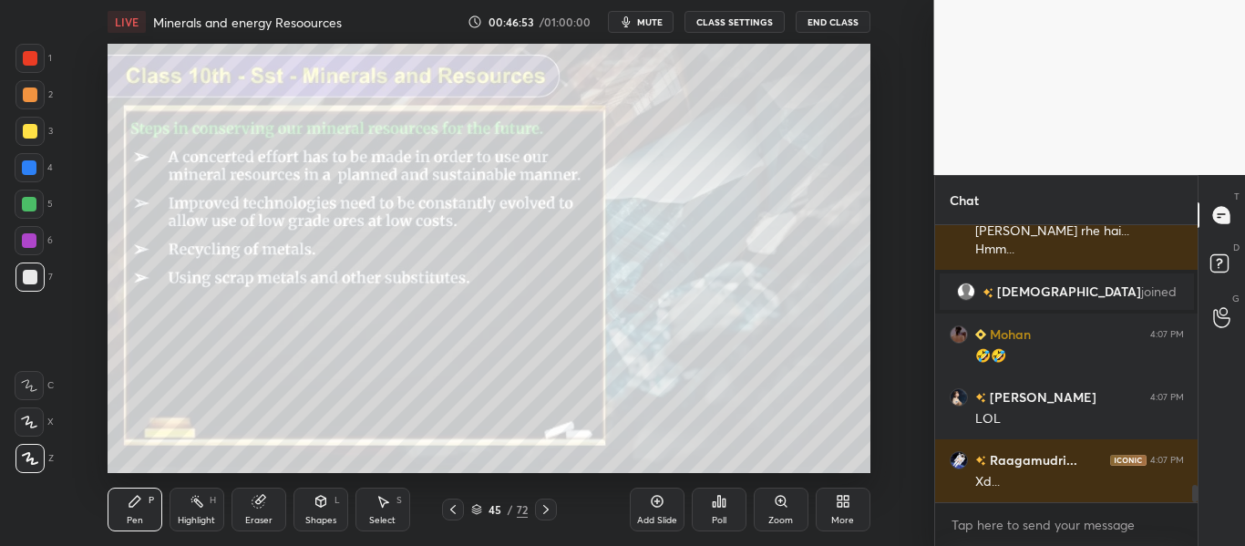
drag, startPoint x: 1194, startPoint y: 492, endPoint x: 1194, endPoint y: 536, distance: 43.7
click at [1194, 536] on div "Mohan 4:07 PM Ha mam😂 Raagamudri... 4:07 PM Mam aa nahi rahi, papa ne aapki che…" at bounding box center [1066, 385] width 263 height 321
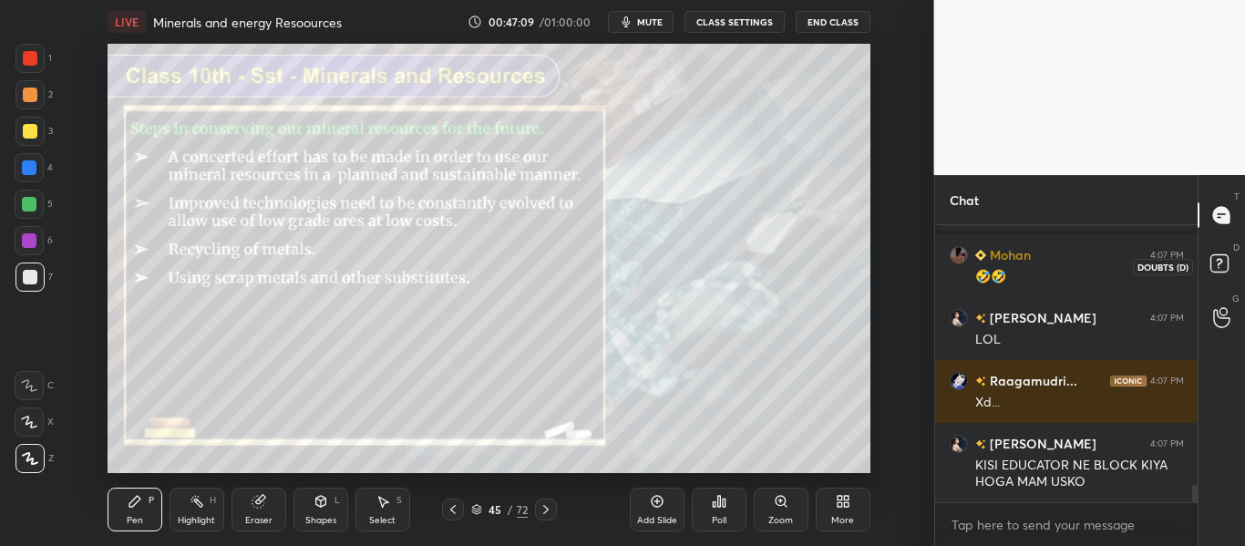
click at [1238, 261] on div at bounding box center [1222, 266] width 36 height 33
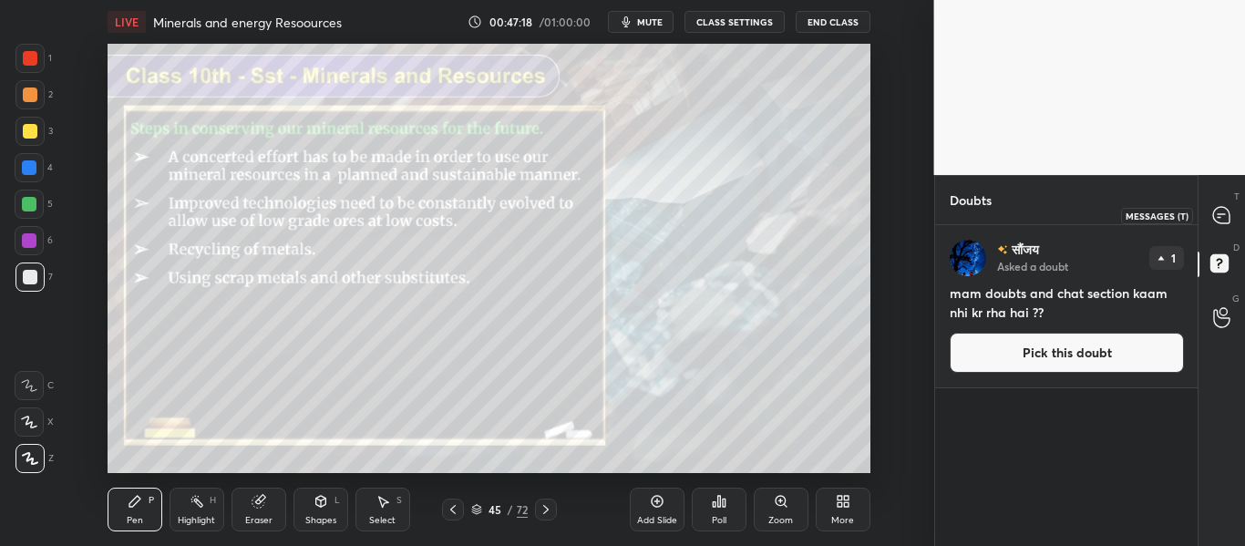
click at [1226, 220] on icon at bounding box center [1221, 215] width 16 height 16
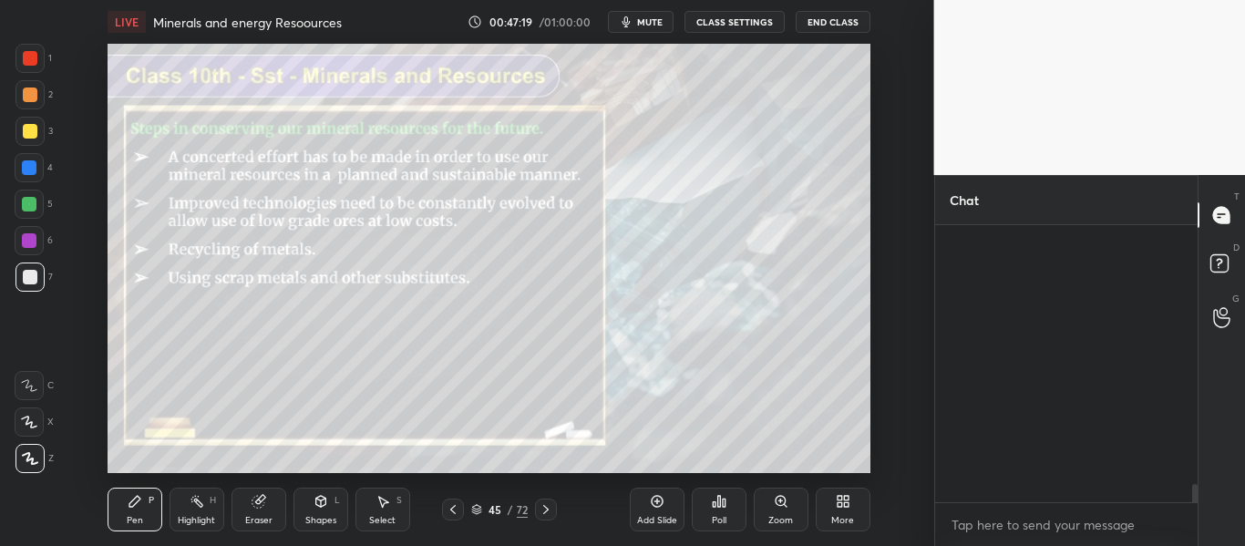
scroll to position [272, 257]
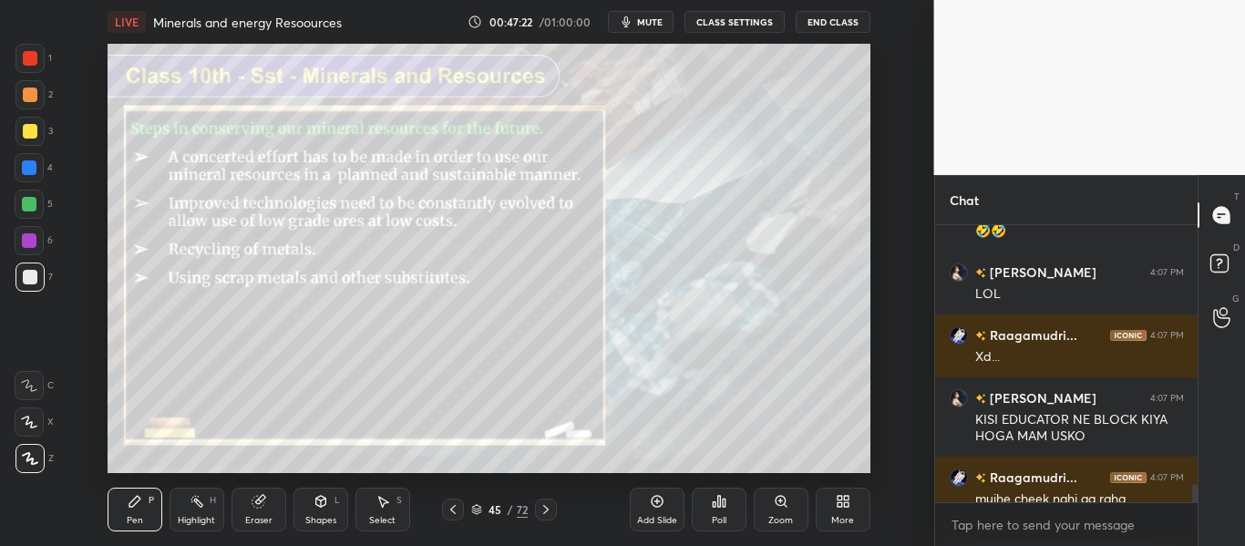
drag, startPoint x: 1195, startPoint y: 480, endPoint x: 1190, endPoint y: 548, distance: 68.5
click at [1190, 0] on html "1 2 3 4 5 6 7 C X Z C X Z E E Erase all H H LIVE Minerals and energy Resoources…" at bounding box center [622, 0] width 1245 height 0
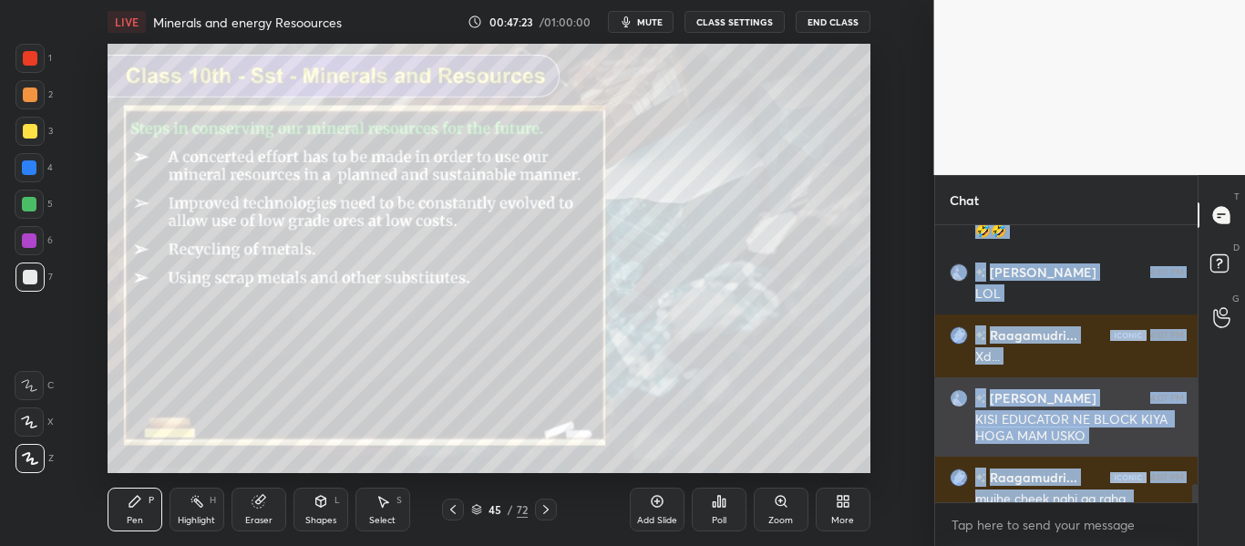
click at [1183, 434] on div "[PERSON_NAME] 4:07 PM KISI EDUCATOR NE BLOCK KIYA HOGA MAM USKO" at bounding box center [1066, 416] width 263 height 79
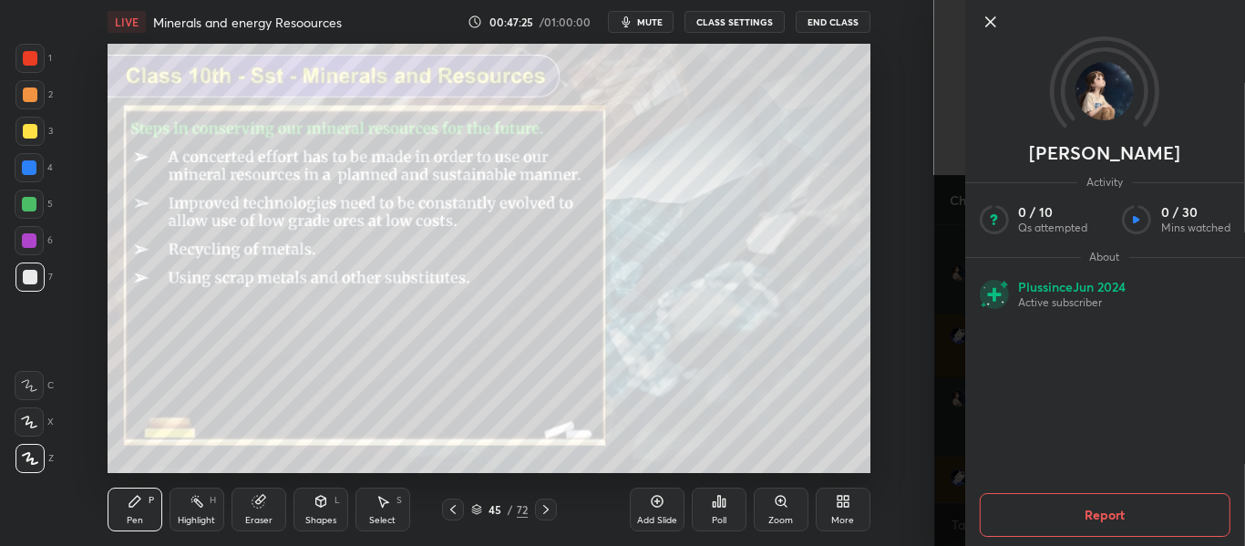
click at [984, 15] on icon at bounding box center [990, 22] width 22 height 22
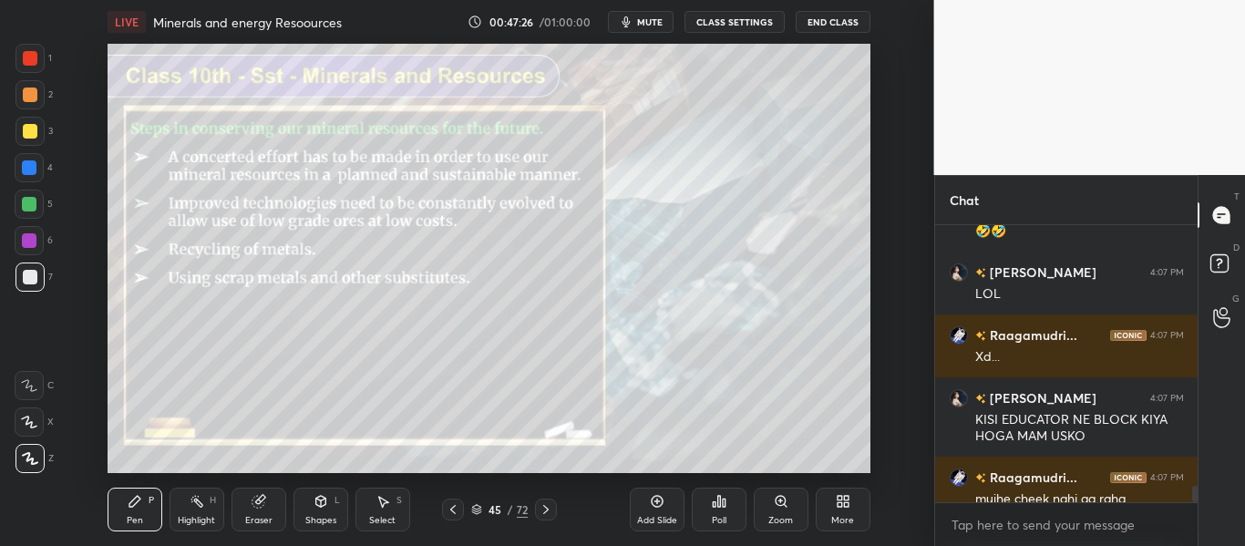
scroll to position [4291, 0]
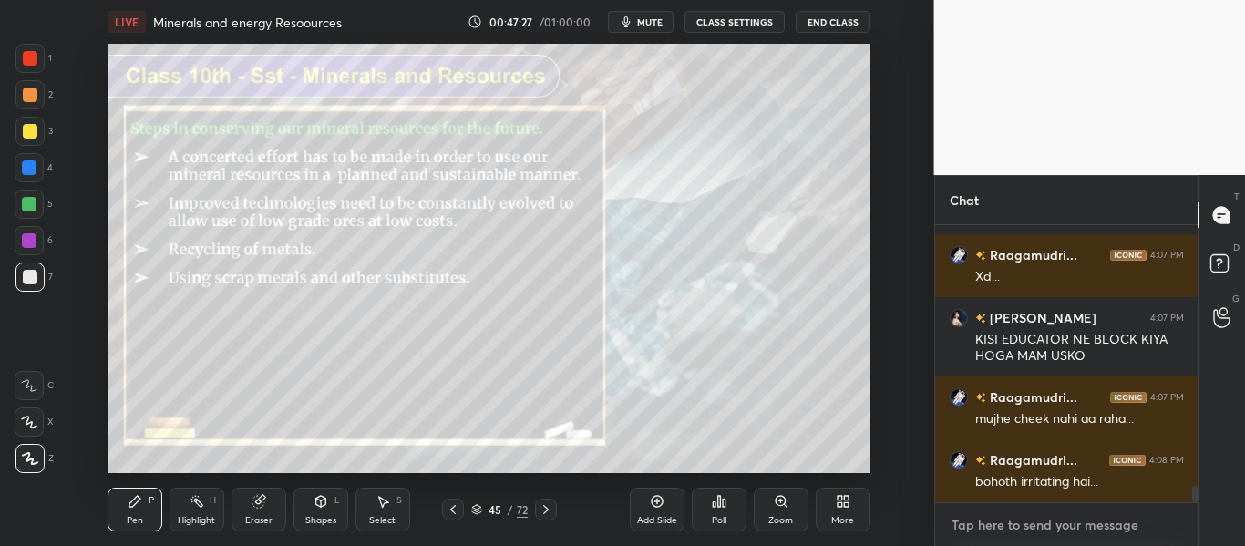
click at [1149, 531] on textarea at bounding box center [1066, 524] width 234 height 29
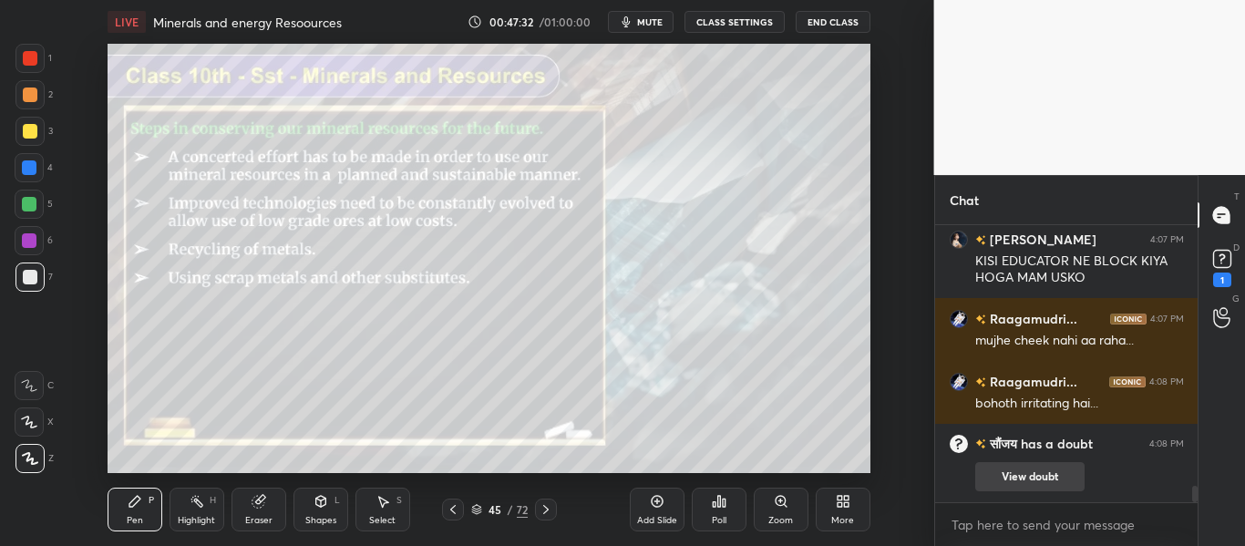
click at [1019, 478] on button "View doubt" at bounding box center [1029, 476] width 109 height 29
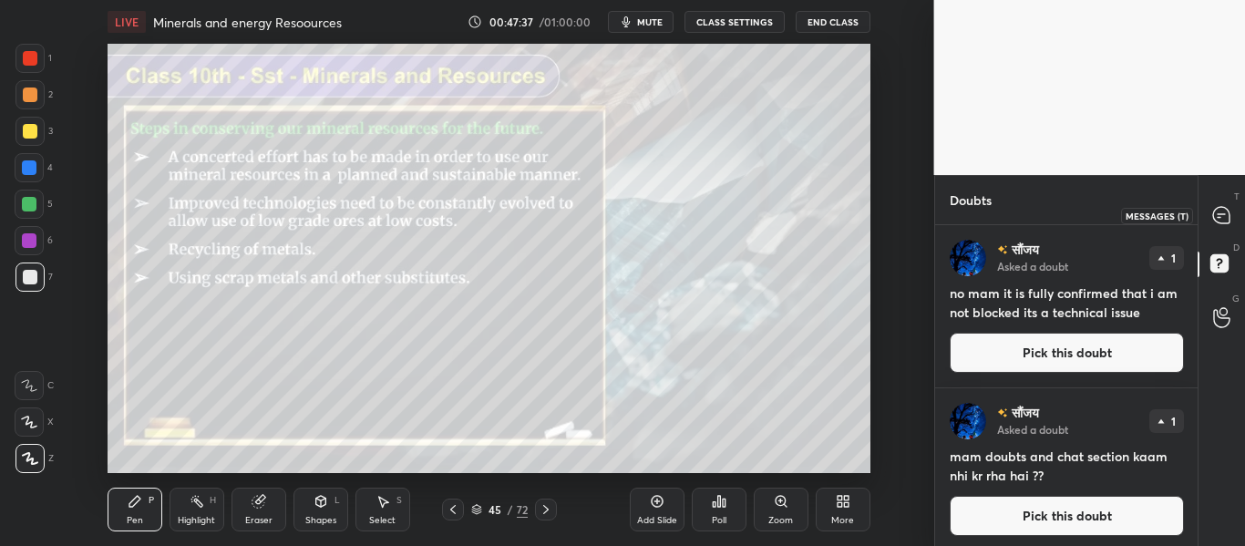
click at [1214, 215] on icon at bounding box center [1221, 215] width 16 height 16
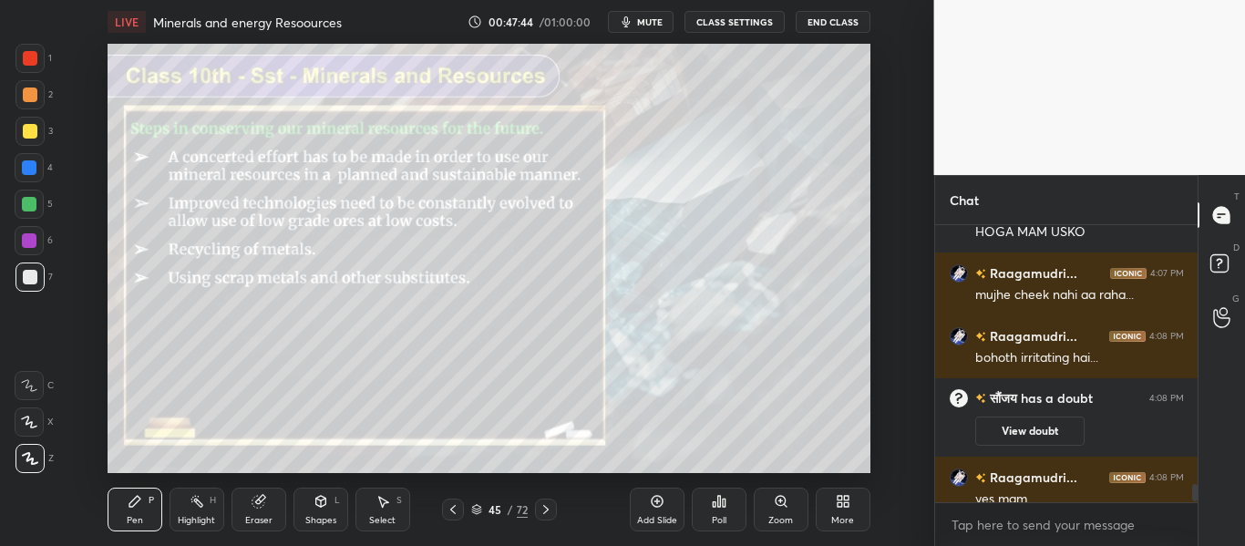
scroll to position [4260, 0]
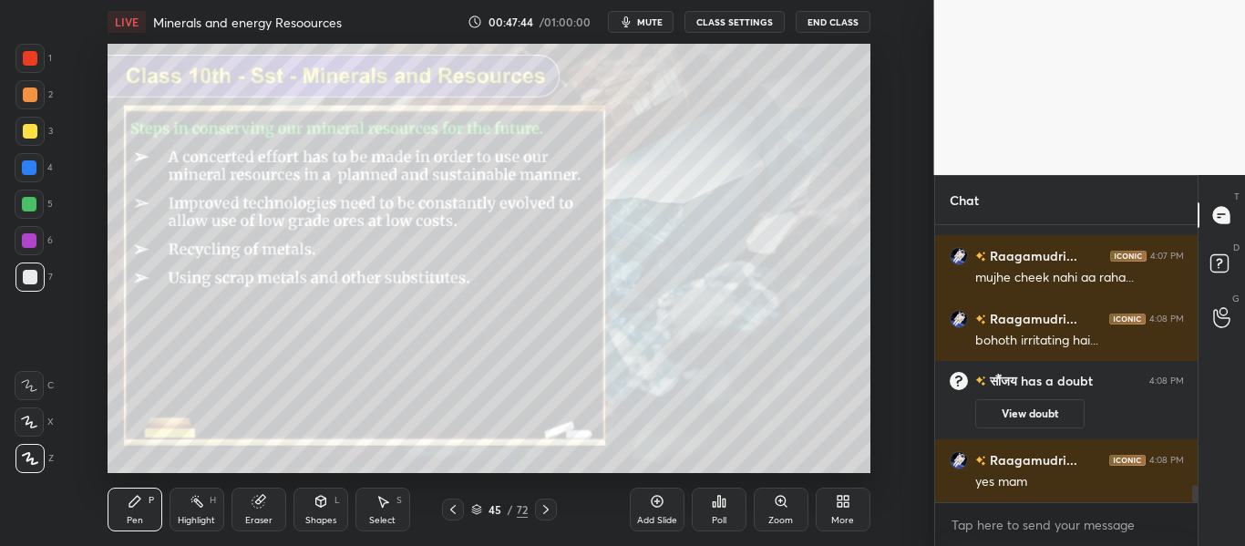
drag, startPoint x: 1193, startPoint y: 493, endPoint x: 1186, endPoint y: 538, distance: 45.1
click at [1186, 538] on div "Raagamudri... 4:07 PM Xd... [PERSON_NAME] 4:07 PM KISI EDUCATOR NE BLOCK KIYA H…" at bounding box center [1066, 385] width 263 height 321
type textarea "x"
click at [1009, 521] on textarea at bounding box center [1066, 524] width 234 height 29
paste textarea "Igneous & Metamorphic Rocks – Minerals are found in cracks and joints of rocks.…"
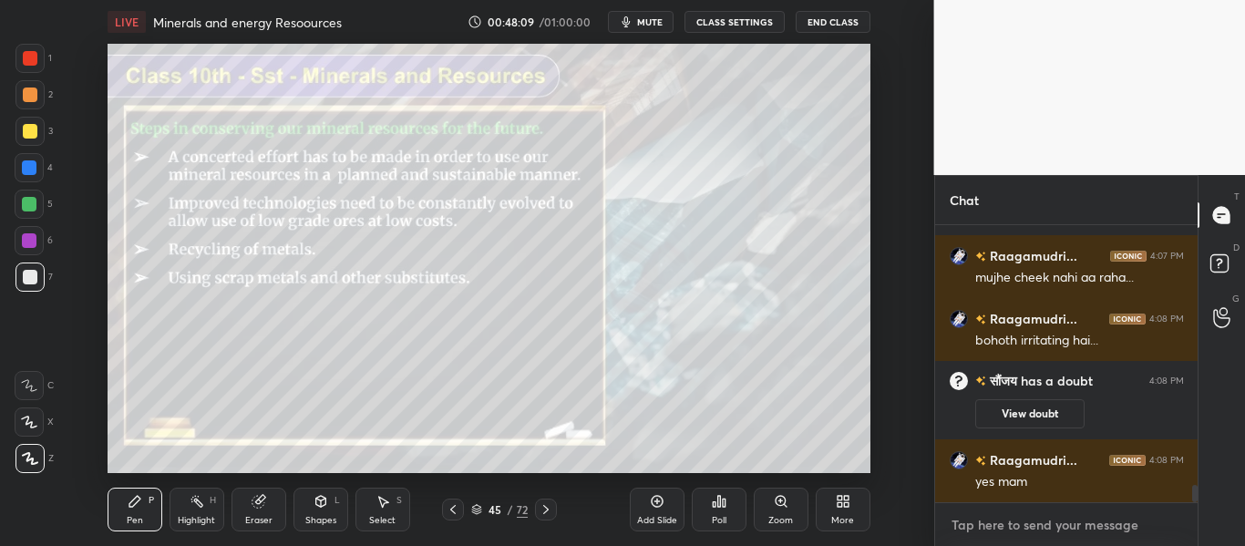
type textarea "Igneous & Metamorphic Rocks – Minerals are found in cracks and joints of rocks.…"
type textarea "x"
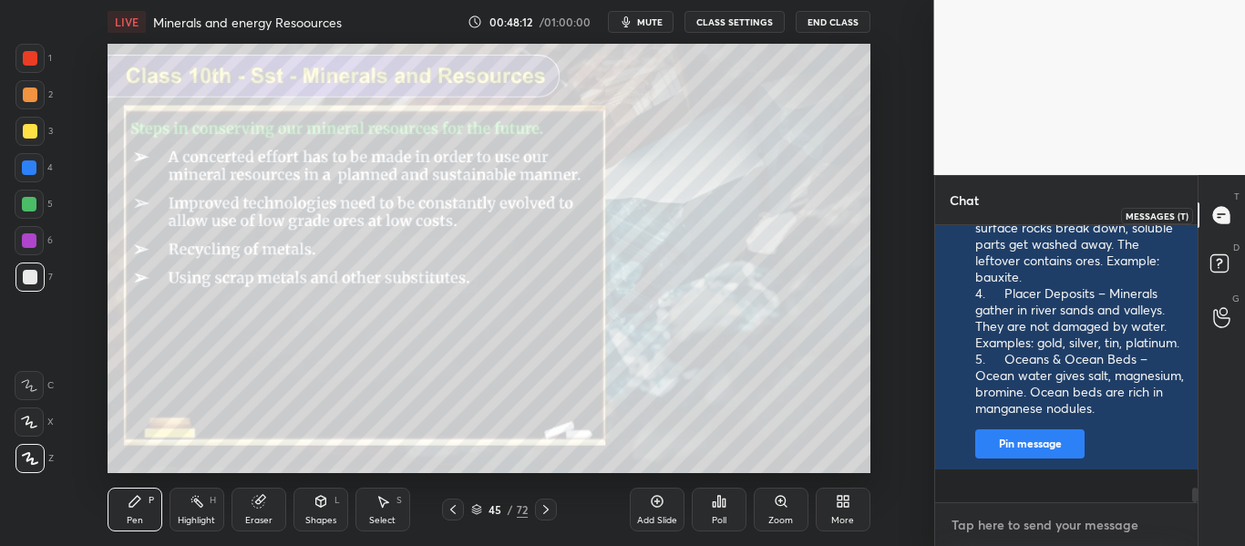
scroll to position [4960, 0]
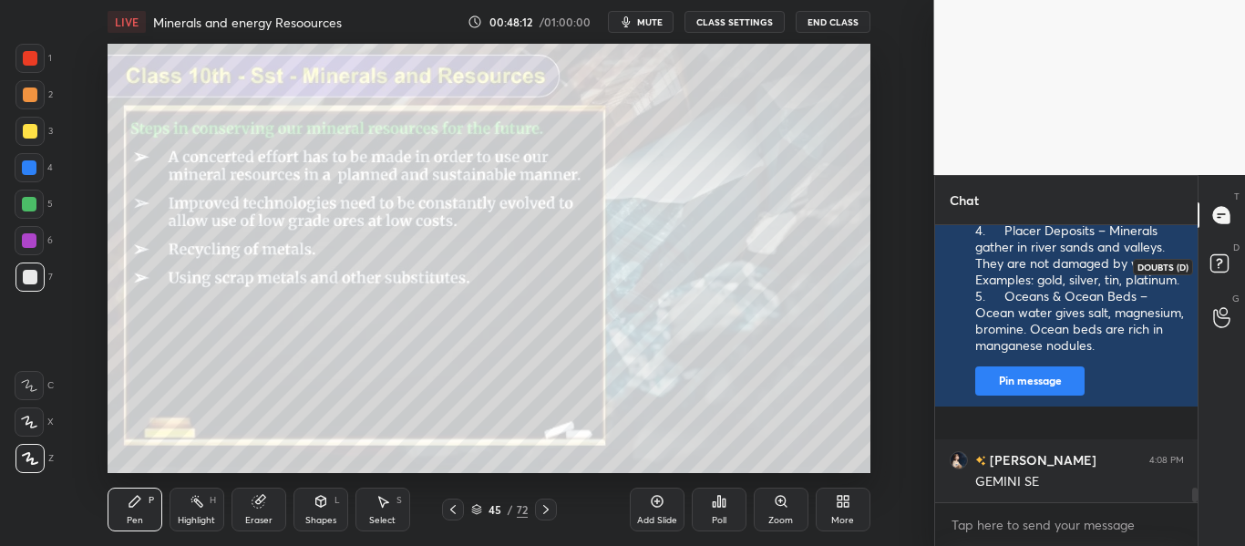
click at [1223, 262] on rect at bounding box center [1218, 263] width 17 height 17
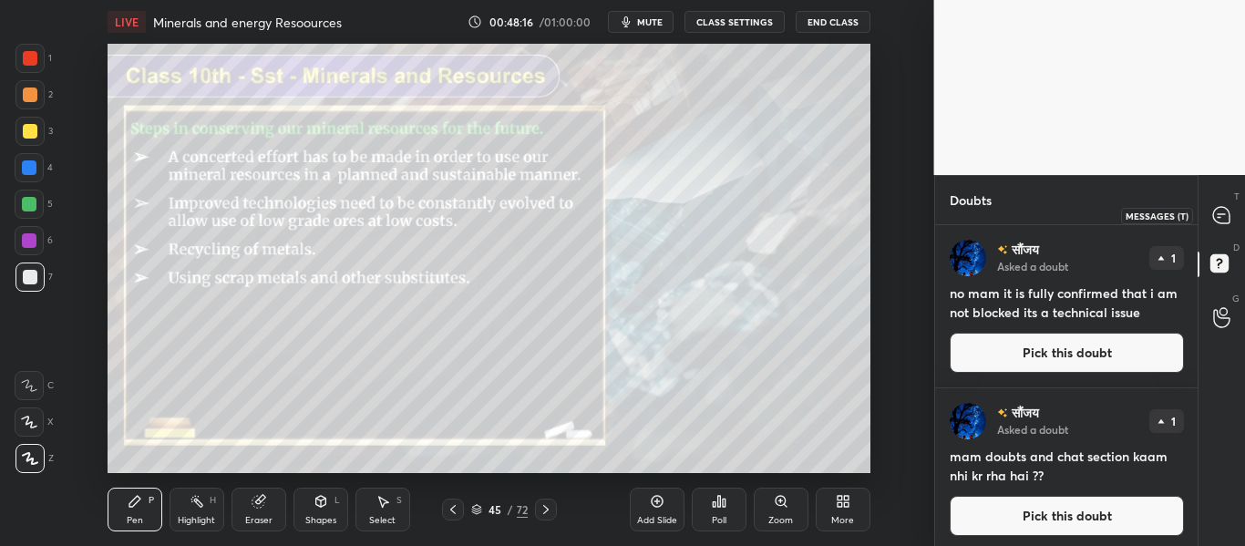
click at [1206, 206] on div at bounding box center [1222, 215] width 36 height 33
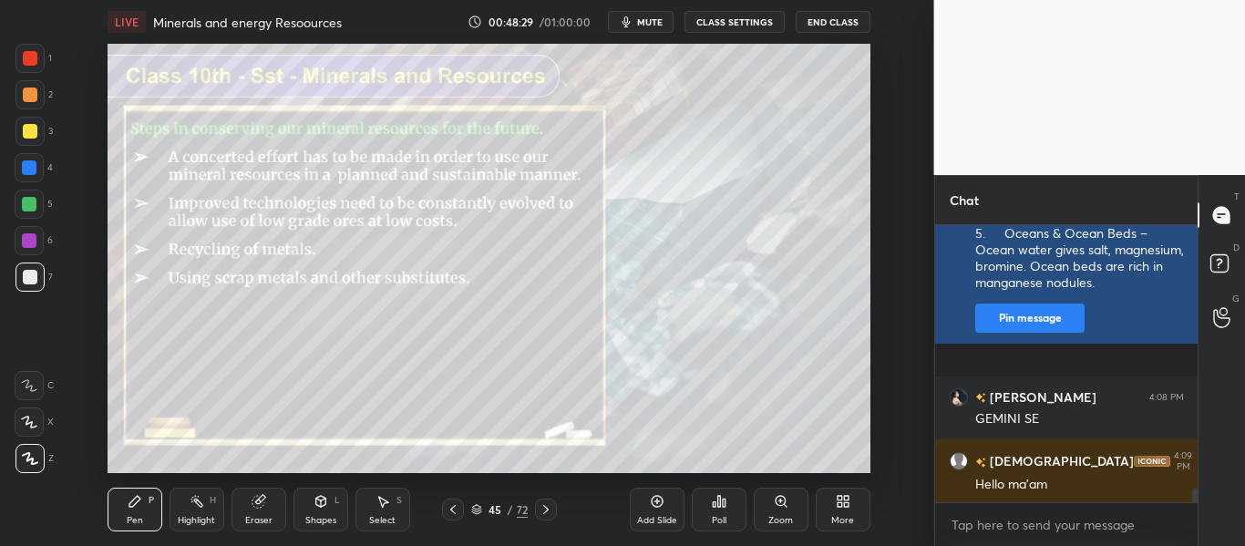
scroll to position [5353, 0]
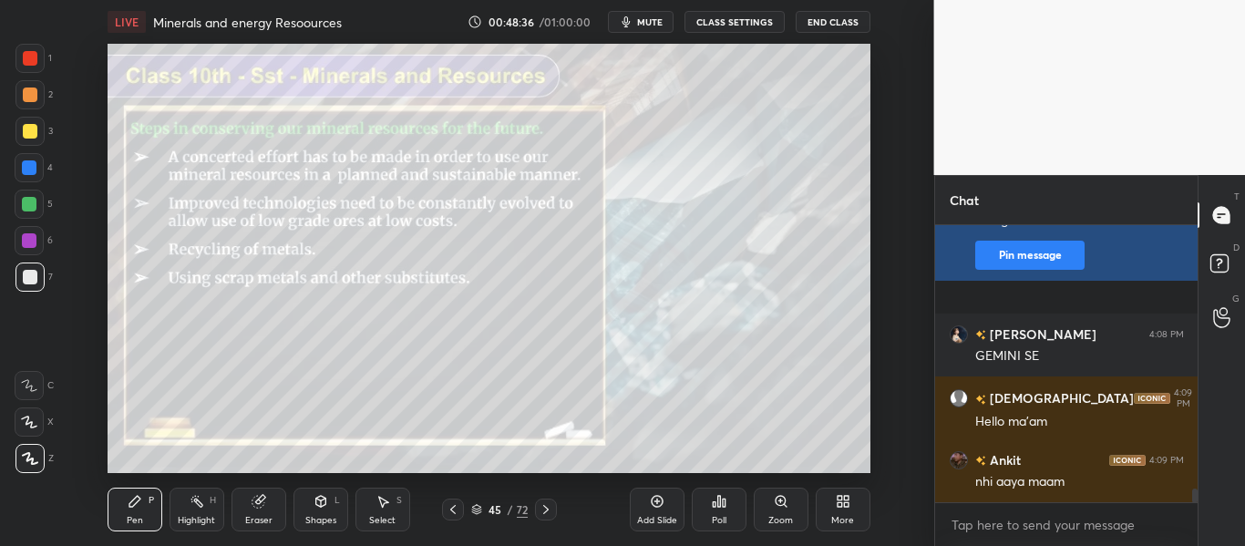
click at [1041, 270] on button "Pin message" at bounding box center [1029, 255] width 109 height 29
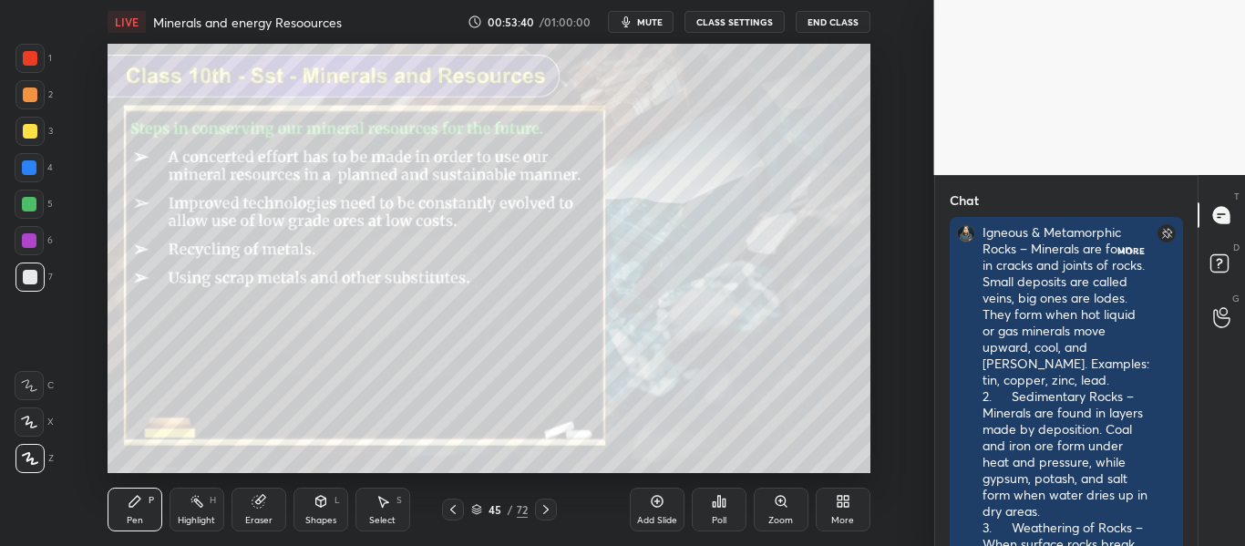
scroll to position [6, 6]
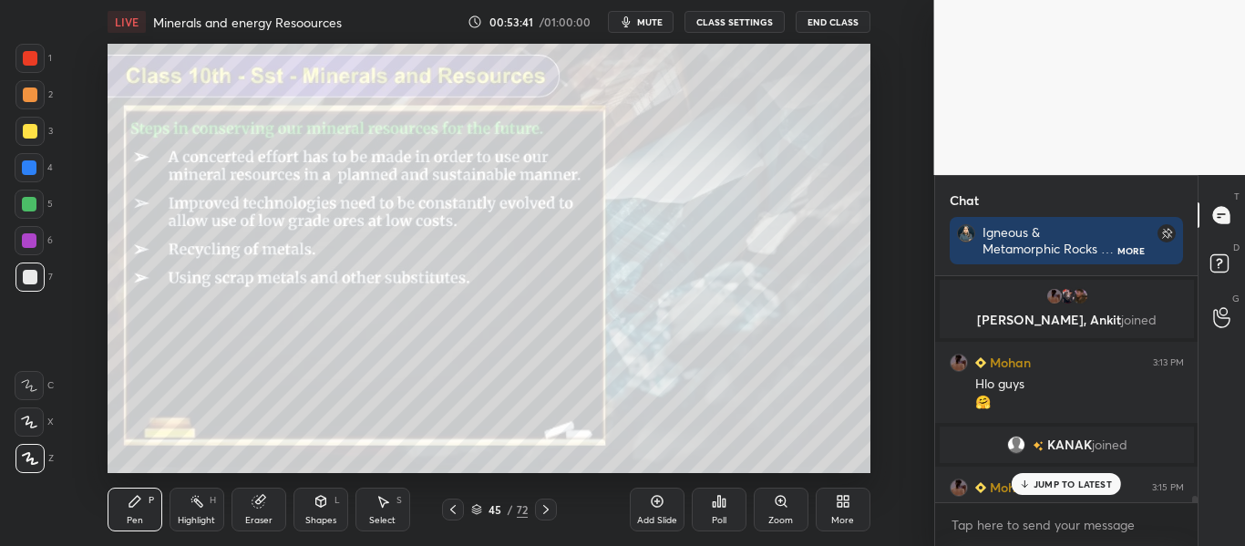
click at [1085, 476] on div "JUMP TO LATEST" at bounding box center [1065, 484] width 109 height 22
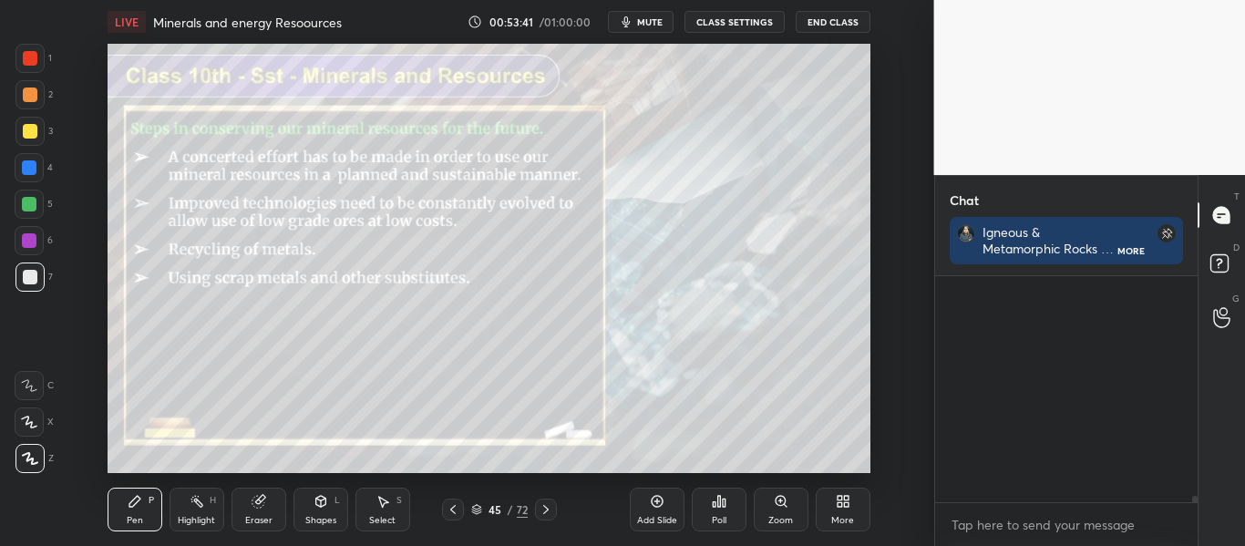
scroll to position [8138, 0]
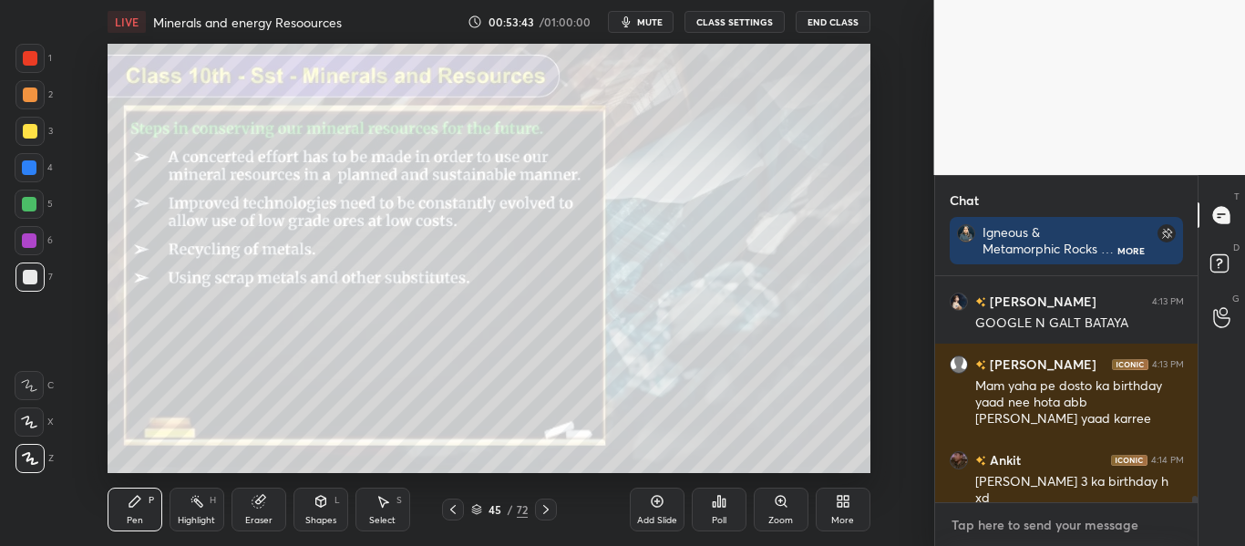
click at [1112, 533] on textarea at bounding box center [1066, 524] width 234 height 29
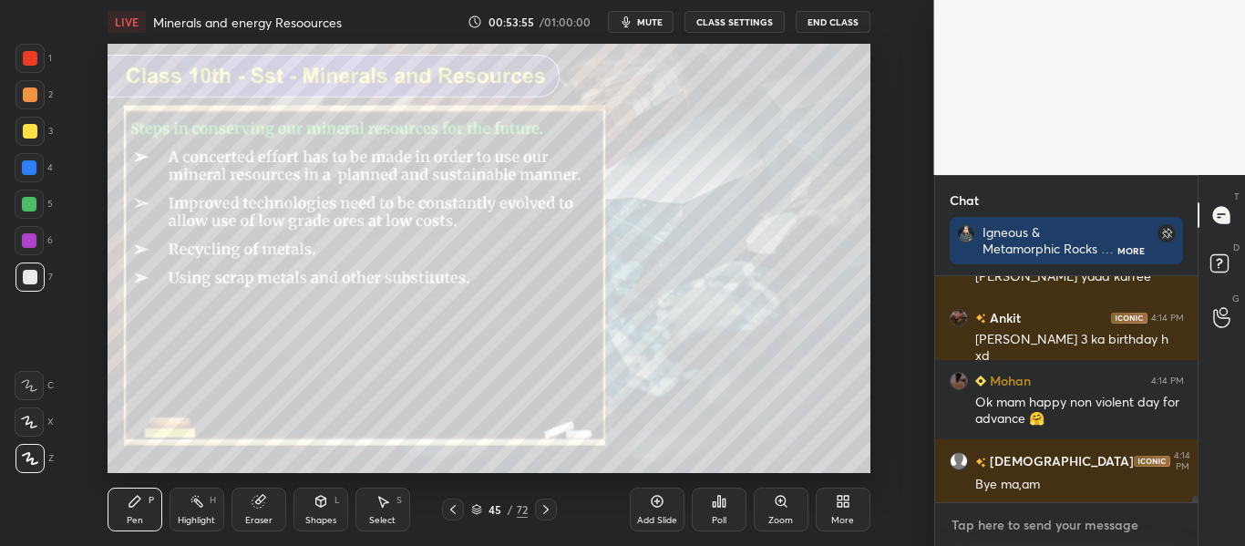
scroll to position [8343, 0]
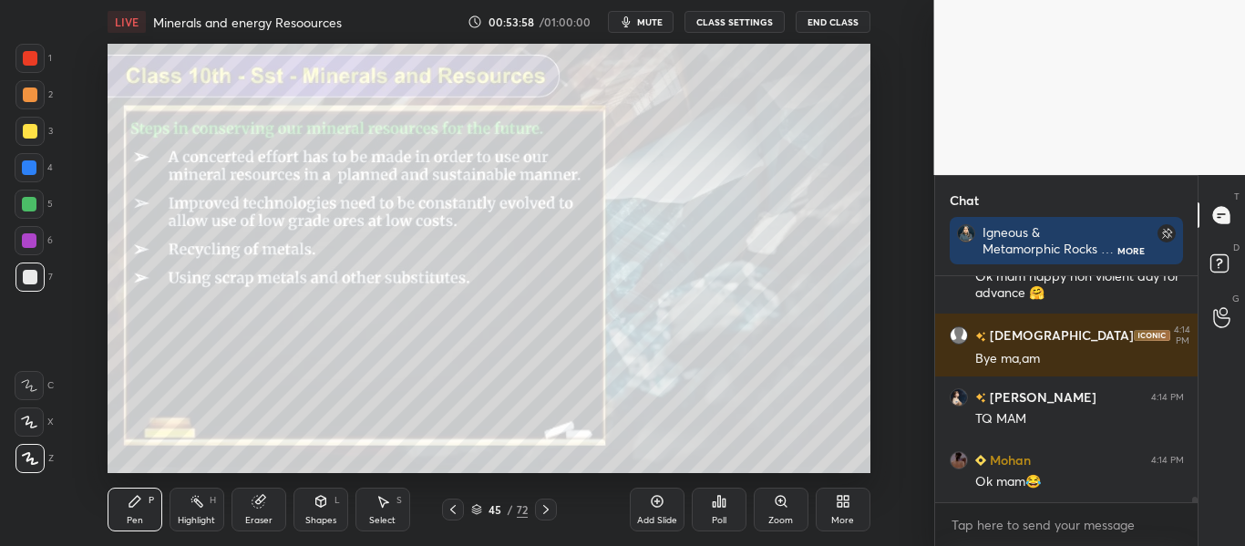
click at [832, 25] on button "End Class" at bounding box center [832, 22] width 75 height 22
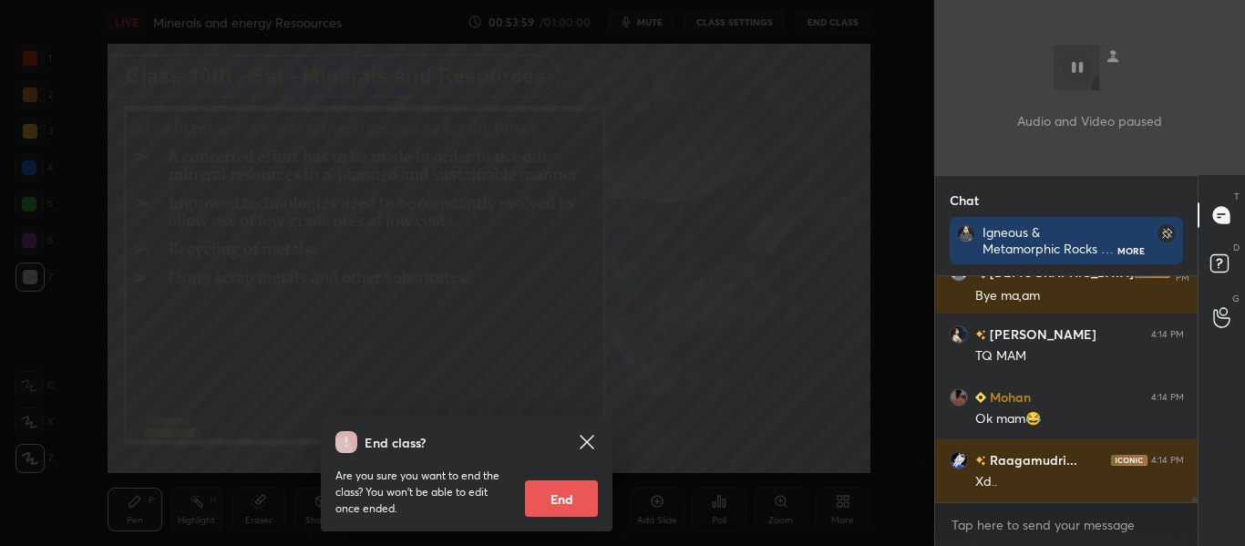
scroll to position [8531, 0]
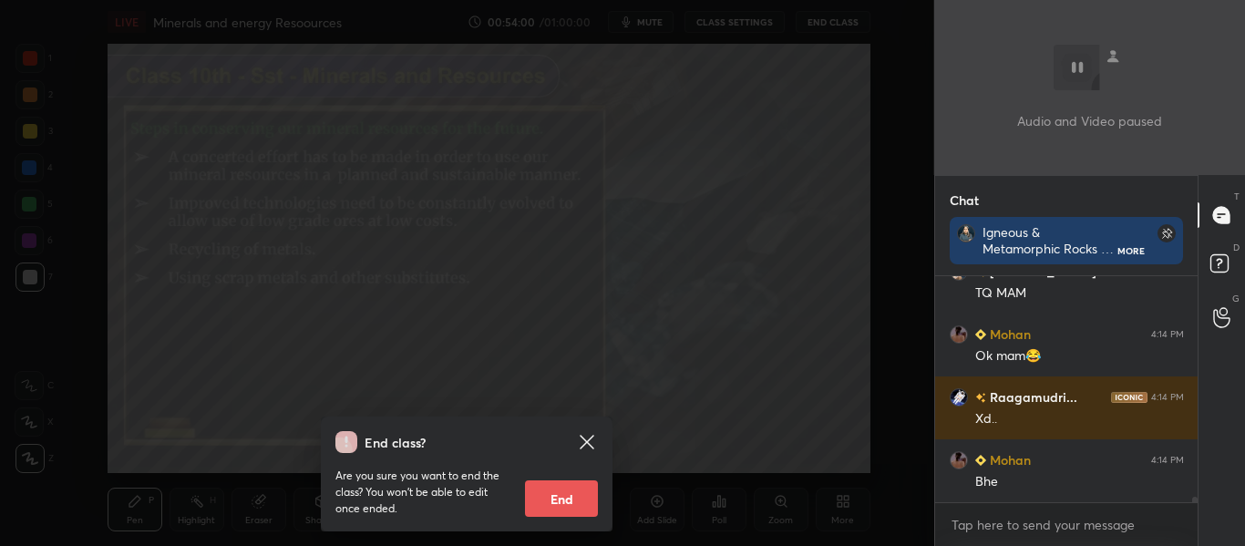
click at [540, 496] on button "End" at bounding box center [561, 498] width 73 height 36
type textarea "x"
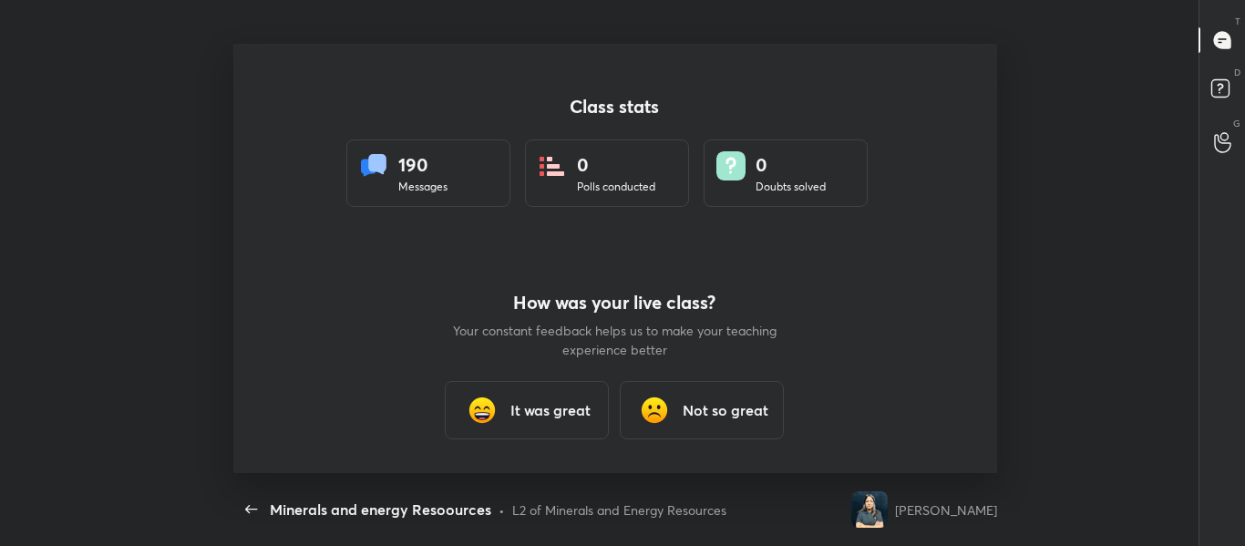
scroll to position [6, 1]
click at [940, 56] on div "Class stats 190 Messages 0 Polls conducted 0 Doubts solved How was your live cl…" at bounding box center [614, 258] width 763 height 429
